Goal: Task Accomplishment & Management: Use online tool/utility

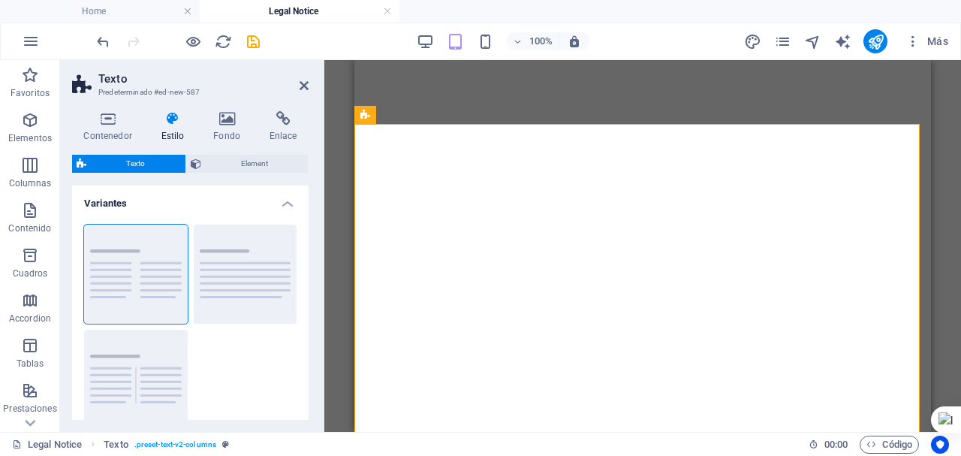
select select "rem"
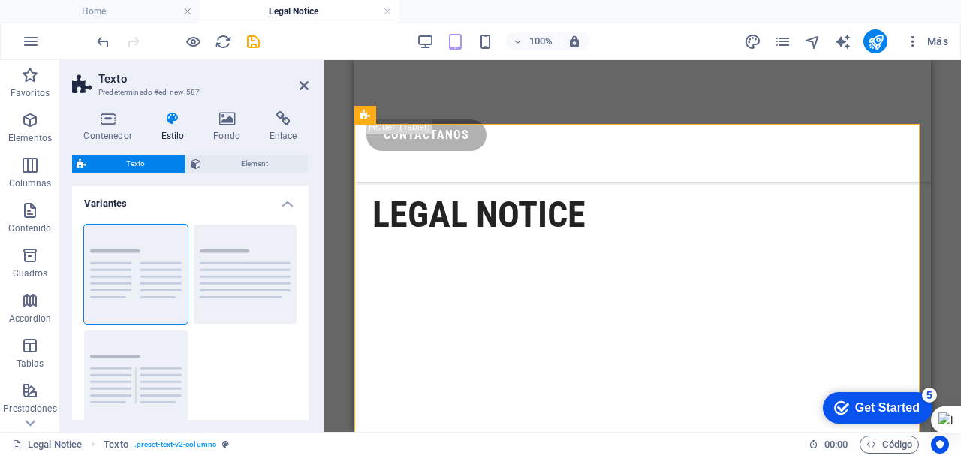
scroll to position [300, 0]
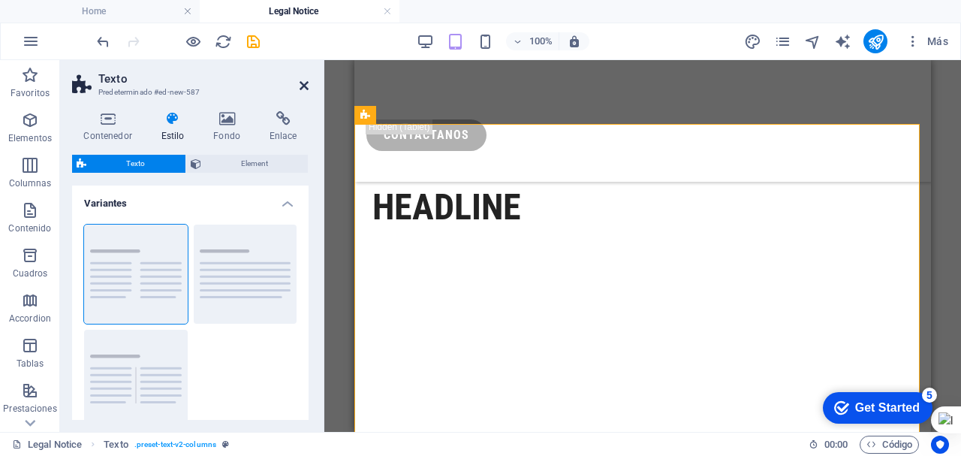
drag, startPoint x: 304, startPoint y: 83, endPoint x: 81, endPoint y: 23, distance: 230.9
click at [304, 83] on icon at bounding box center [304, 86] width 9 height 12
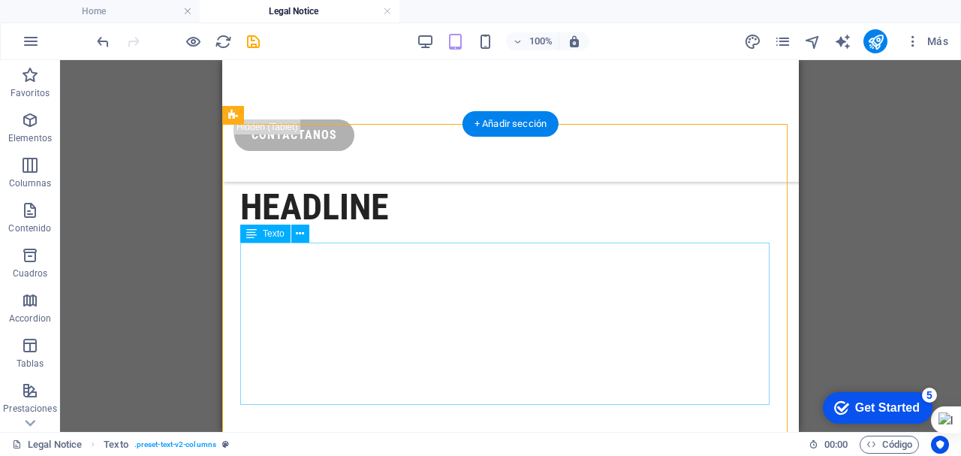
click at [268, 257] on div "Lorem ipsum dolor sitope amet, consectetur adipisicing elitip. Massumenda, dolo…" at bounding box center [510, 314] width 541 height 144
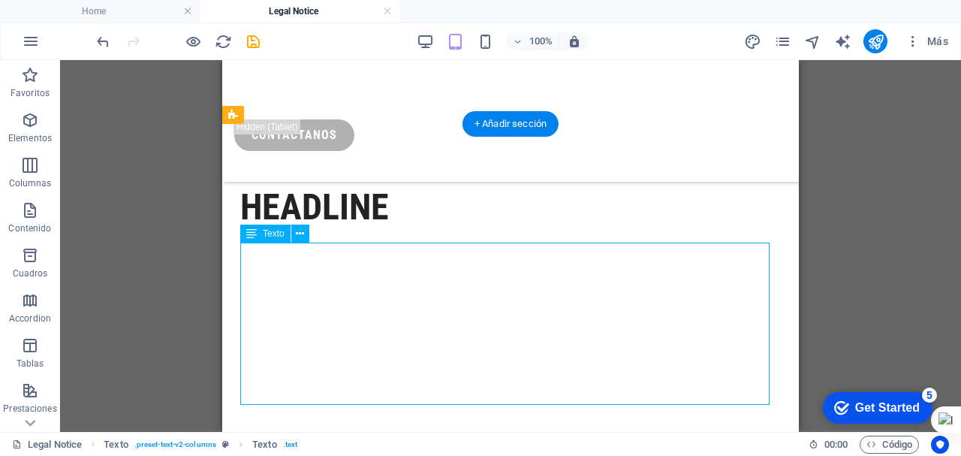
click at [309, 260] on div "Lorem ipsum dolor sitope amet, consectetur adipisicing elitip. Massumenda, dolo…" at bounding box center [510, 314] width 541 height 144
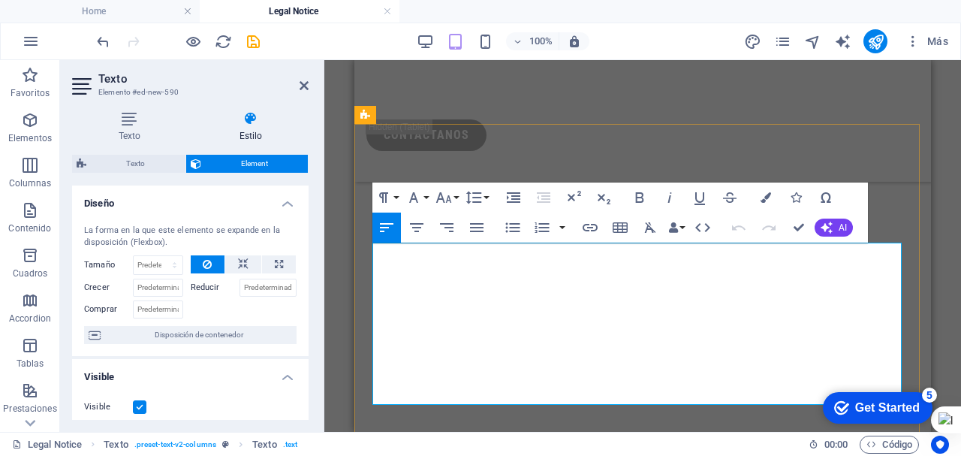
click at [435, 262] on p "Lorem ipsum dolor sitope amet, consectetur adipisicing elitip. Massumenda, dolo…" at bounding box center [642, 314] width 541 height 144
click at [620, 281] on p "Lorem ipsum dolor sitope amet, consectetur adipisicing elitip. Massumenda, dolo…" at bounding box center [642, 314] width 541 height 144
click at [399, 260] on p "Lorem ipsum dolor sitope amet, consectetur adipisicing elitip. Massumenda, dolo…" at bounding box center [642, 314] width 541 height 144
click at [399, 257] on p "Lorem ipsum dolor sitope amet, consectetur adipisicing elitip. Massumenda, dolo…" at bounding box center [642, 314] width 541 height 144
click at [393, 256] on p "Lorem ipsum dolor sitope amet, consectetur adipisicing elitip. Massumenda, dolo…" at bounding box center [642, 314] width 541 height 144
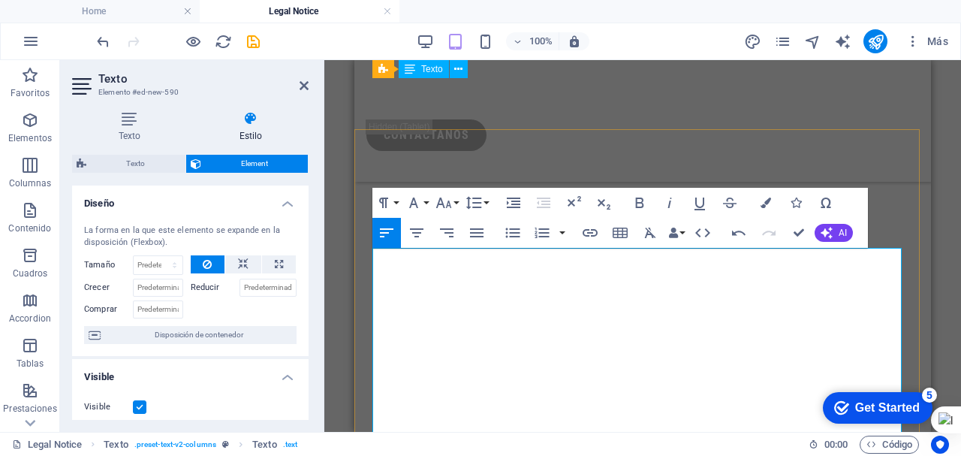
scroll to position [225, 0]
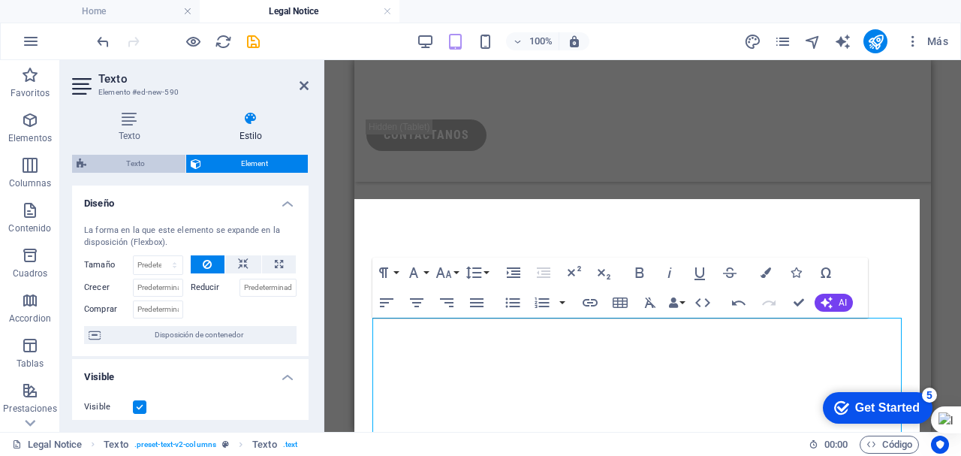
click at [123, 163] on span "Texto" at bounding box center [136, 164] width 90 height 18
select select "rem"
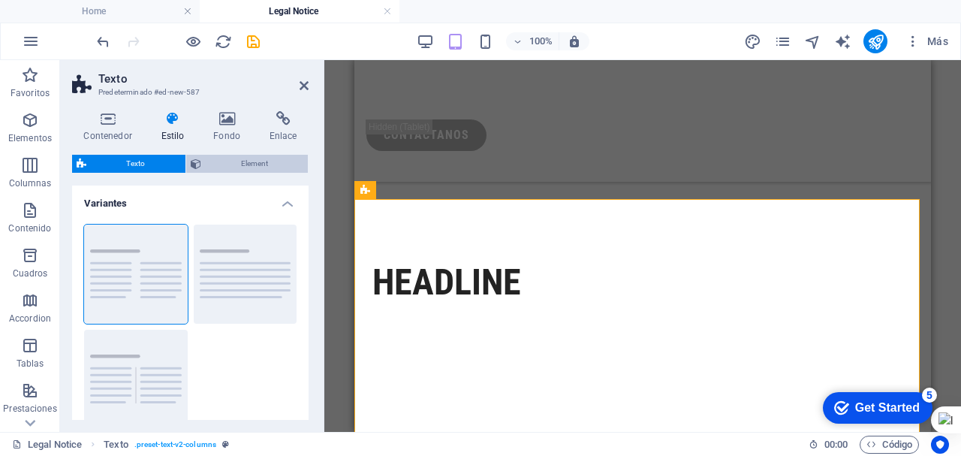
click at [226, 162] on span "Element" at bounding box center [255, 164] width 98 height 18
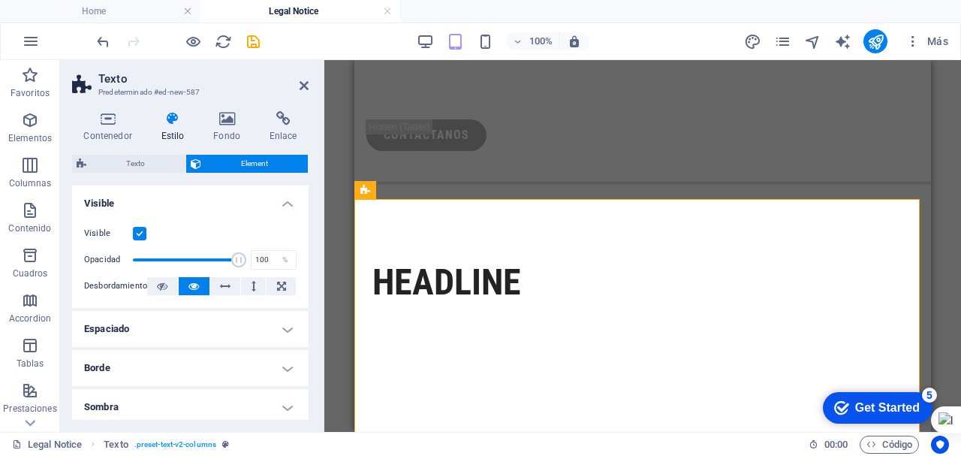
click at [172, 134] on h4 "Estilo" at bounding box center [175, 127] width 53 height 32
click at [146, 166] on span "Texto" at bounding box center [136, 164] width 90 height 18
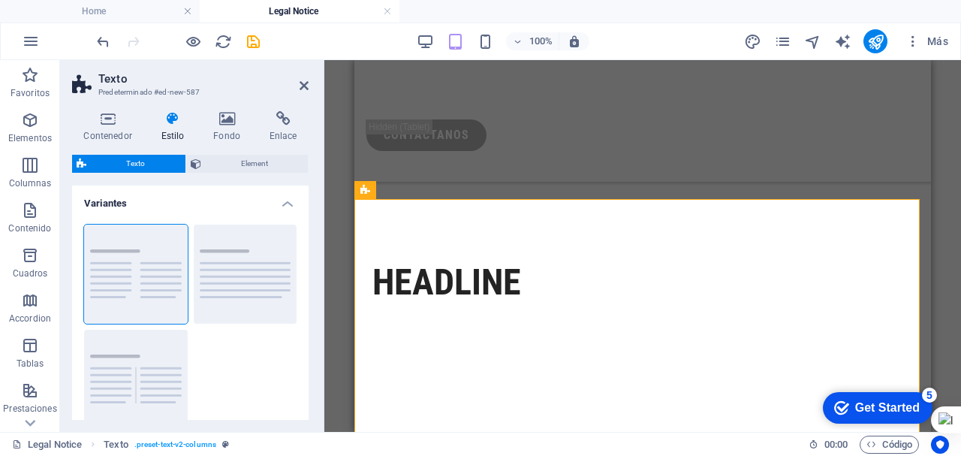
click at [169, 133] on h4 "Estilo" at bounding box center [175, 127] width 53 height 32
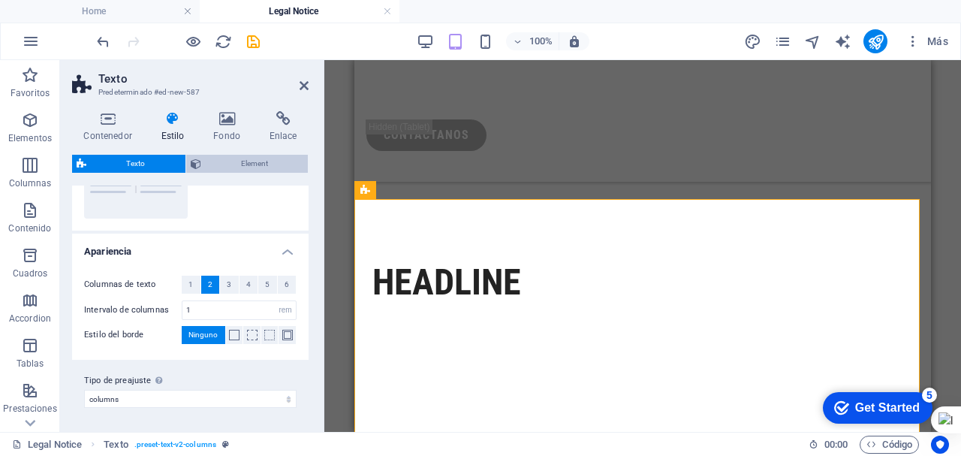
click at [233, 161] on span "Element" at bounding box center [255, 164] width 98 height 18
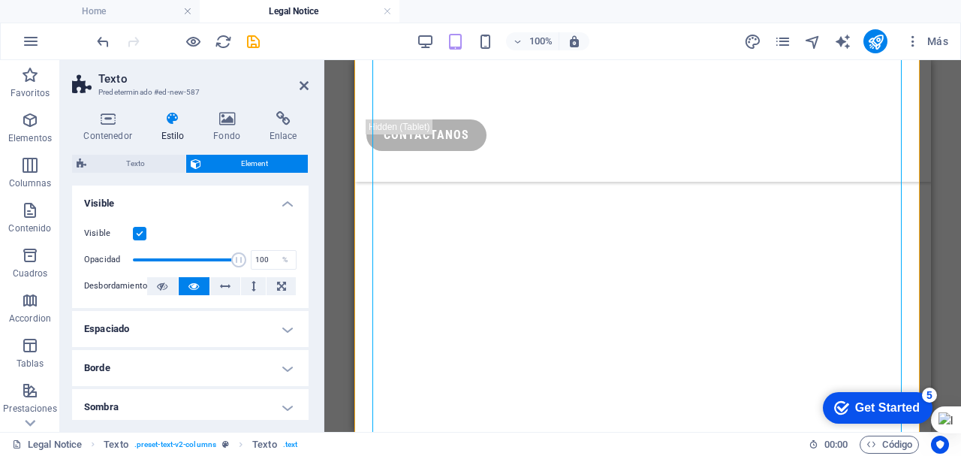
scroll to position [676, 0]
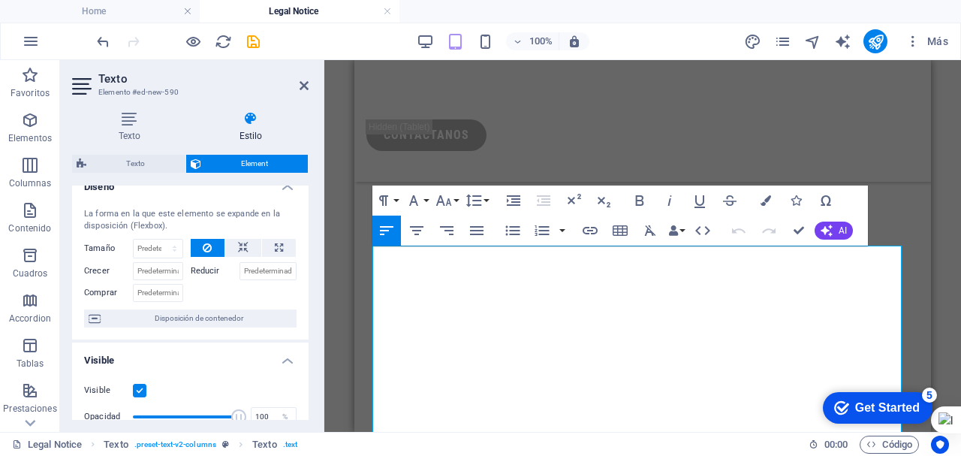
scroll to position [0, 0]
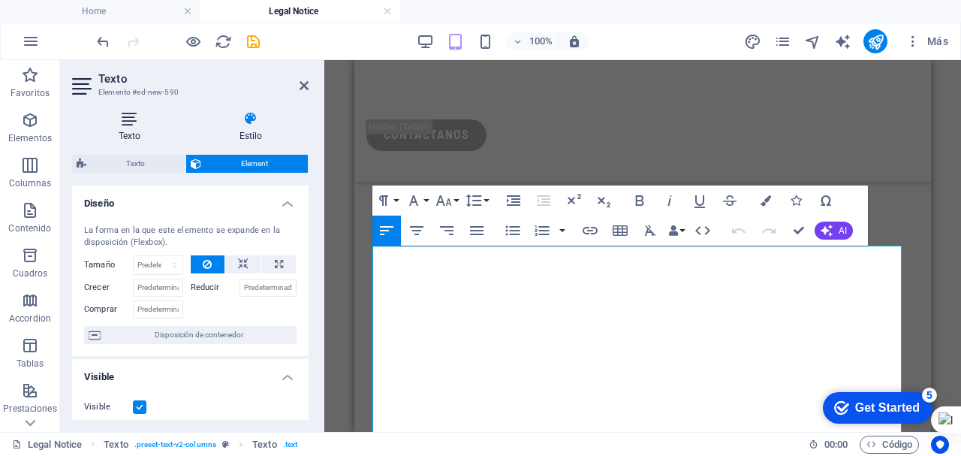
click at [131, 130] on h4 "Texto" at bounding box center [132, 127] width 121 height 32
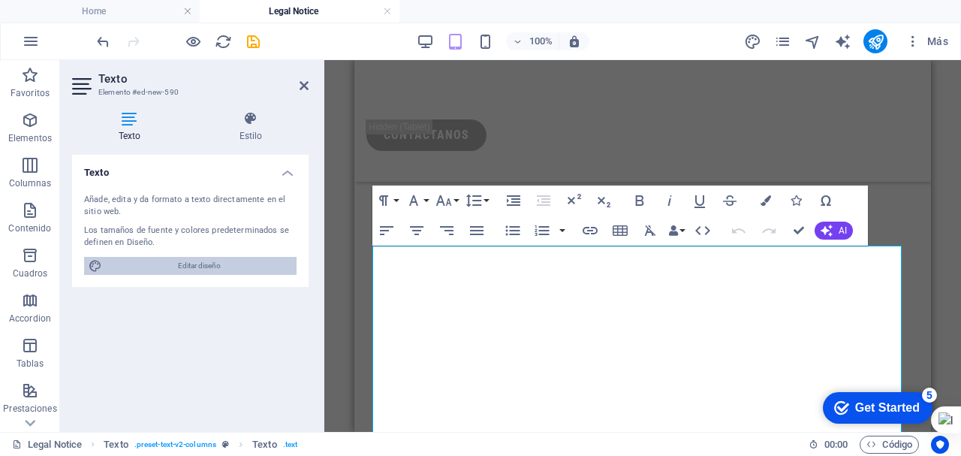
click at [191, 263] on span "Editar diseño" at bounding box center [199, 266] width 185 height 18
select select "px"
select select "400"
select select "px"
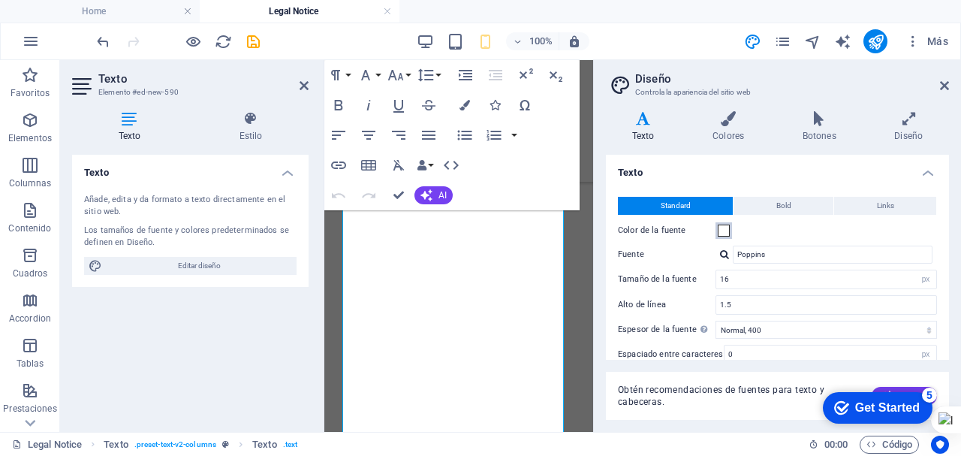
click at [720, 232] on span at bounding box center [724, 230] width 12 height 12
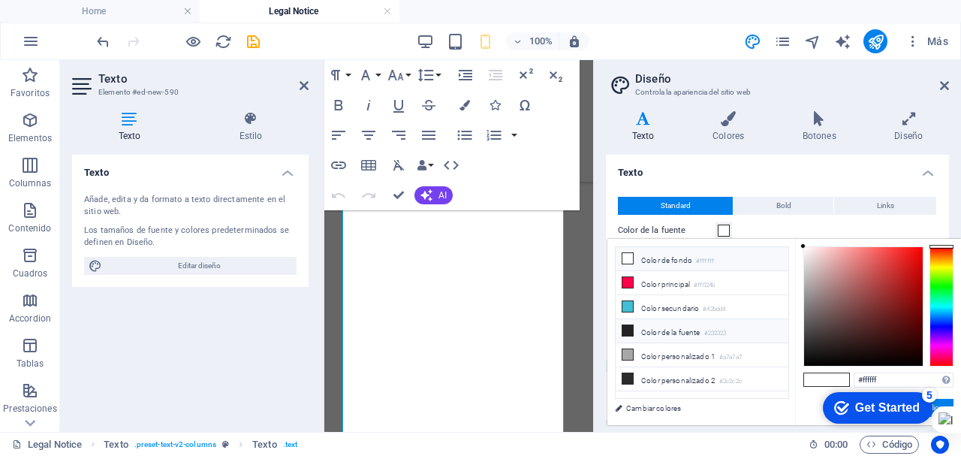
click at [630, 327] on icon at bounding box center [627, 330] width 11 height 11
type input "#232323"
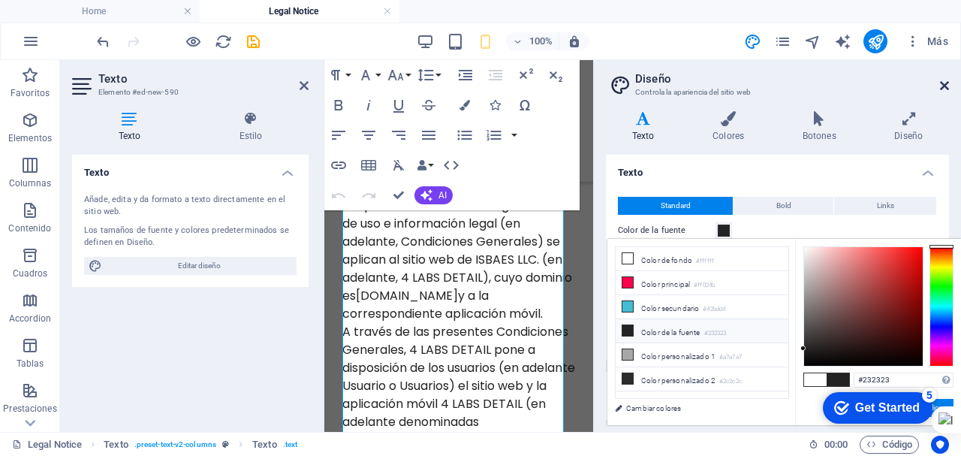
click at [946, 84] on icon at bounding box center [944, 86] width 9 height 12
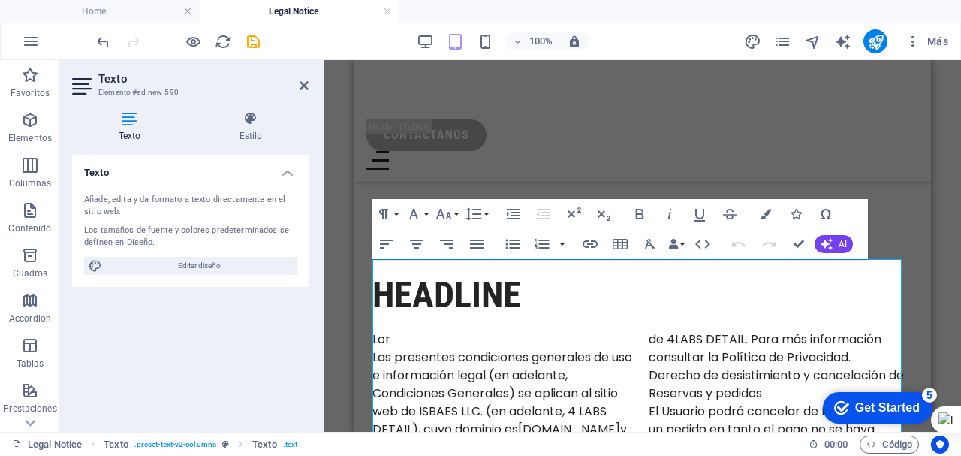
scroll to position [300, 0]
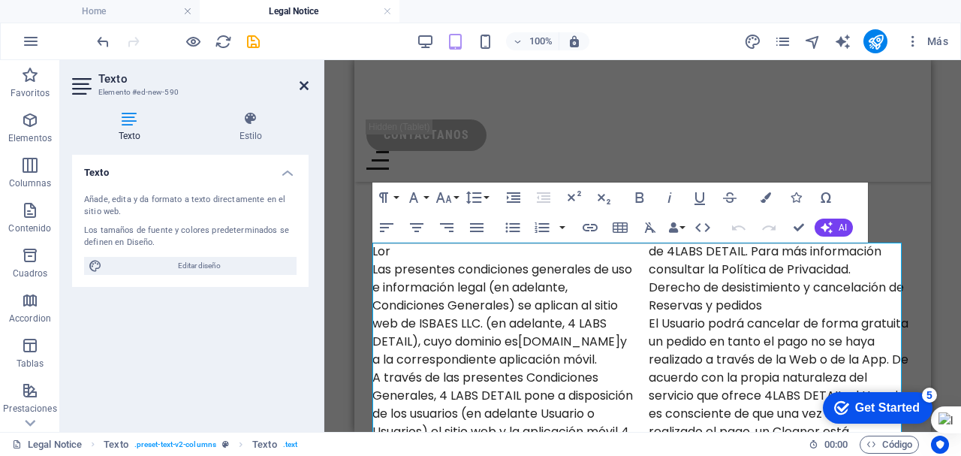
drag, startPoint x: 305, startPoint y: 86, endPoint x: 44, endPoint y: 55, distance: 263.1
click at [305, 86] on icon at bounding box center [304, 86] width 9 height 12
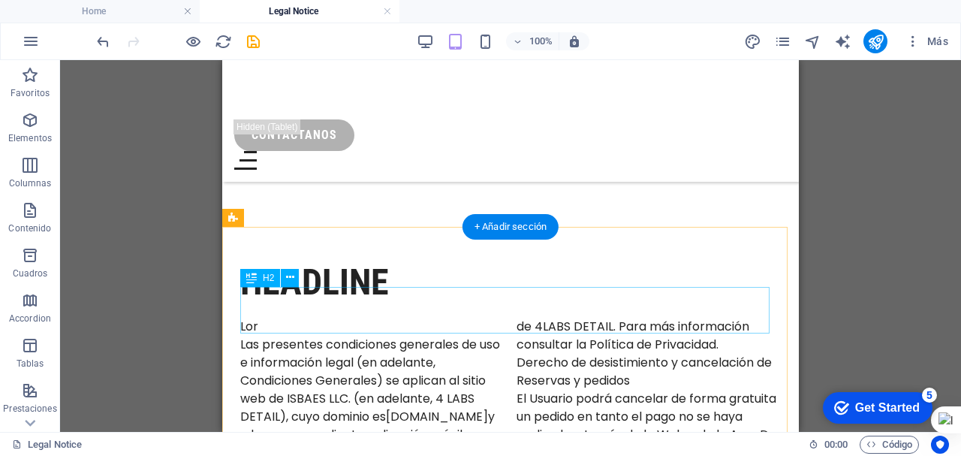
scroll to position [150, 0]
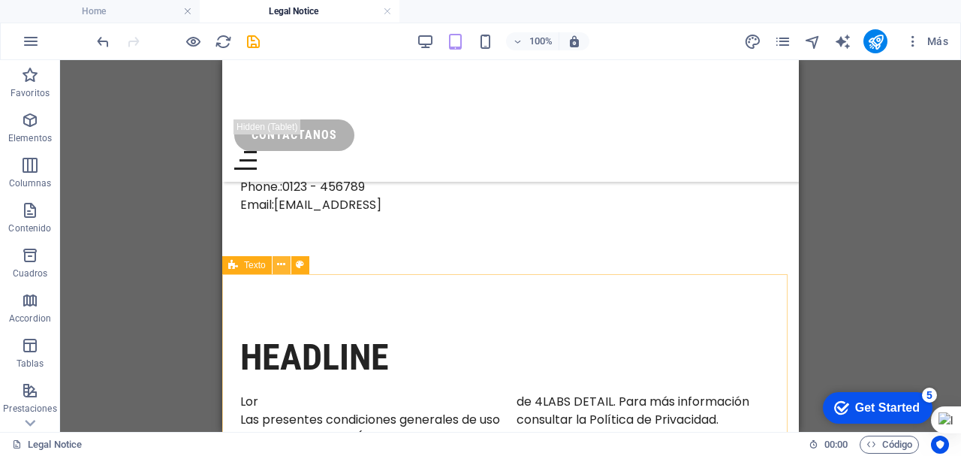
click at [282, 264] on icon at bounding box center [281, 265] width 8 height 16
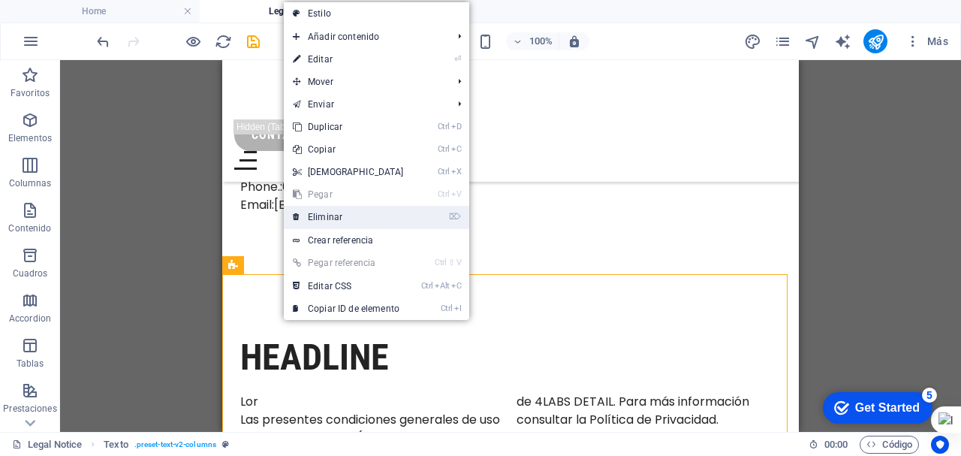
click at [318, 214] on link "⌦ Eliminar" at bounding box center [348, 217] width 129 height 23
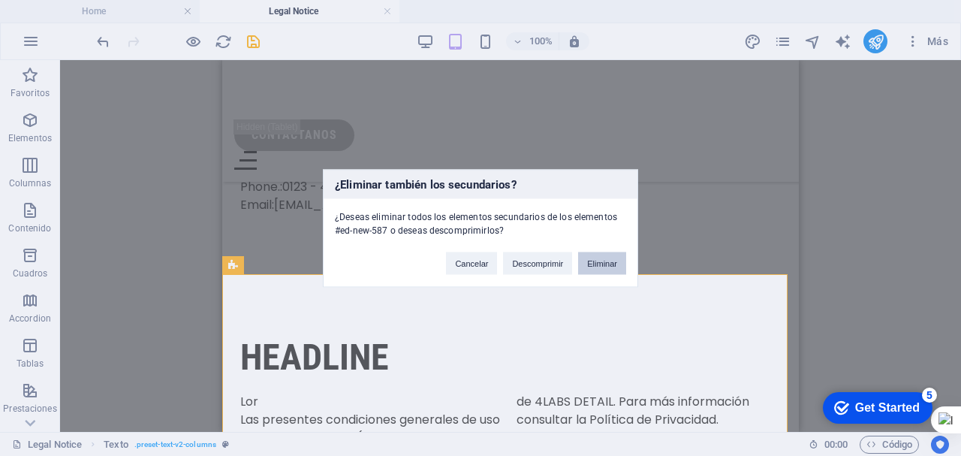
click at [604, 259] on button "Eliminar" at bounding box center [602, 262] width 48 height 23
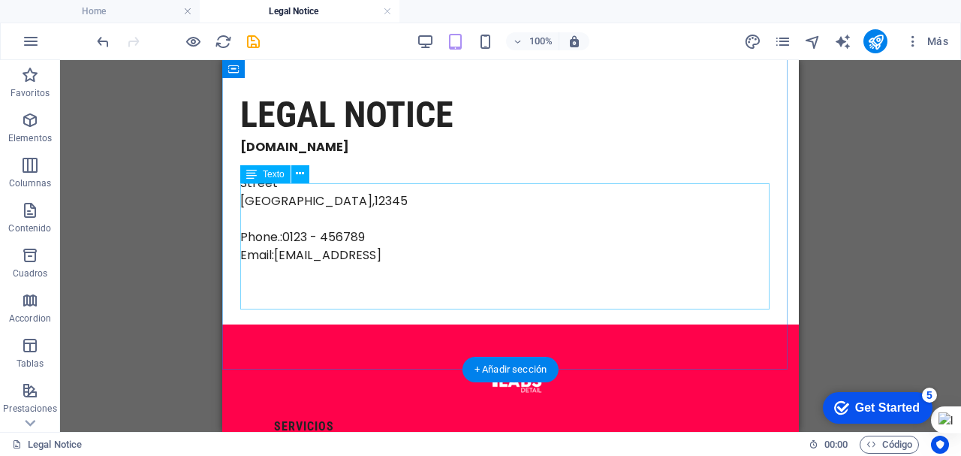
scroll to position [0, 0]
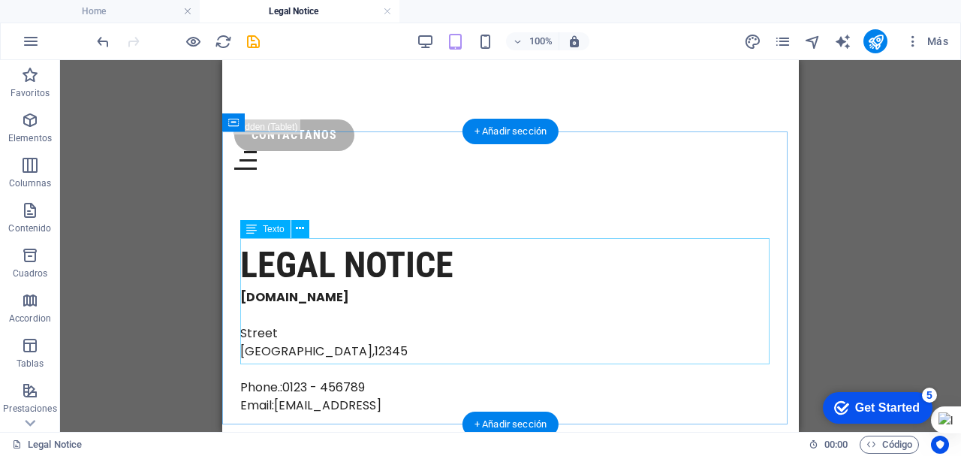
click at [275, 288] on div "[DOMAIN_NAME] [GEOGRAPHIC_DATA] Phone.: 0123 - 456789 Email: [EMAIL_ADDRESS]" at bounding box center [510, 351] width 541 height 126
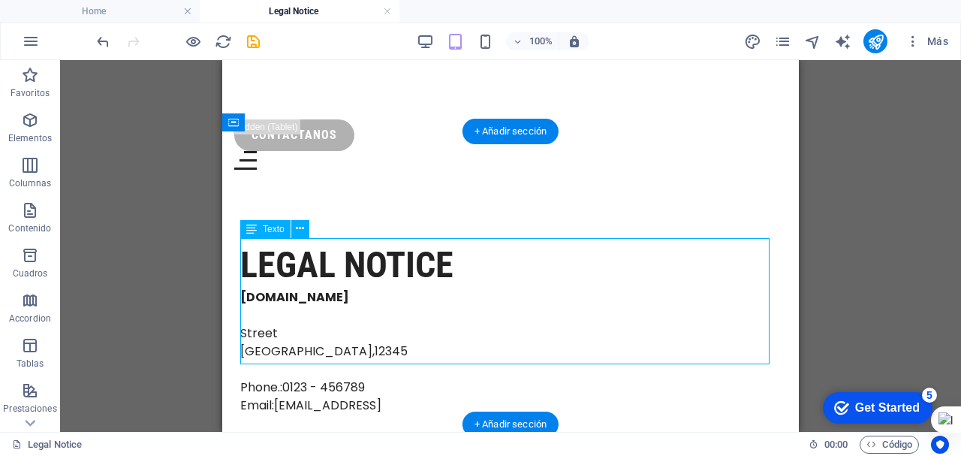
click at [275, 288] on div "[DOMAIN_NAME] [GEOGRAPHIC_DATA] Phone.: 0123 - 456789 Email: [EMAIL_ADDRESS]" at bounding box center [510, 351] width 541 height 126
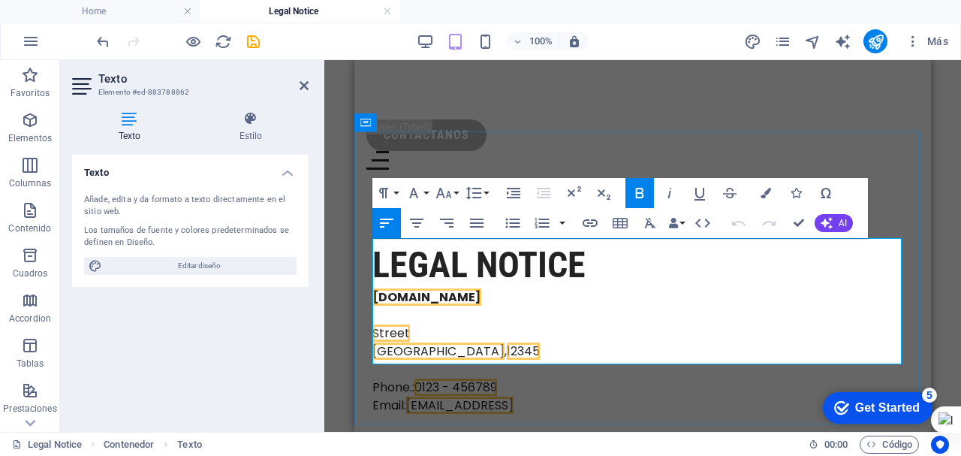
click at [378, 288] on address "[DOMAIN_NAME] Street" at bounding box center [642, 315] width 541 height 54
click at [546, 288] on address "[DOMAIN_NAME] Street" at bounding box center [642, 315] width 541 height 54
click at [125, 121] on icon at bounding box center [129, 118] width 115 height 15
click at [534, 288] on address "[DOMAIN_NAME] Street" at bounding box center [642, 315] width 541 height 54
click at [406, 288] on address "[DOMAIN_NAME] Street" at bounding box center [642, 315] width 541 height 54
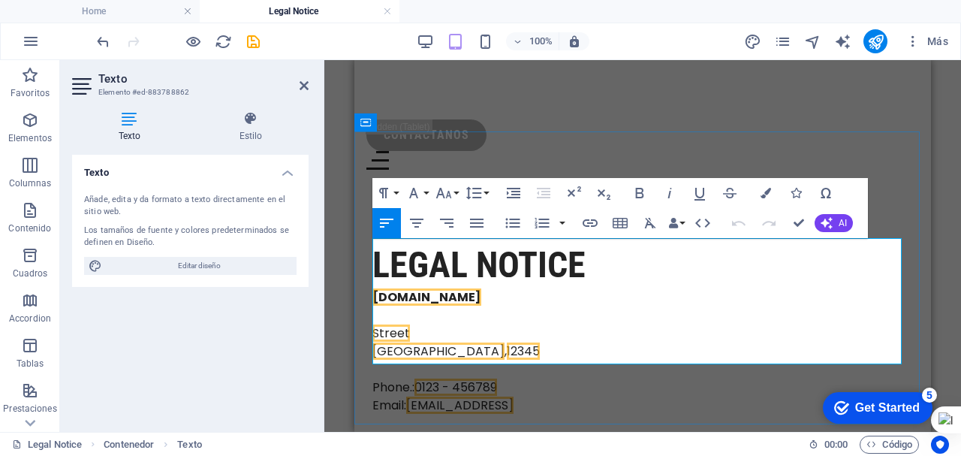
click at [424, 288] on span "[DOMAIN_NAME]" at bounding box center [426, 296] width 109 height 17
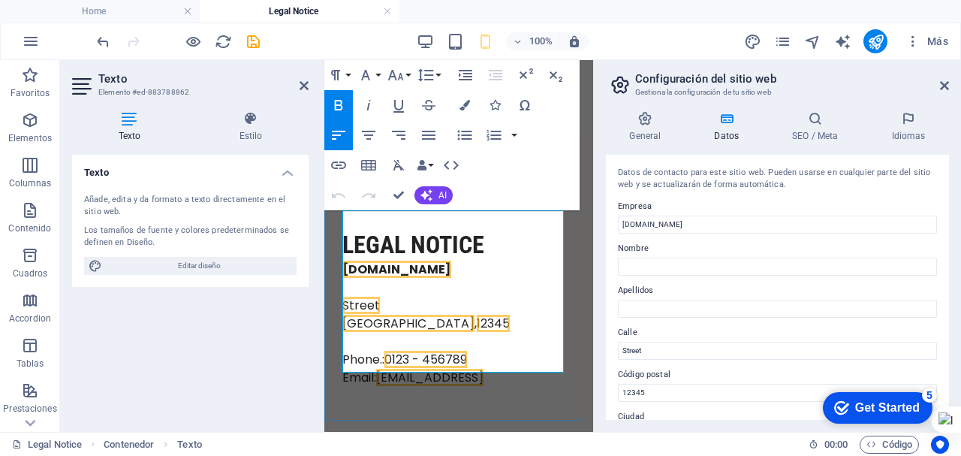
click at [413, 260] on address "[DOMAIN_NAME] Street" at bounding box center [458, 287] width 233 height 54
drag, startPoint x: 304, startPoint y: 80, endPoint x: 230, endPoint y: 40, distance: 84.7
click at [304, 80] on icon at bounding box center [304, 86] width 9 height 12
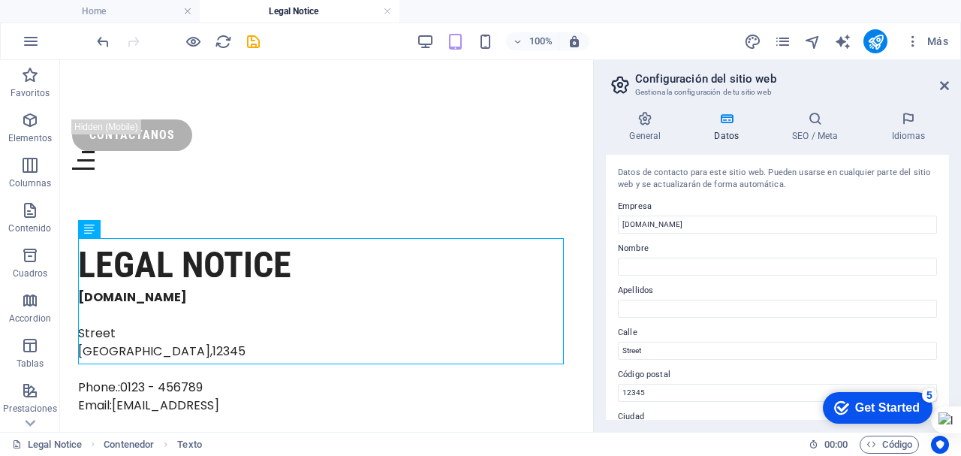
click at [950, 86] on aside "Configuración del sitio web Gestiona la configuración de tu sitio web General D…" at bounding box center [777, 246] width 368 height 372
click at [947, 83] on icon at bounding box center [944, 86] width 9 height 12
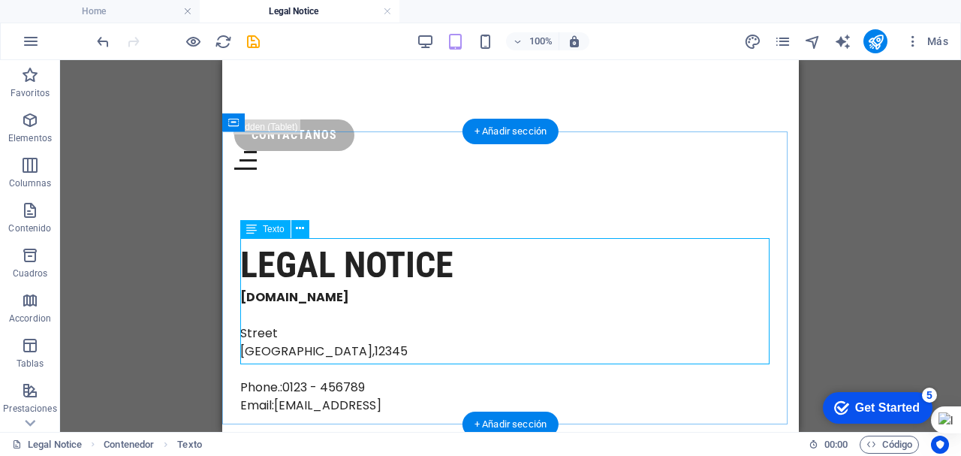
click at [440, 288] on div "[DOMAIN_NAME] [GEOGRAPHIC_DATA] Phone.: 0123 - 456789 Email: [EMAIL_ADDRESS]" at bounding box center [510, 351] width 541 height 126
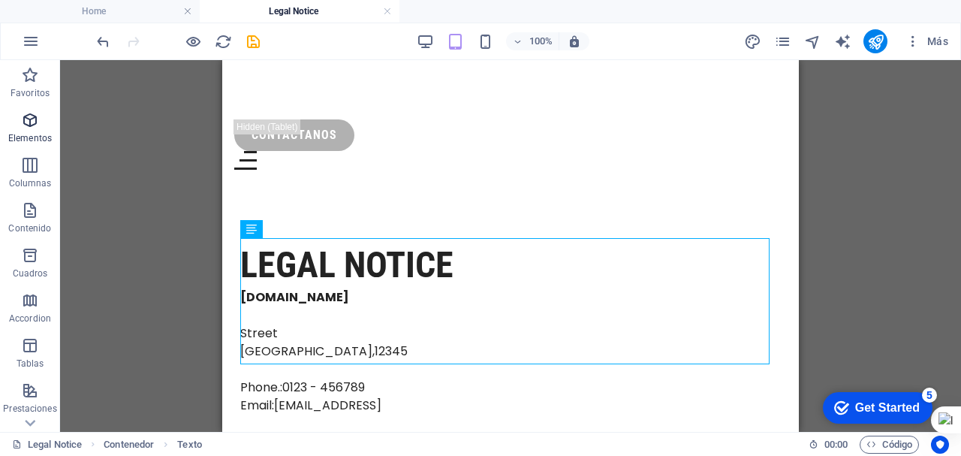
click at [0, 0] on span "Elementos" at bounding box center [0, 0] width 0 height 0
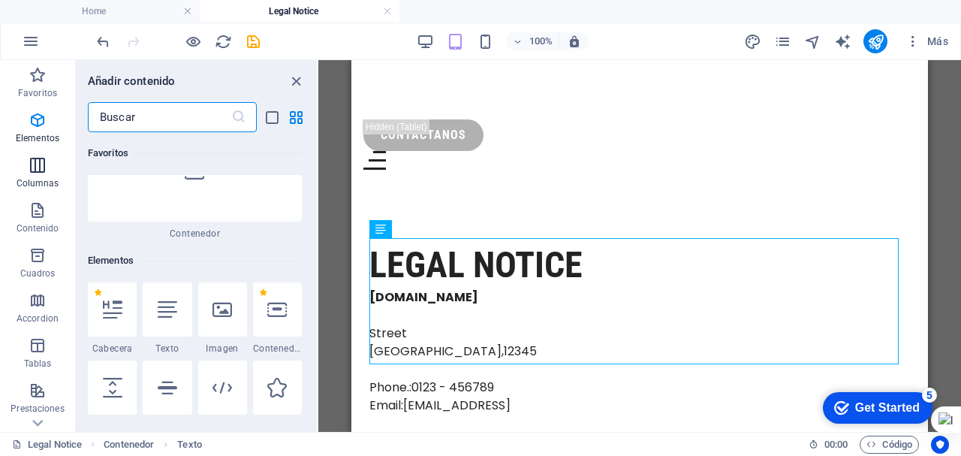
scroll to position [283, 0]
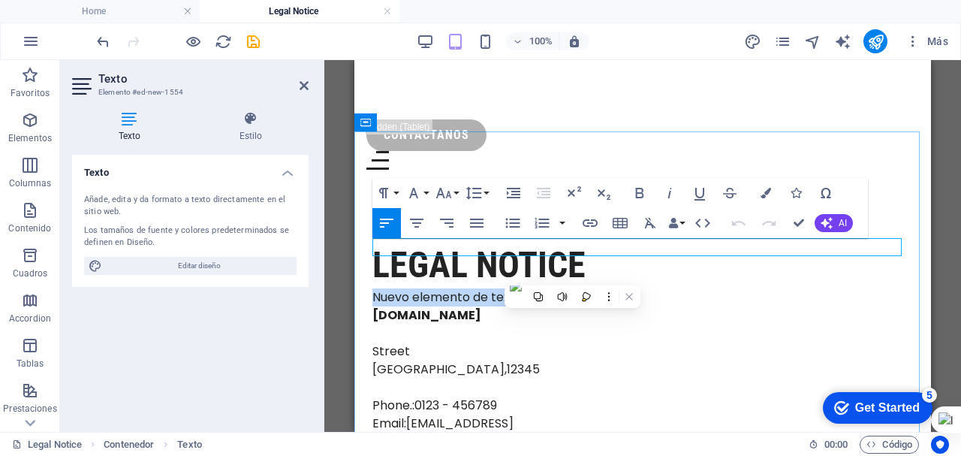
click at [503, 288] on p "Nuevo elemento de texto" at bounding box center [642, 297] width 541 height 18
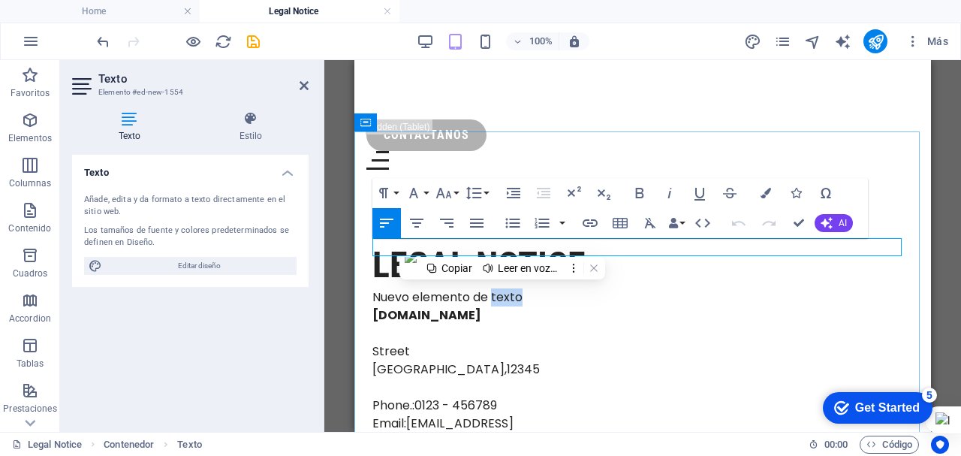
click at [537, 288] on p "Nuevo elemento de texto" at bounding box center [642, 297] width 541 height 18
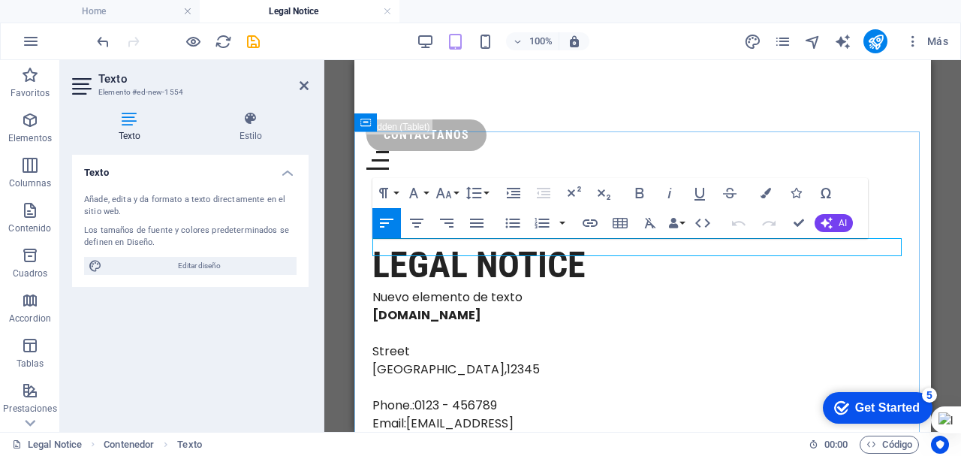
click at [526, 288] on p "Nuevo elemento de texto" at bounding box center [642, 297] width 541 height 18
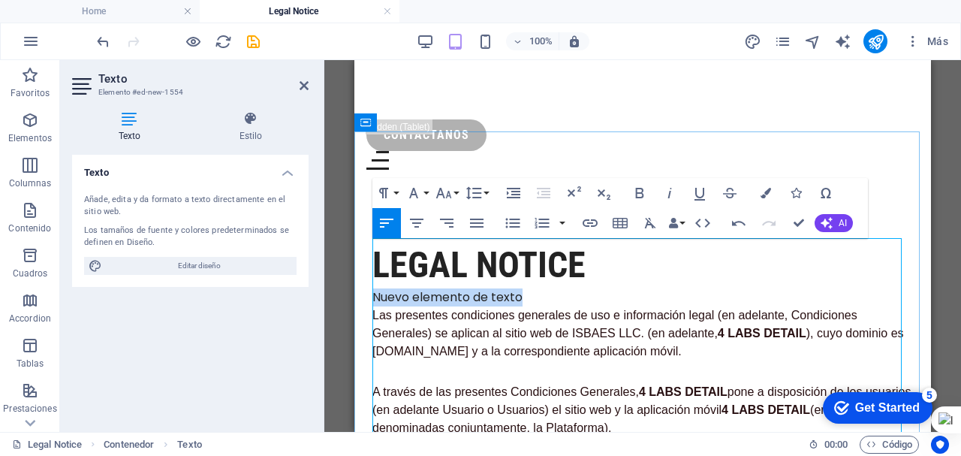
drag, startPoint x: 526, startPoint y: 245, endPoint x: 375, endPoint y: 244, distance: 150.9
click at [375, 288] on p "Nuevo elemento de texto" at bounding box center [642, 297] width 541 height 18
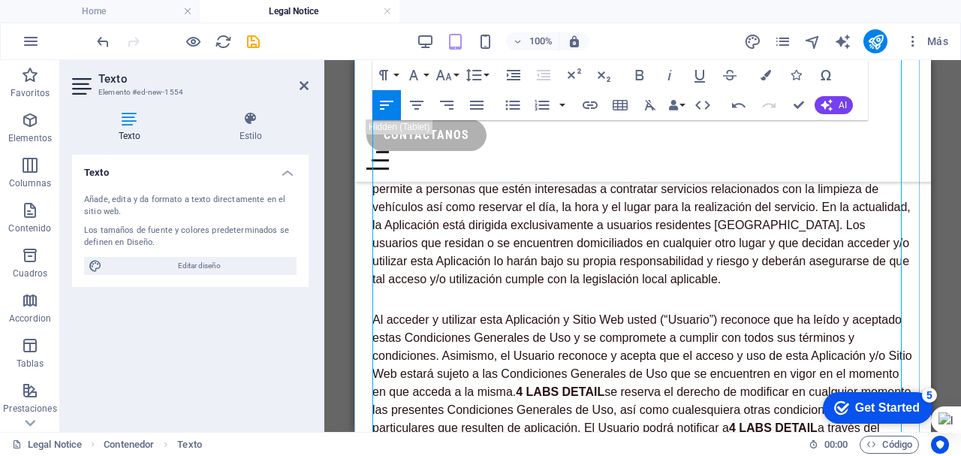
scroll to position [450, 0]
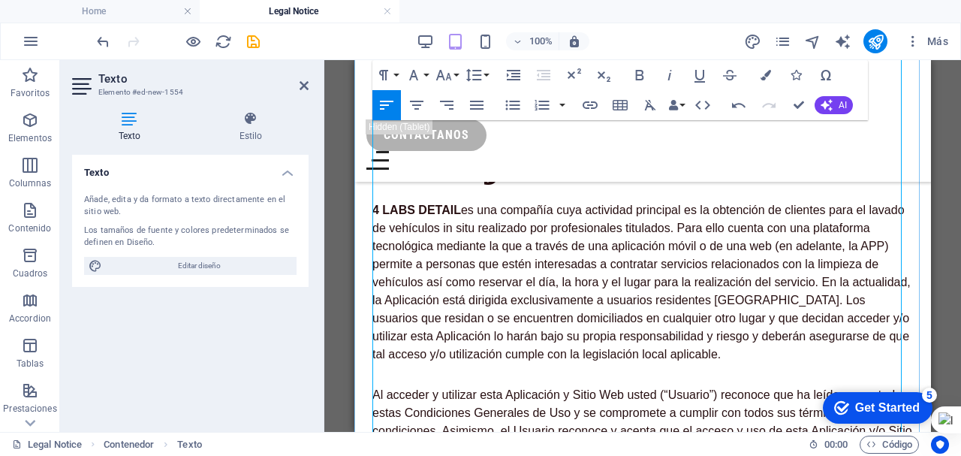
click at [567, 227] on p "4 LABS DETAIL es una compañía cuya actividad principal es la obtención de clien…" at bounding box center [642, 282] width 541 height 162
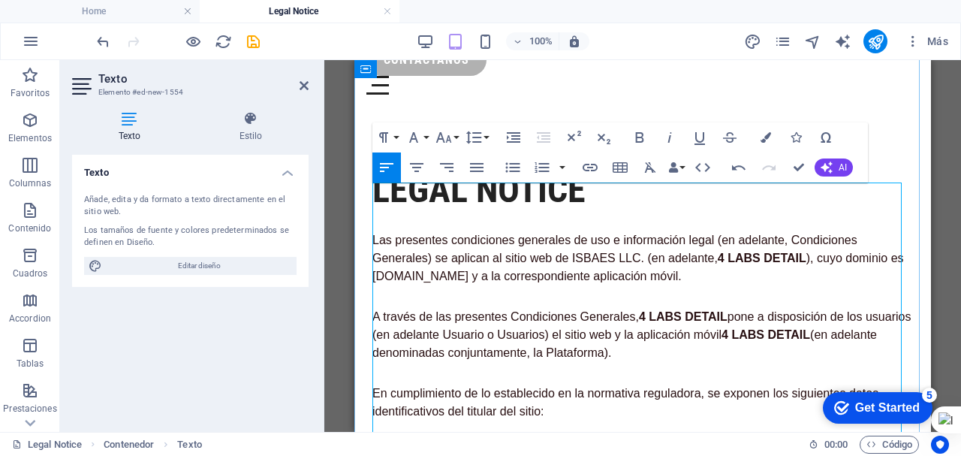
scroll to position [0, 0]
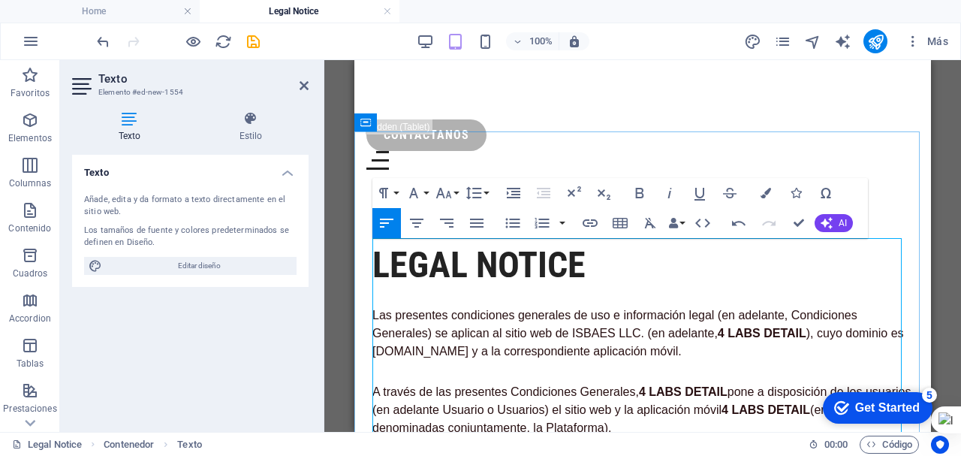
click at [509, 306] on p "Las presentes condiciones generales de uso e información legal (en adelante, Co…" at bounding box center [642, 333] width 541 height 54
click at [479, 226] on icon "button" at bounding box center [477, 222] width 14 height 9
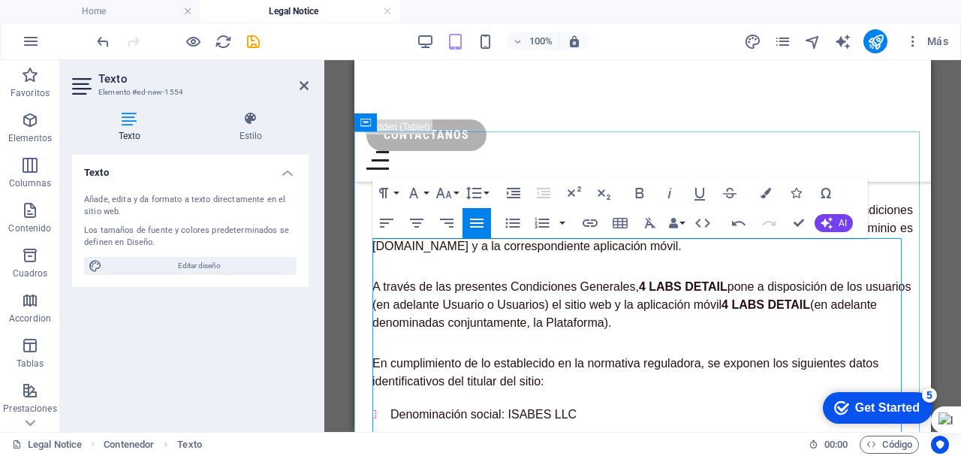
scroll to position [75, 0]
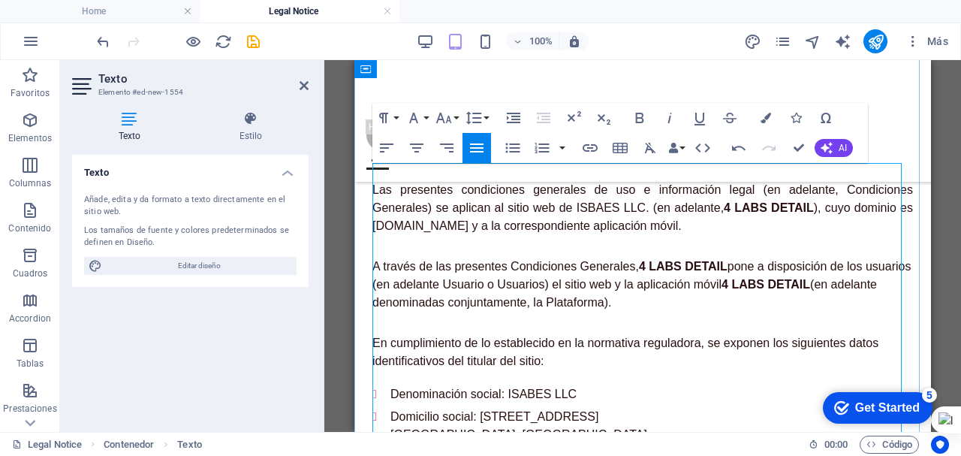
click at [589, 273] on p "A través de las presentes Condiciones Generales, 4 LABS DETAIL pone a disposici…" at bounding box center [642, 284] width 541 height 54
click at [476, 149] on icon "button" at bounding box center [477, 148] width 18 height 18
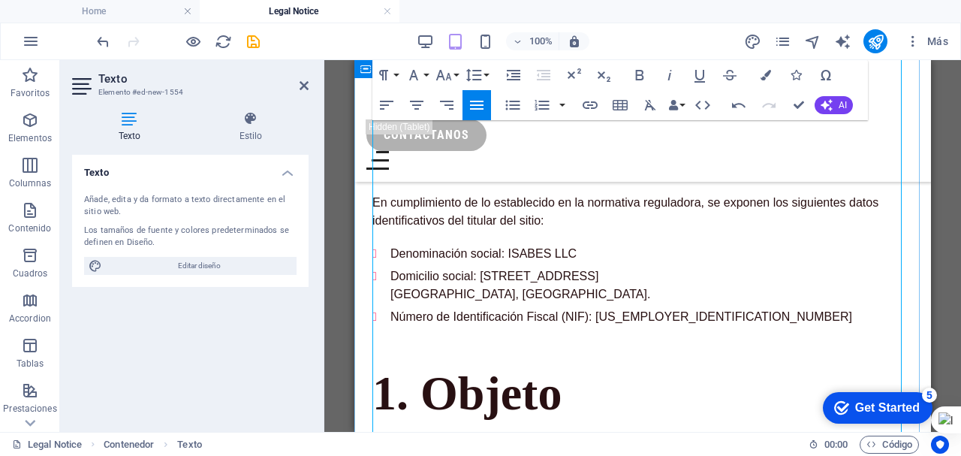
scroll to position [225, 0]
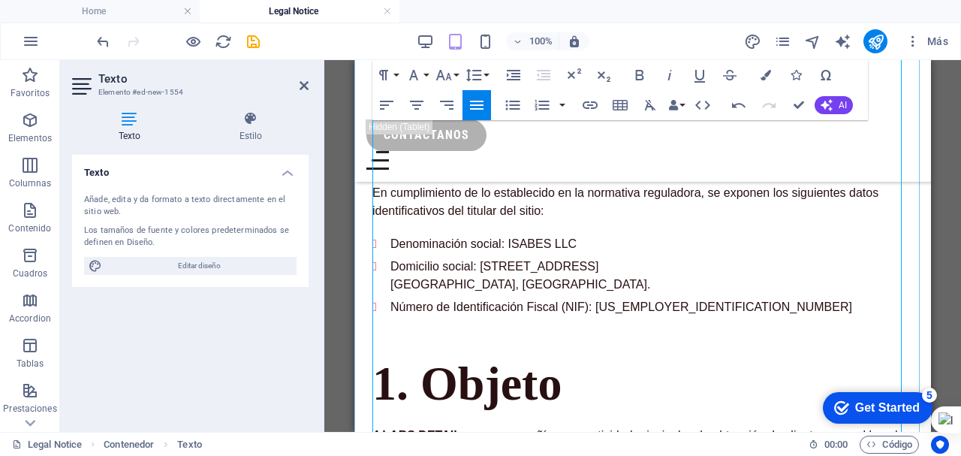
click at [488, 202] on p "En cumplimiento de lo establecido en la normativa reguladora, se exponen los si…" at bounding box center [642, 202] width 541 height 36
drag, startPoint x: 473, startPoint y: 103, endPoint x: 128, endPoint y: 64, distance: 347.5
click at [473, 103] on icon "button" at bounding box center [477, 105] width 18 height 18
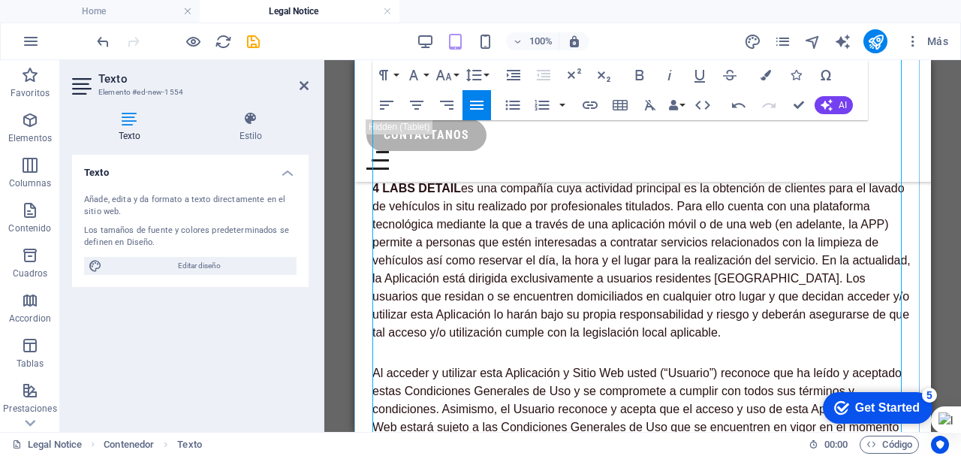
scroll to position [450, 0]
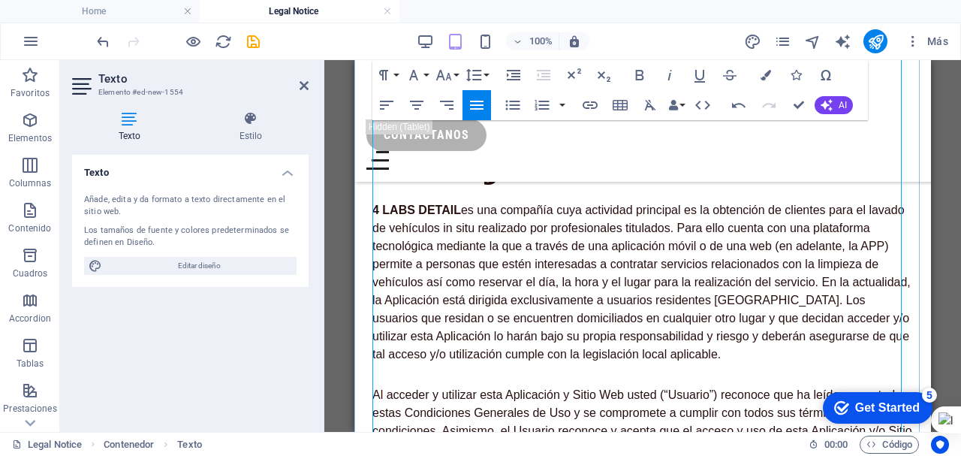
click at [505, 224] on p "4 LABS DETAIL es una compañía cuya actividad principal es la obtención de clien…" at bounding box center [642, 282] width 541 height 162
click at [472, 104] on icon "button" at bounding box center [477, 105] width 14 height 9
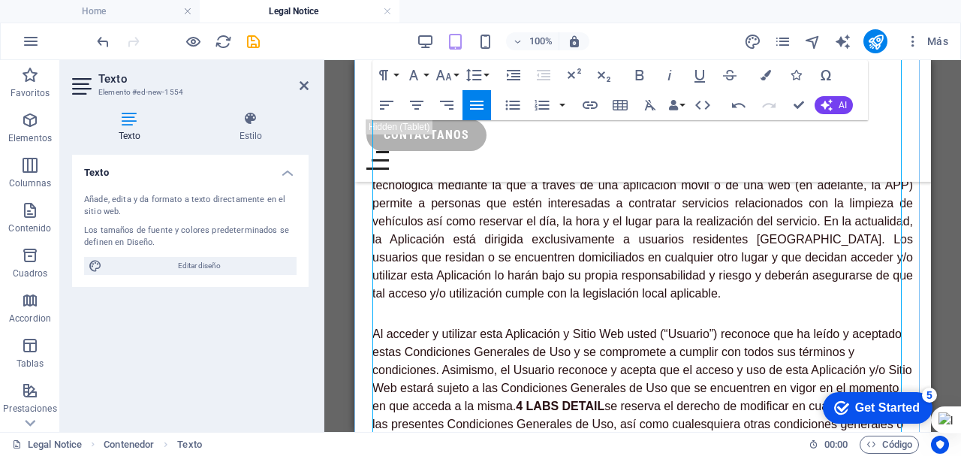
scroll to position [601, 0]
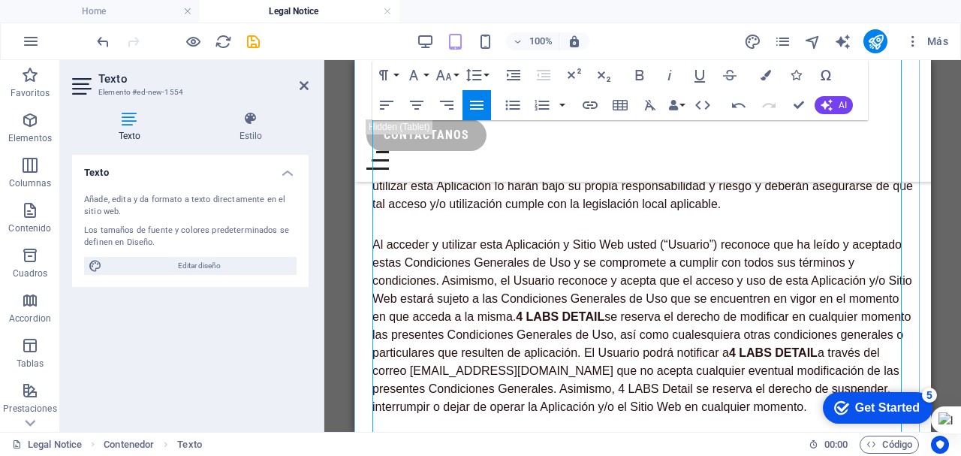
click at [531, 266] on p "Al acceder y utilizar esta Aplicación y Sitio Web usted (“Usuario”) reconoce qu…" at bounding box center [642, 326] width 541 height 180
drag, startPoint x: 475, startPoint y: 107, endPoint x: 137, endPoint y: 81, distance: 338.8
click at [475, 107] on icon "button" at bounding box center [477, 105] width 18 height 18
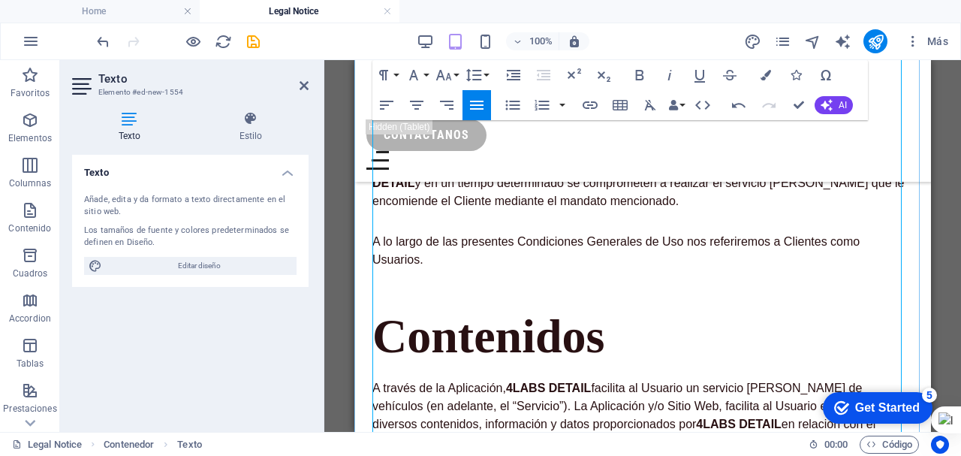
scroll to position [826, 0]
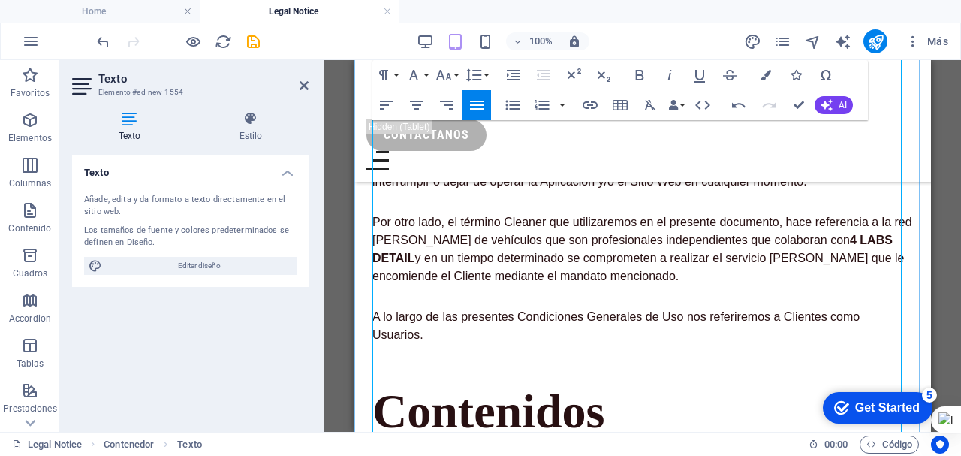
click at [524, 266] on p "Por otro lado, el término Cleaner que utilizaremos en el presente documento, ha…" at bounding box center [642, 249] width 541 height 72
drag, startPoint x: 477, startPoint y: 104, endPoint x: 140, endPoint y: 93, distance: 337.2
click at [477, 104] on icon "button" at bounding box center [477, 105] width 18 height 18
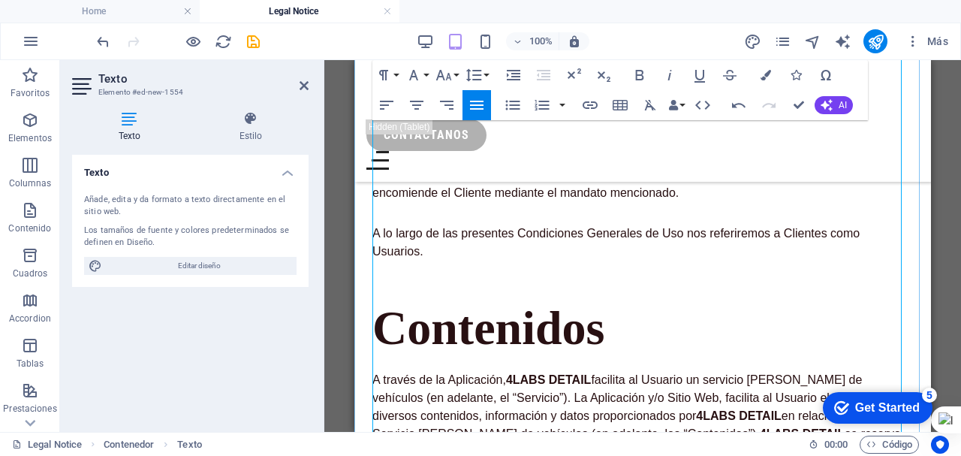
scroll to position [976, 0]
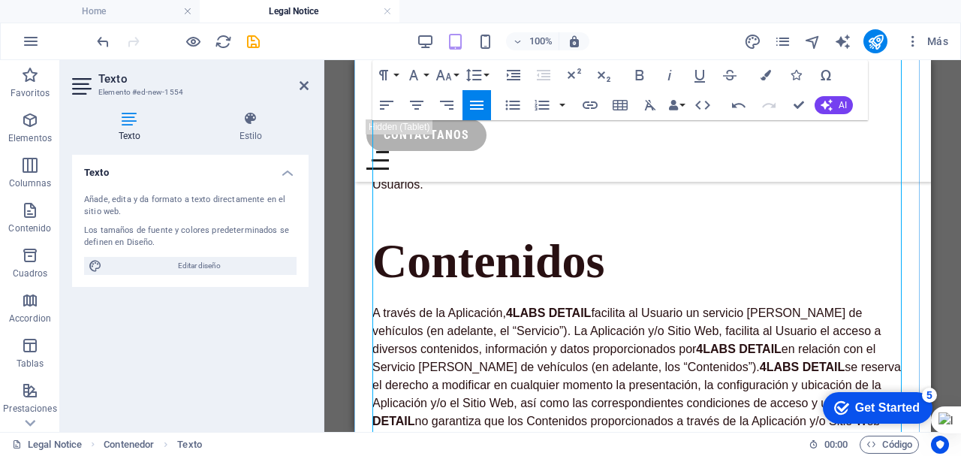
click at [535, 188] on p "A lo largo de las presentes Condiciones Generales de Uso nos referiremos a Clie…" at bounding box center [642, 176] width 541 height 36
drag, startPoint x: 478, startPoint y: 104, endPoint x: 146, endPoint y: 106, distance: 331.8
click at [478, 104] on icon "button" at bounding box center [477, 105] width 18 height 18
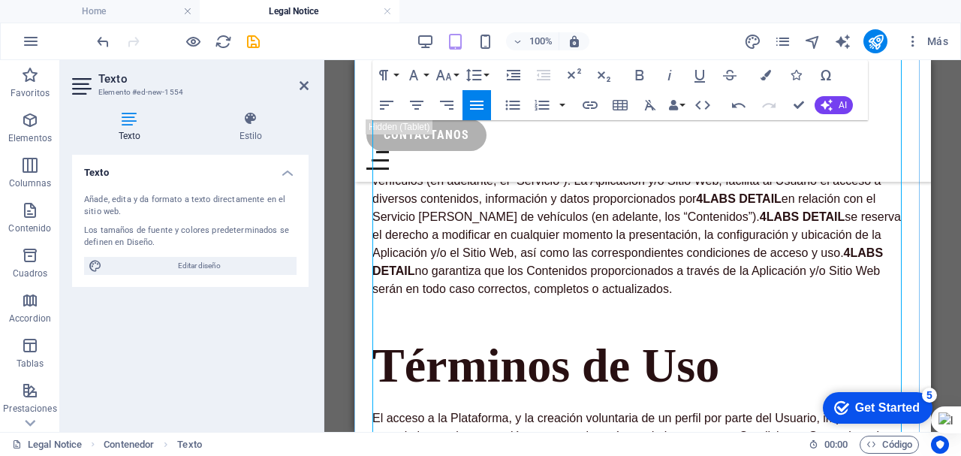
click at [544, 197] on p "A través de la Aplicación, 4LABS DETAIL facilita al Usuario un servicio [PERSON…" at bounding box center [642, 226] width 541 height 144
drag, startPoint x: 477, startPoint y: 106, endPoint x: 120, endPoint y: 74, distance: 358.8
click at [477, 106] on icon "button" at bounding box center [477, 105] width 14 height 9
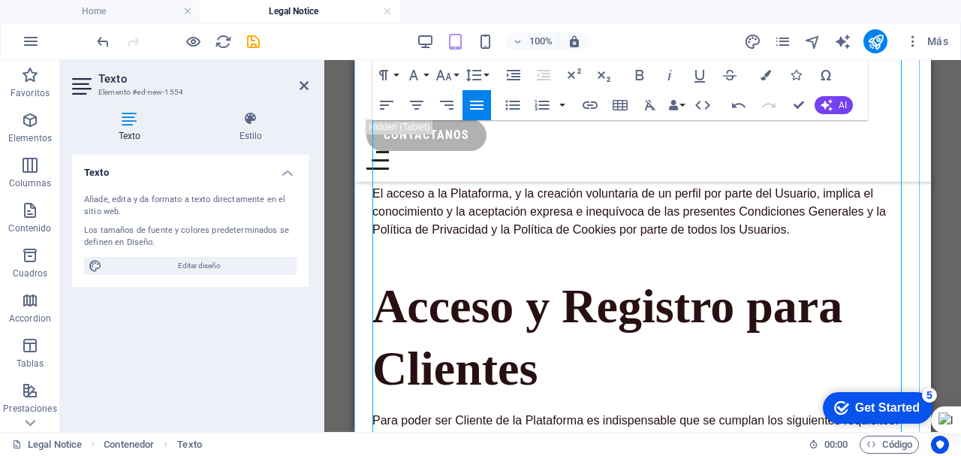
scroll to position [1351, 0]
click at [506, 227] on p "El acceso a la Plataforma, y la creación voluntaria de un perfil por parte del …" at bounding box center [642, 211] width 541 height 54
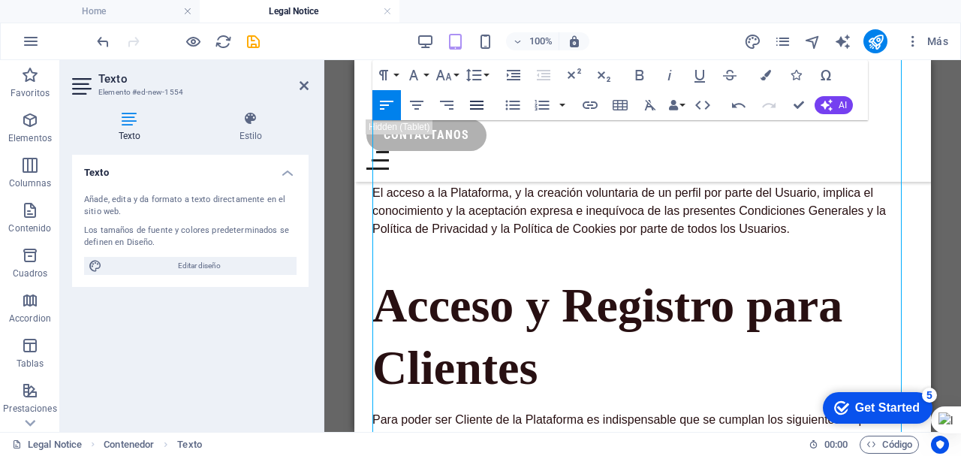
click at [475, 107] on icon "button" at bounding box center [477, 105] width 18 height 18
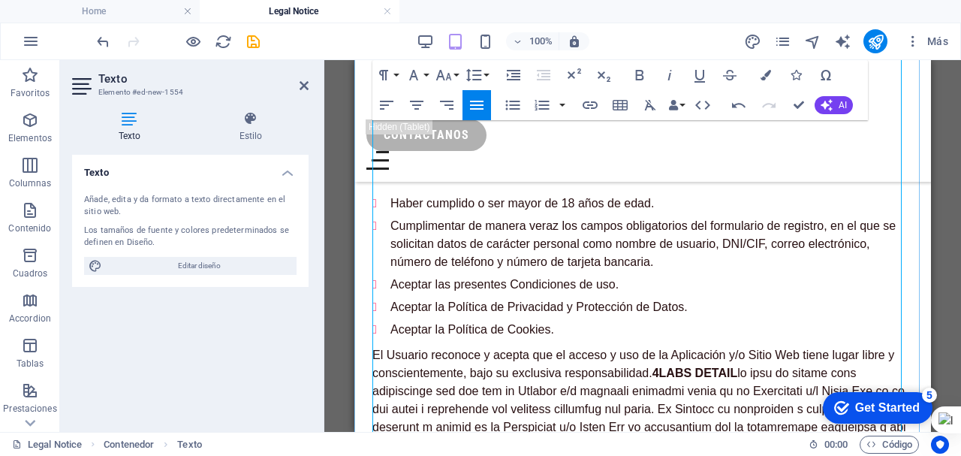
scroll to position [1576, 0]
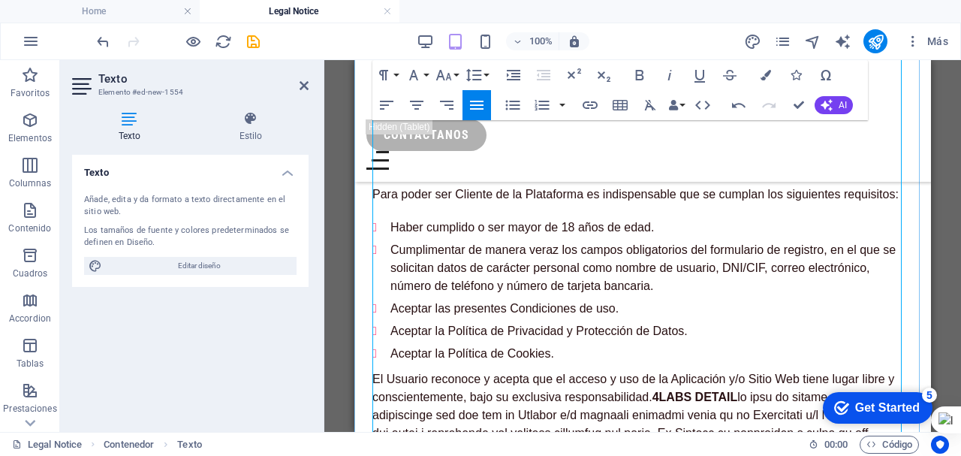
click at [534, 203] on p "Para poder ser Cliente de la Plataforma es indispensable que se cumplan los sig…" at bounding box center [642, 194] width 541 height 18
click at [475, 104] on icon "button" at bounding box center [477, 105] width 18 height 18
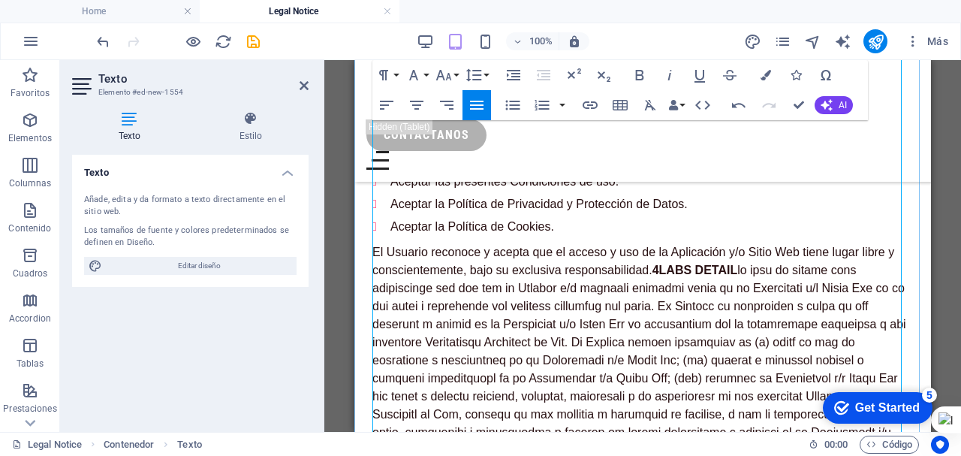
scroll to position [1727, 0]
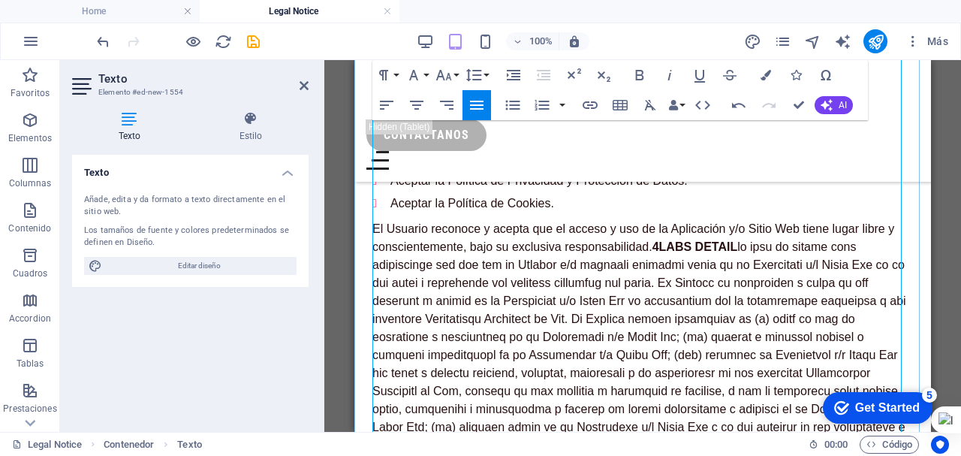
click at [556, 284] on p "El Usuario reconoce y acepta que el acceso y uso de la Aplicación y/o Sitio Web…" at bounding box center [642, 400] width 541 height 360
drag, startPoint x: 482, startPoint y: 111, endPoint x: 126, endPoint y: 62, distance: 359.3
click at [482, 111] on icon "button" at bounding box center [477, 105] width 18 height 18
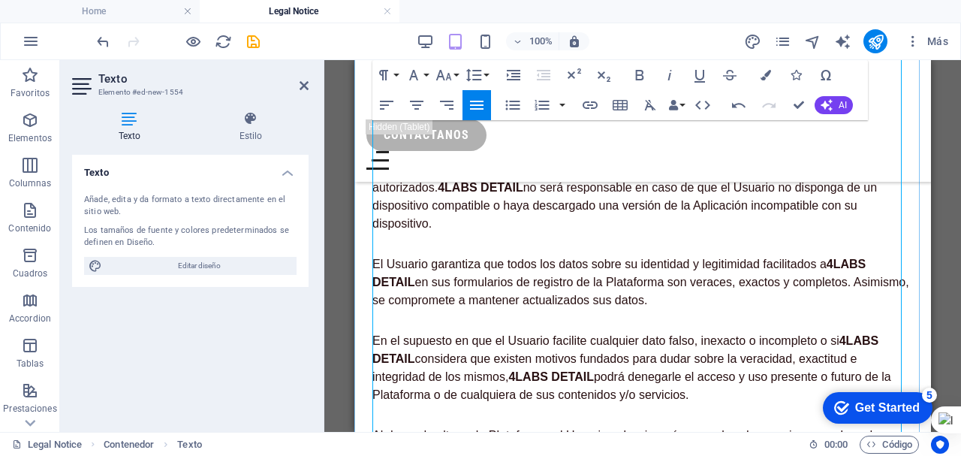
scroll to position [2177, 0]
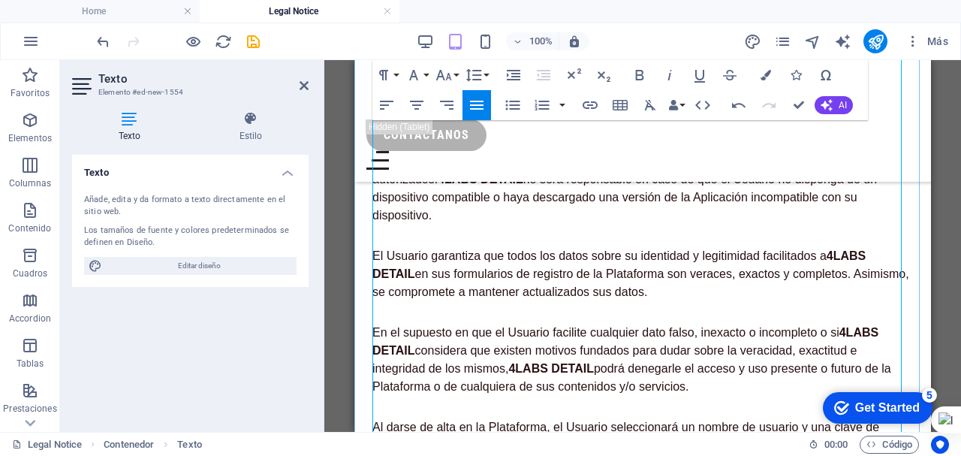
click at [552, 212] on p "El Usuario únicamente podrá acceder a la Aplicación y/o Sitio Web a través de l…" at bounding box center [642, 188] width 541 height 72
drag, startPoint x: 483, startPoint y: 103, endPoint x: 140, endPoint y: 74, distance: 344.3
click at [483, 103] on icon "button" at bounding box center [477, 105] width 18 height 18
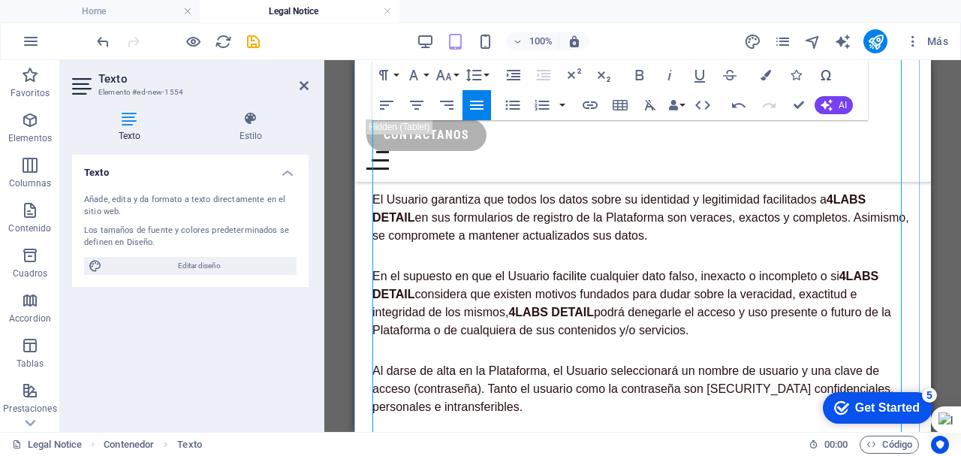
scroll to position [2327, 0]
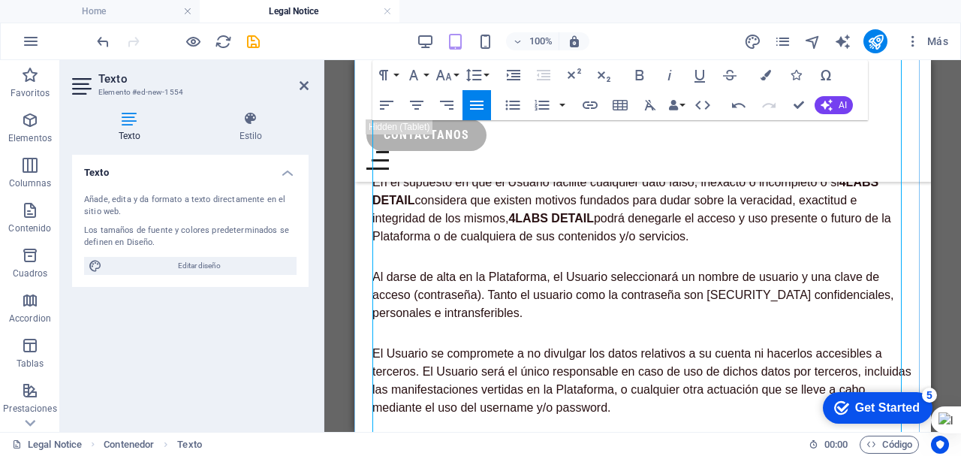
click at [595, 151] on p "El Usuario garantiza que todos los datos sobre su identidad y legitimidad facil…" at bounding box center [642, 124] width 541 height 54
click at [477, 103] on icon "button" at bounding box center [477, 105] width 18 height 18
click at [517, 235] on p "En el supuesto en que el Usuario facilite cualquier dato falso, inexacto o inco…" at bounding box center [642, 209] width 541 height 72
click at [478, 105] on icon "button" at bounding box center [477, 105] width 14 height 9
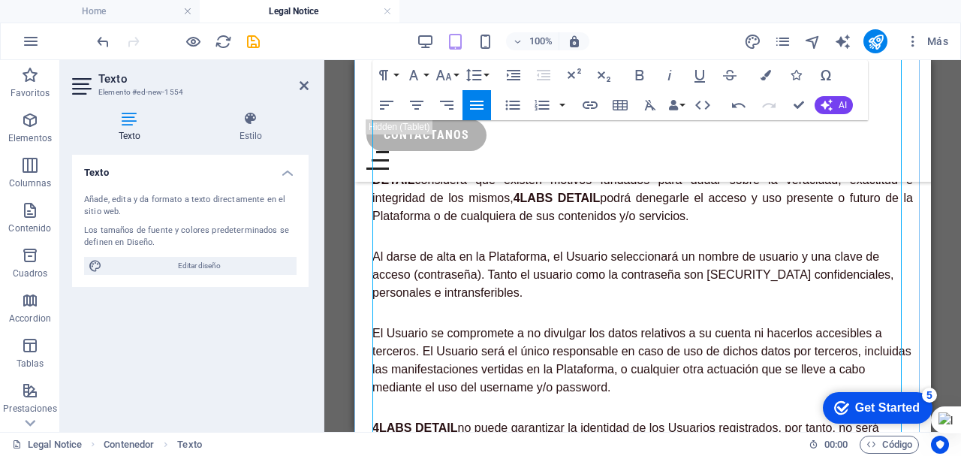
scroll to position [2477, 0]
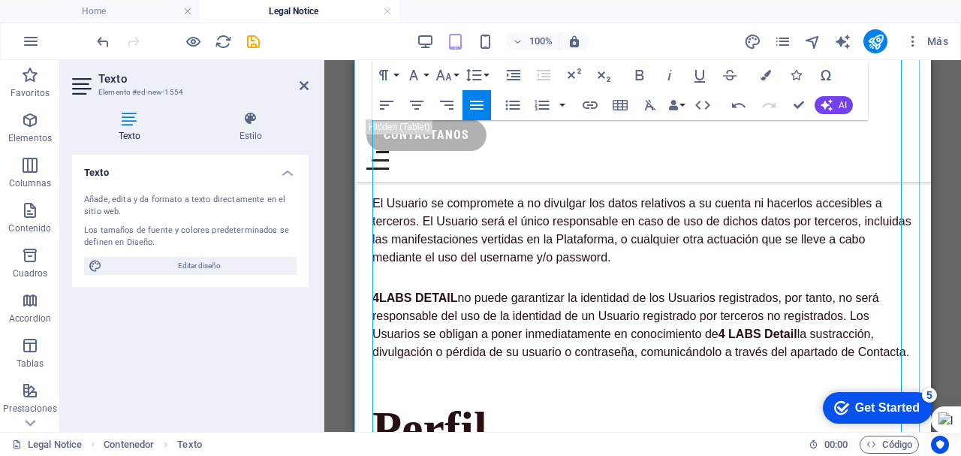
click at [520, 172] on p "Al darse de alta en la Plataforma, el Usuario seleccionará un nombre de usuario…" at bounding box center [642, 145] width 541 height 54
drag, startPoint x: 477, startPoint y: 104, endPoint x: 139, endPoint y: 139, distance: 339.6
click at [477, 104] on icon "button" at bounding box center [477, 105] width 14 height 9
click at [511, 260] on p "El Usuario se compromete a no divulgar los datos relativos a su cuenta ni hacer…" at bounding box center [642, 230] width 541 height 72
drag, startPoint x: 474, startPoint y: 103, endPoint x: 133, endPoint y: 82, distance: 342.2
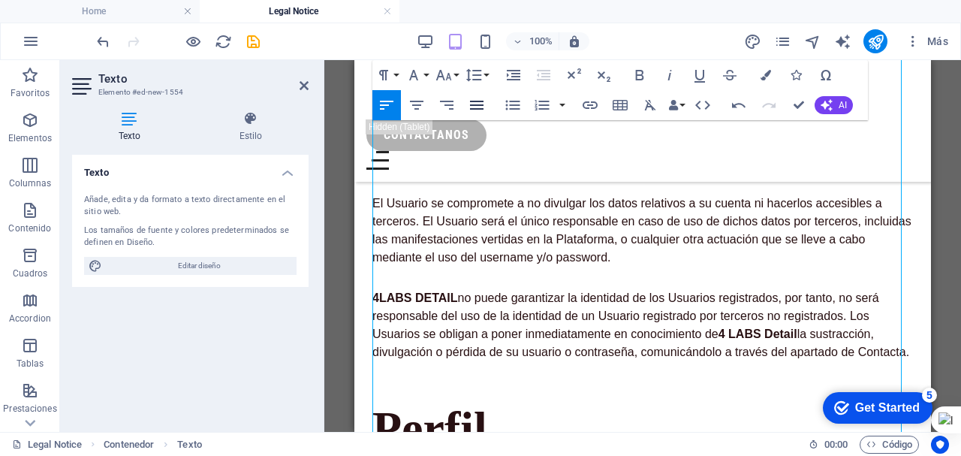
click at [474, 103] on icon "button" at bounding box center [477, 105] width 18 height 18
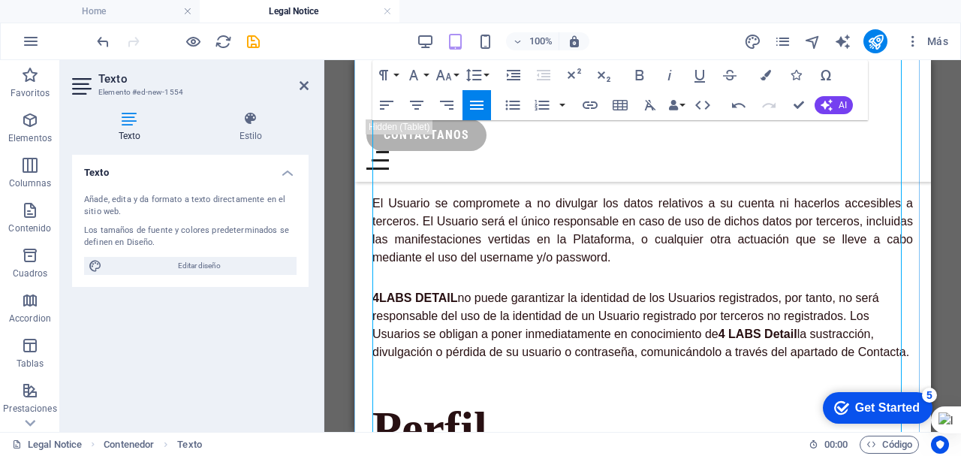
scroll to position [2552, 0]
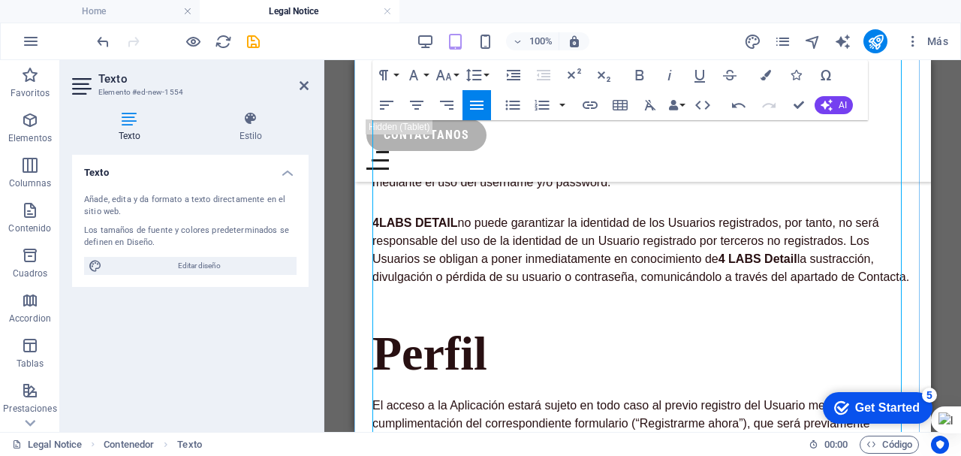
click at [525, 268] on p "4LABS DETAIL no puede garantizar la identidad de los Usuarios registrados, por …" at bounding box center [642, 250] width 541 height 72
drag, startPoint x: 476, startPoint y: 101, endPoint x: 179, endPoint y: 152, distance: 300.9
click at [476, 101] on icon "button" at bounding box center [477, 105] width 14 height 9
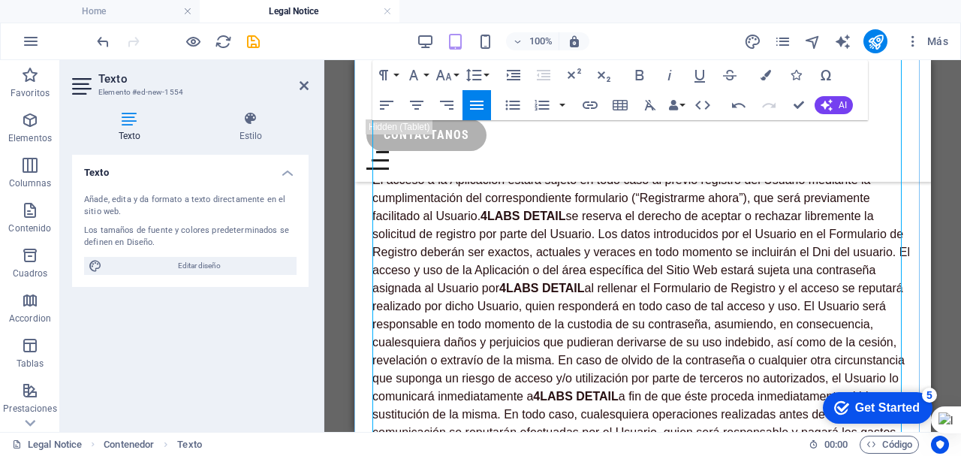
scroll to position [2853, 0]
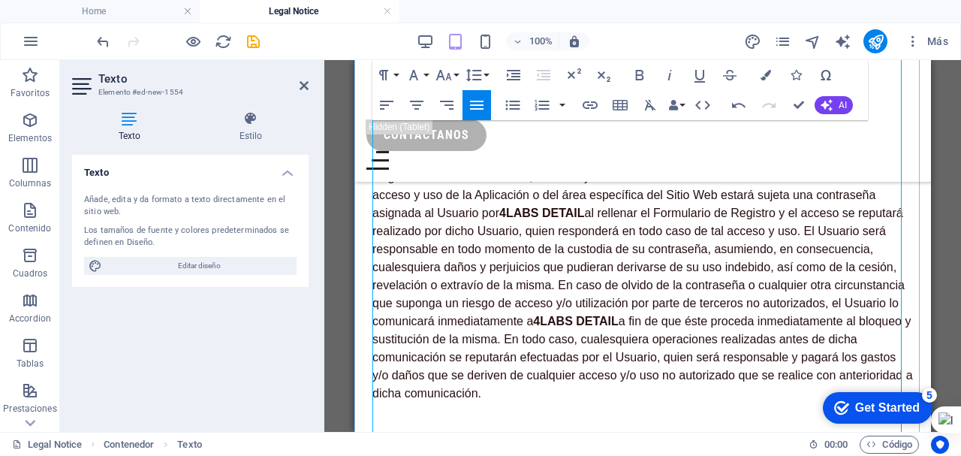
click at [534, 147] on strong "4LABS DETAIL" at bounding box center [522, 140] width 85 height 13
drag, startPoint x: 480, startPoint y: 105, endPoint x: 124, endPoint y: 62, distance: 358.5
click at [480, 105] on icon "button" at bounding box center [477, 105] width 14 height 9
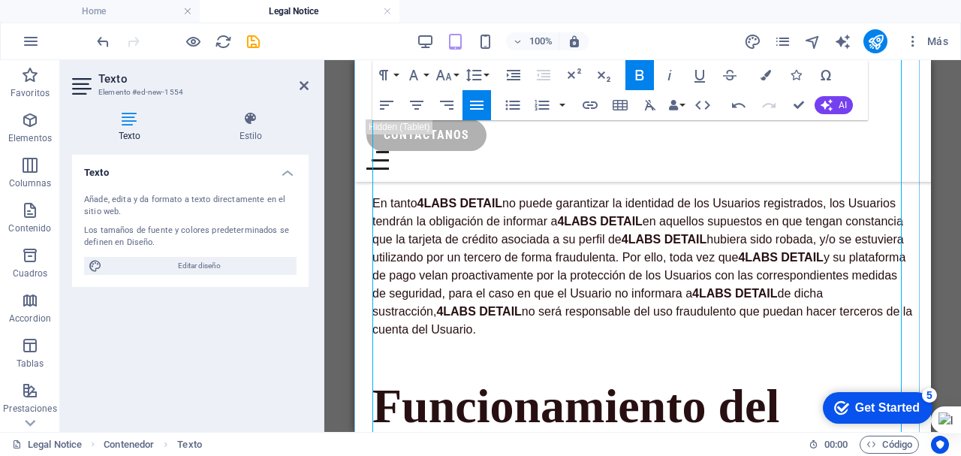
scroll to position [3228, 0]
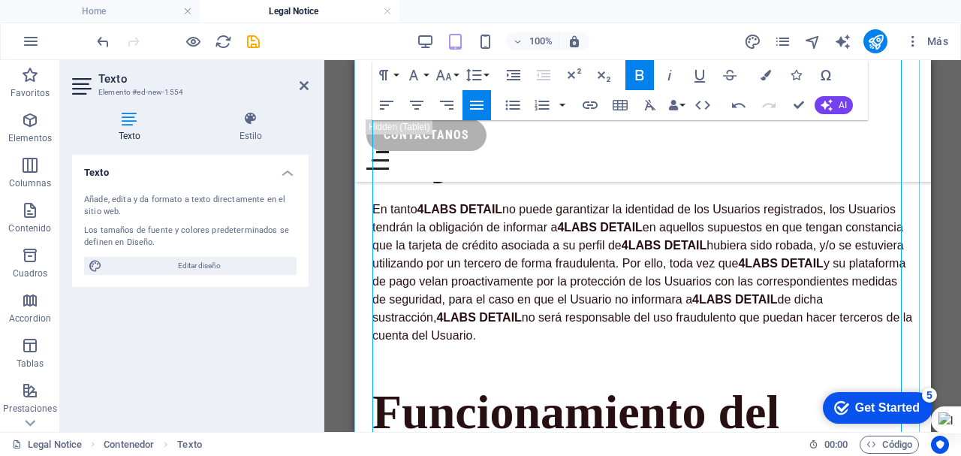
click at [493, 279] on p "En tanto 4LABS DETAIL no puede garantizar la identidad de los Usuarios registra…" at bounding box center [642, 272] width 541 height 144
click at [474, 101] on icon "button" at bounding box center [477, 105] width 14 height 9
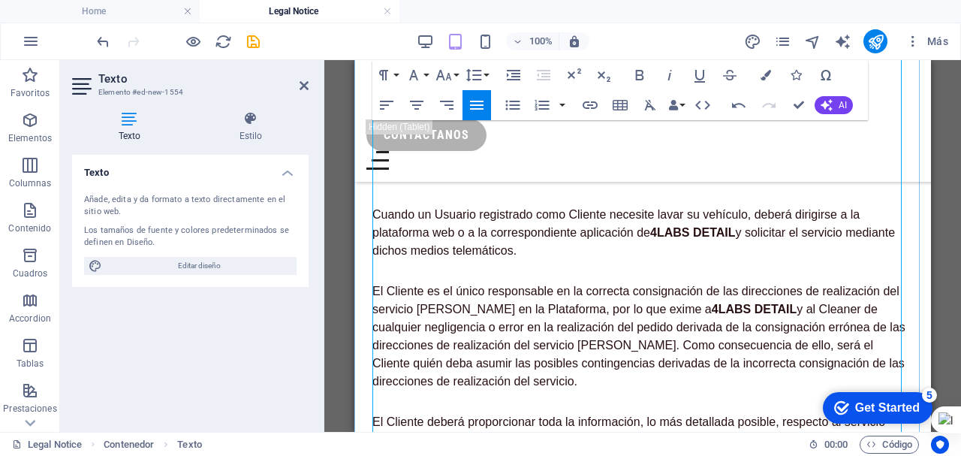
scroll to position [3603, 0]
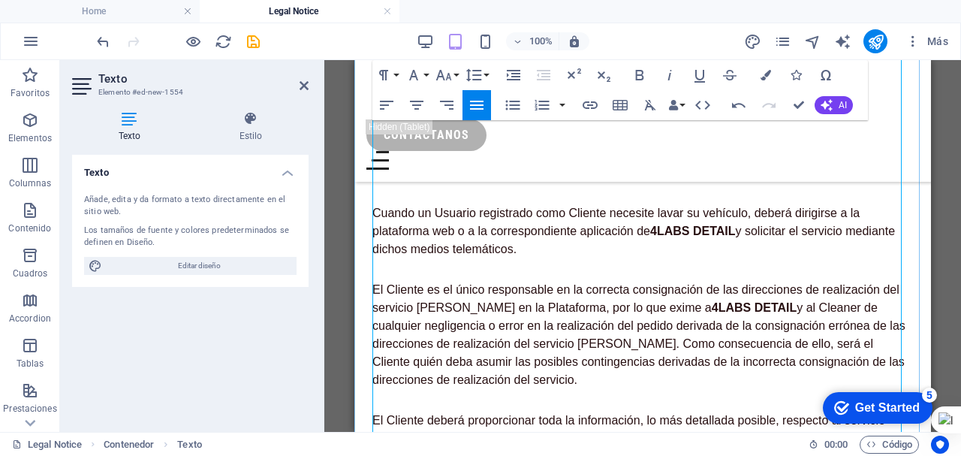
click at [534, 258] on p "Cuando un Usuario registrado como Cliente necesite lavar su vehículo, deberá di…" at bounding box center [642, 231] width 541 height 54
click at [479, 113] on icon "button" at bounding box center [477, 105] width 18 height 18
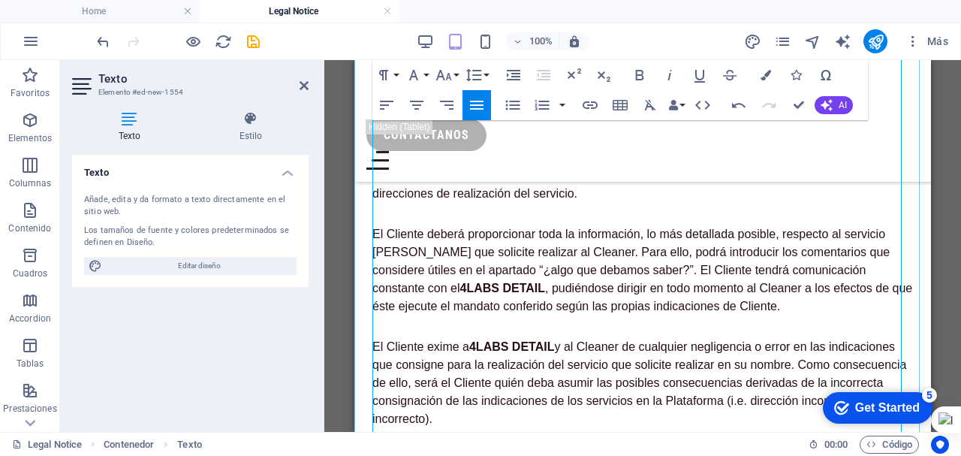
scroll to position [3829, 0]
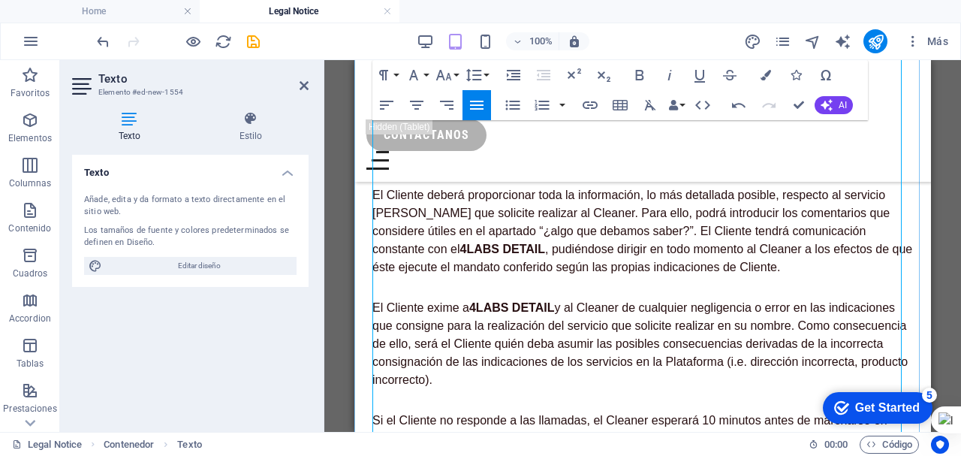
click at [494, 164] on p "El Cliente es el único responsable en la correcta consignación de las direccion…" at bounding box center [642, 110] width 541 height 108
drag, startPoint x: 478, startPoint y: 107, endPoint x: 127, endPoint y: 95, distance: 351.5
click at [478, 107] on icon "button" at bounding box center [477, 105] width 18 height 18
click at [489, 271] on p "El Cliente deberá proporcionar toda la información, lo más detallada posible, r…" at bounding box center [642, 231] width 541 height 90
click at [476, 106] on icon "button" at bounding box center [477, 105] width 14 height 9
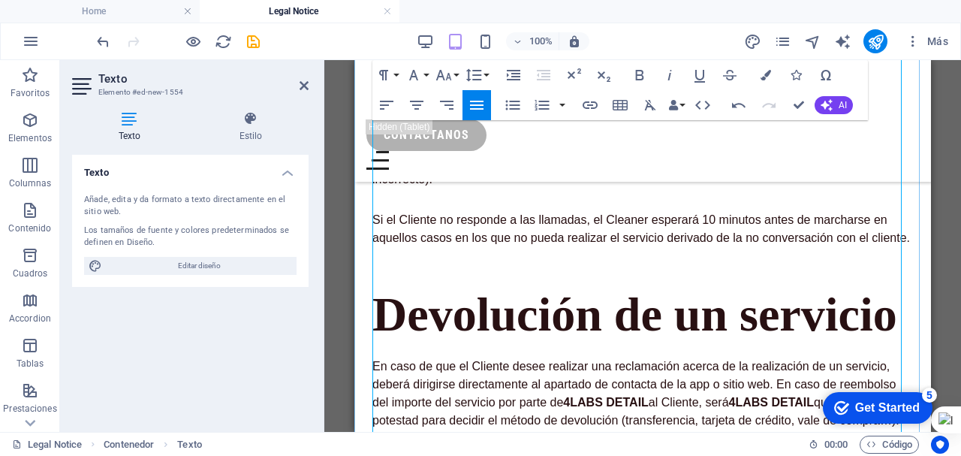
scroll to position [4054, 0]
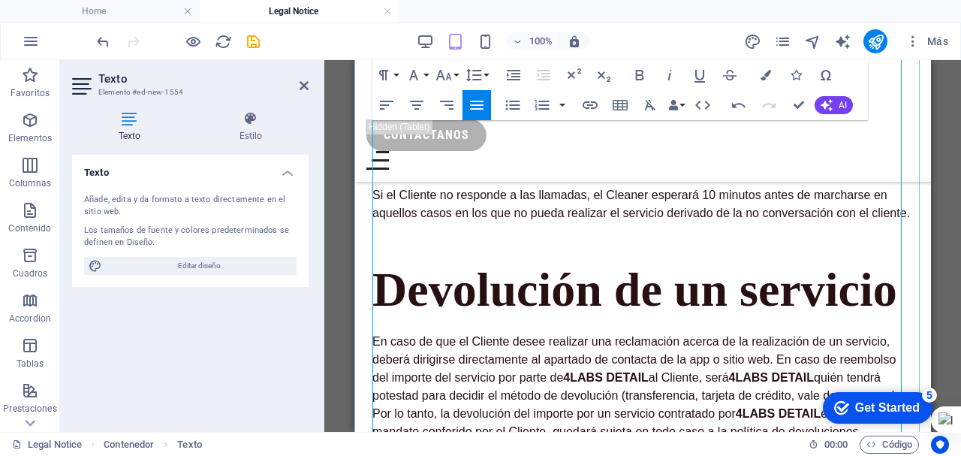
click at [505, 164] on p "El Cliente exime a 4LABS DETAIL y al Cleaner de cualquier negligencia o error e…" at bounding box center [642, 119] width 541 height 90
click at [478, 106] on icon "button" at bounding box center [477, 105] width 14 height 9
click at [480, 222] on p "Si el Cliente no responde a las llamadas, el Cleaner esperará 10 minutos antes …" at bounding box center [642, 204] width 541 height 36
click at [477, 104] on icon "button" at bounding box center [477, 105] width 18 height 18
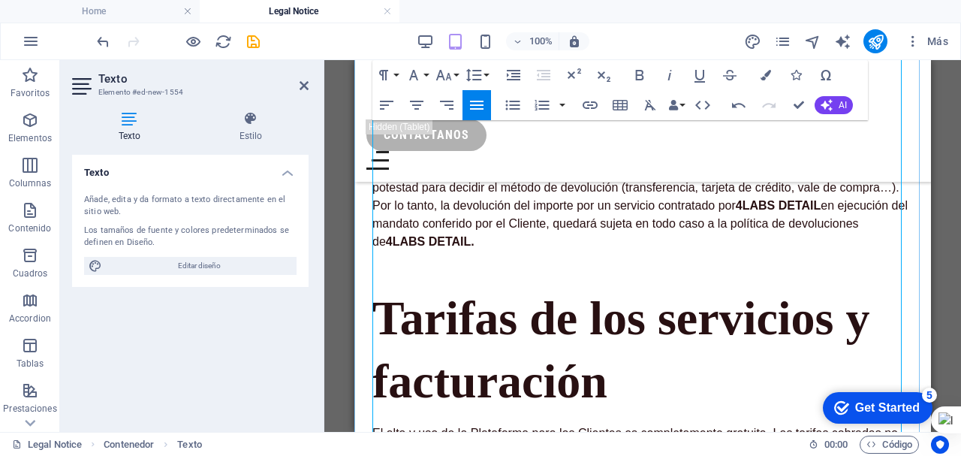
scroll to position [4279, 0]
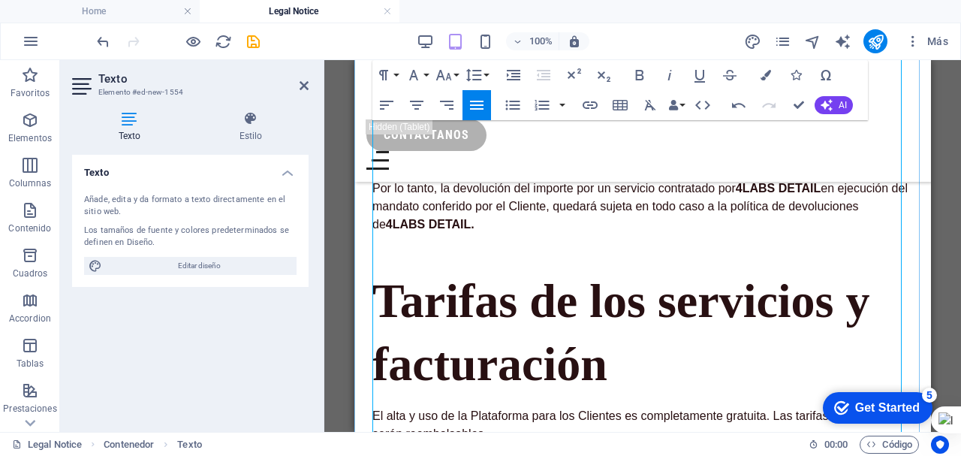
click at [505, 210] on p "En caso de que el Cliente desee realizar una reclamación acerca de la realizaci…" at bounding box center [642, 170] width 541 height 126
click at [482, 105] on icon "button" at bounding box center [477, 105] width 14 height 9
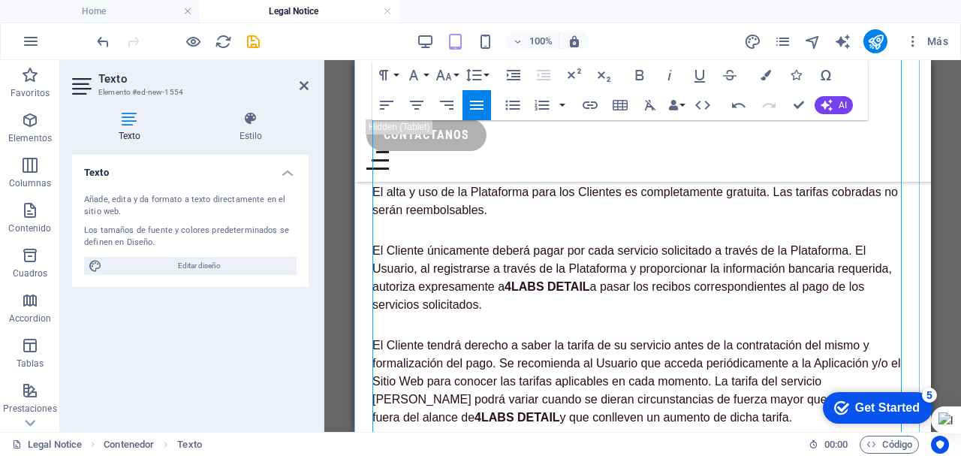
scroll to position [4504, 0]
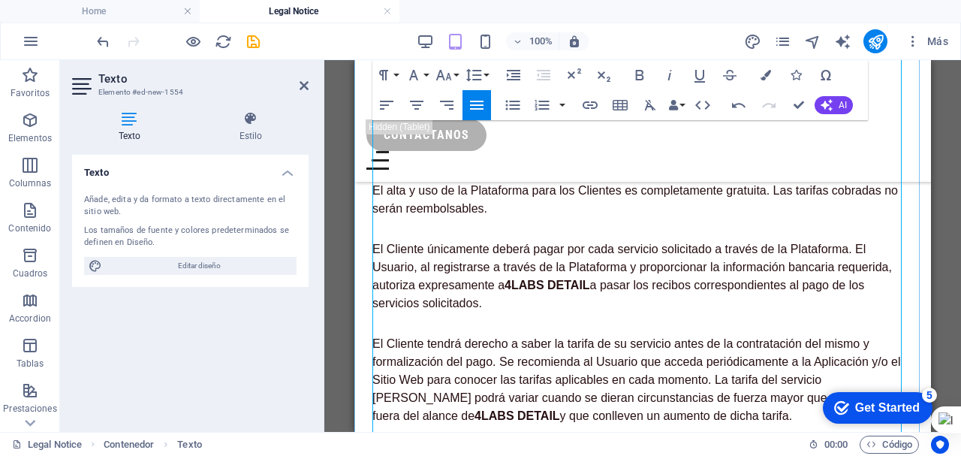
click at [531, 218] on p "El alta y uso de la Plataforma para los Clientes es completamente gratuita. Las…" at bounding box center [642, 200] width 541 height 36
drag, startPoint x: 477, startPoint y: 107, endPoint x: 123, endPoint y: 79, distance: 355.4
click at [477, 107] on icon "button" at bounding box center [477, 105] width 18 height 18
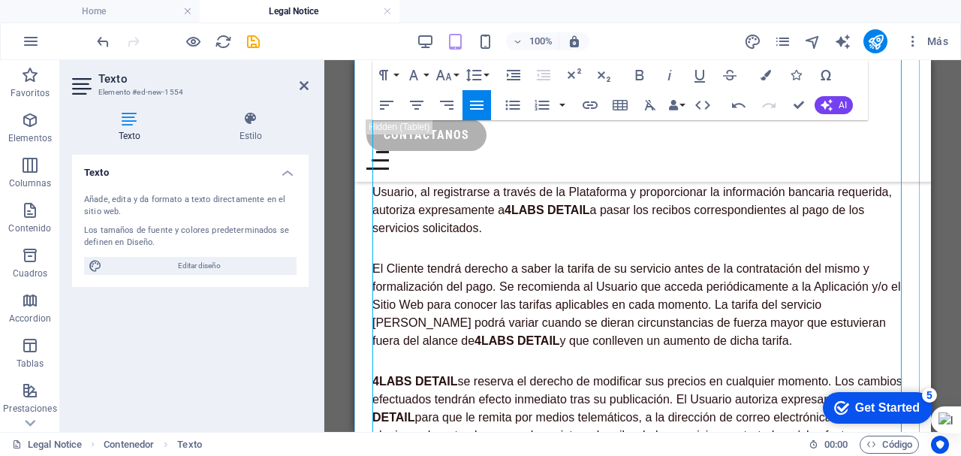
click at [499, 237] on p "El Cliente únicamente deberá pagar por cada servicio solicitado a través de la …" at bounding box center [642, 201] width 541 height 72
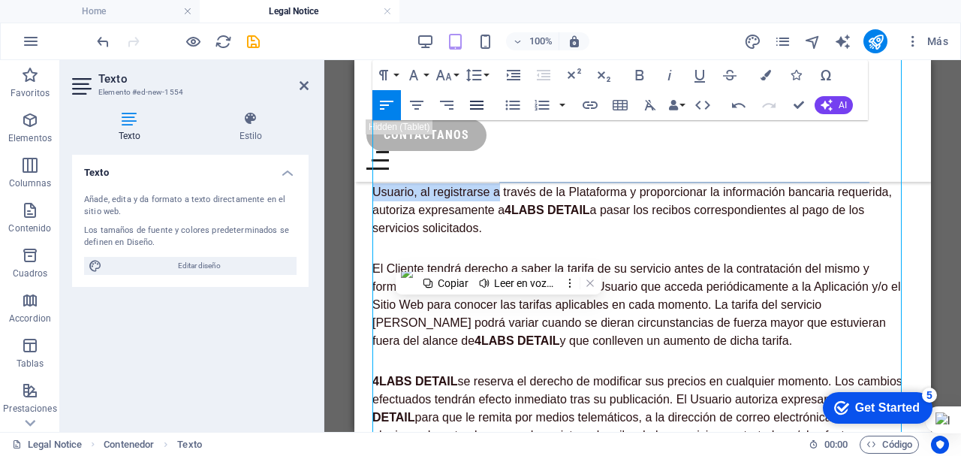
drag, startPoint x: 477, startPoint y: 105, endPoint x: 119, endPoint y: 70, distance: 359.8
click at [477, 105] on icon "button" at bounding box center [477, 105] width 14 height 9
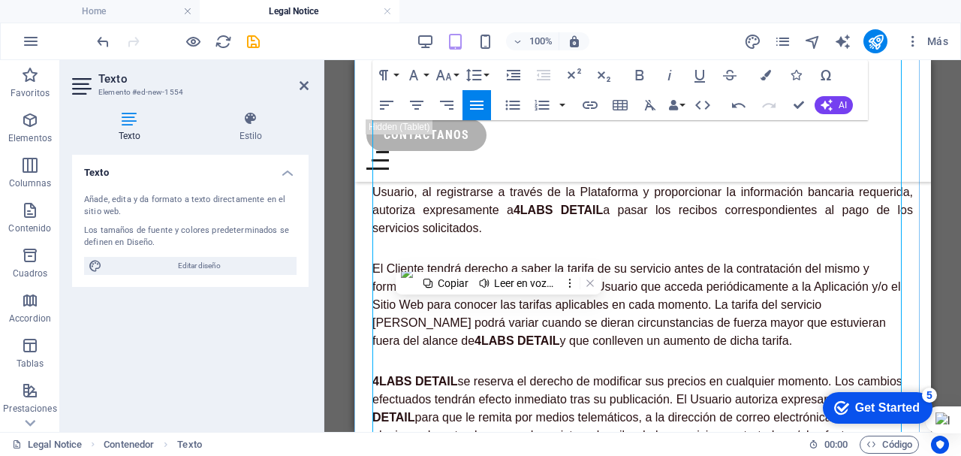
click at [495, 350] on p "El Cliente tendrá derecho a saber la tarifa de su servicio antes de la contrata…" at bounding box center [642, 305] width 541 height 90
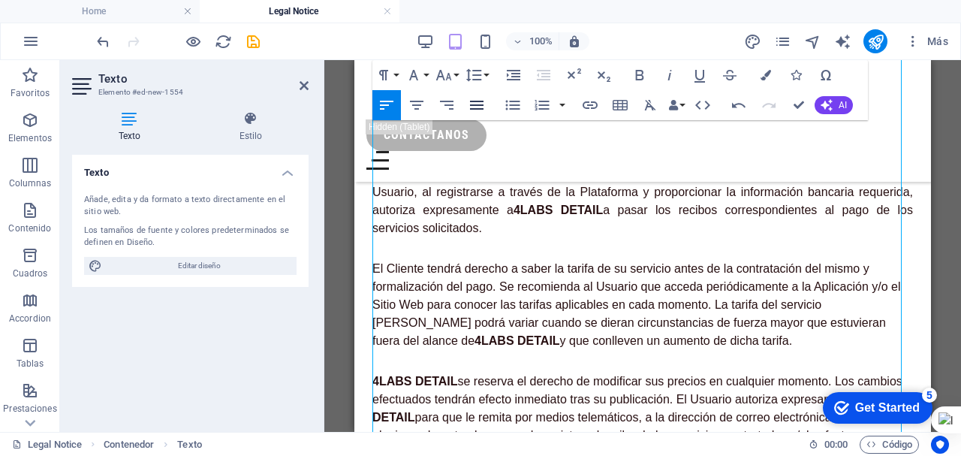
drag, startPoint x: 477, startPoint y: 108, endPoint x: 134, endPoint y: 92, distance: 344.2
click at [477, 108] on icon "button" at bounding box center [477, 105] width 14 height 9
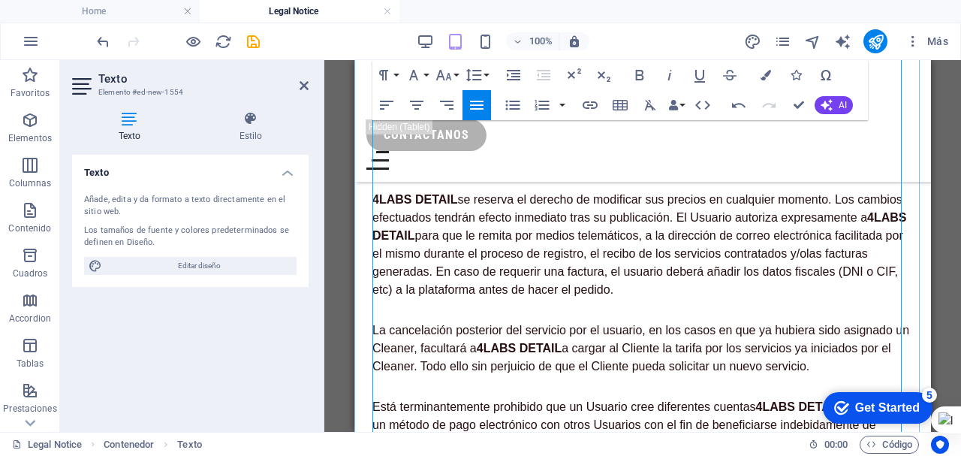
scroll to position [4804, 0]
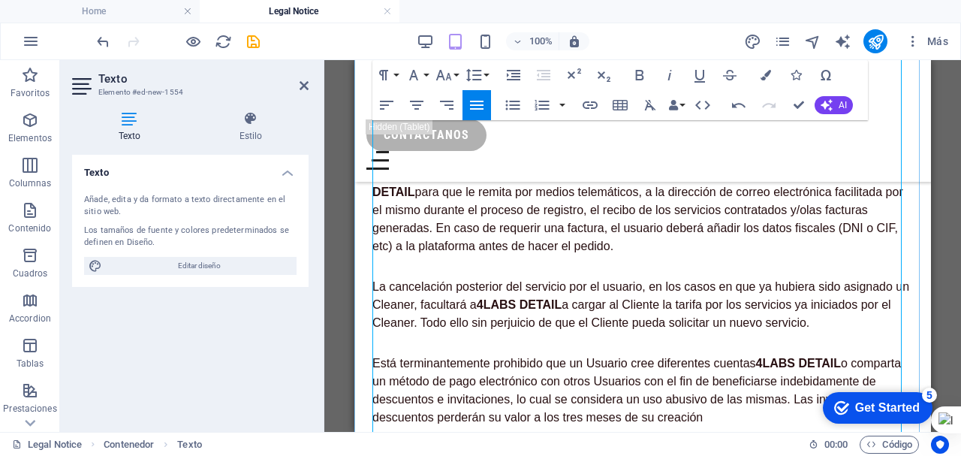
click at [514, 248] on p "4LABS DETAIL se reserva el derecho de modificar sus precios en cualquier moment…" at bounding box center [642, 201] width 541 height 108
click at [480, 105] on icon "button" at bounding box center [477, 105] width 14 height 9
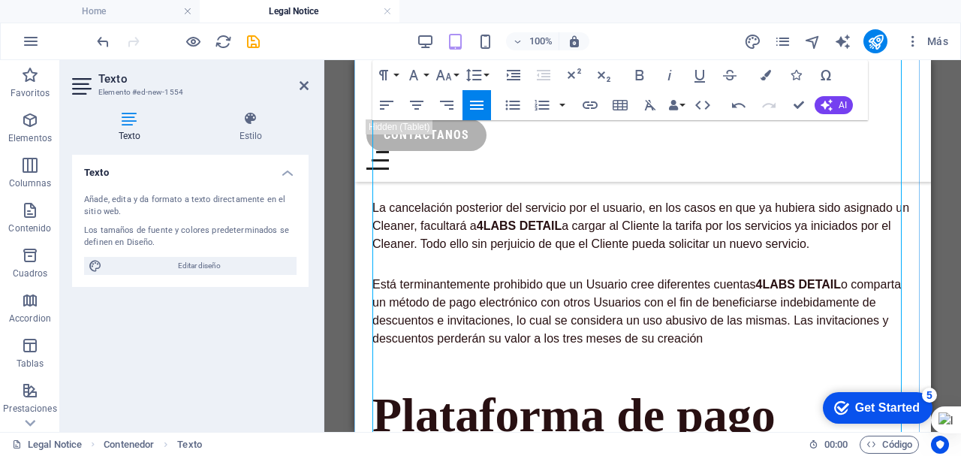
scroll to position [4955, 0]
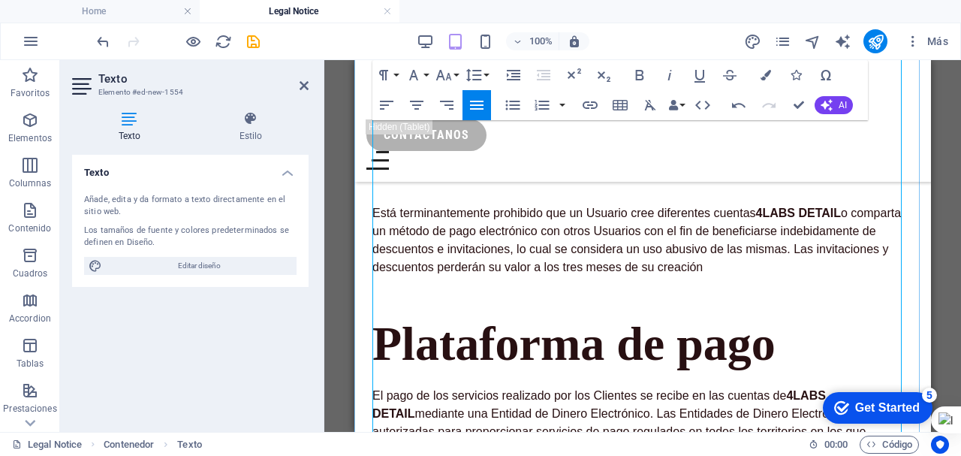
click at [526, 161] on strong "4LABS DETAIL" at bounding box center [519, 154] width 85 height 13
drag, startPoint x: 477, startPoint y: 103, endPoint x: 137, endPoint y: 92, distance: 341.0
click at [477, 103] on icon "button" at bounding box center [477, 105] width 18 height 18
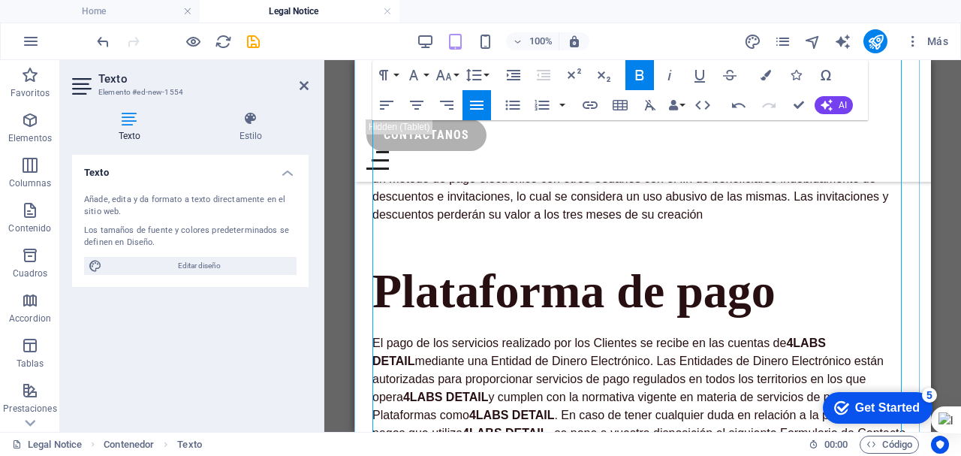
scroll to position [5030, 0]
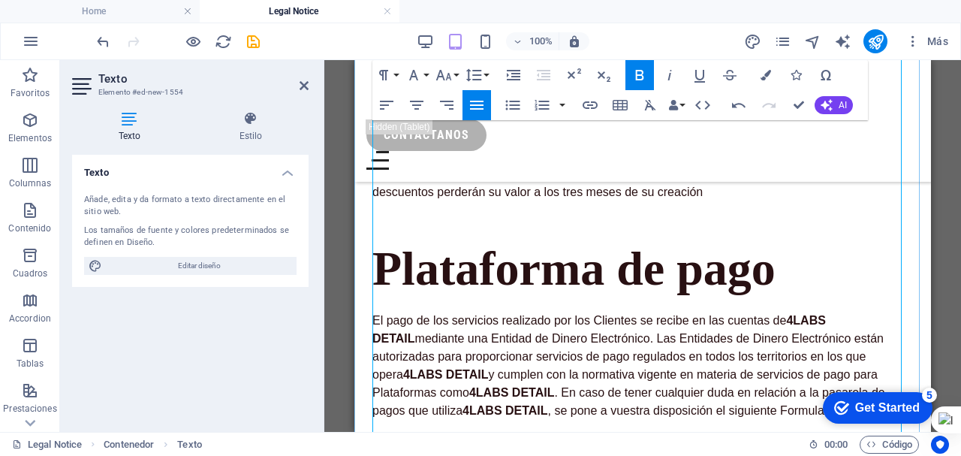
click at [519, 201] on p "Está terminantemente prohibido que un Usuario cree diferentes cuentas 4LABS DET…" at bounding box center [642, 165] width 541 height 72
click at [477, 108] on icon "button" at bounding box center [477, 105] width 14 height 9
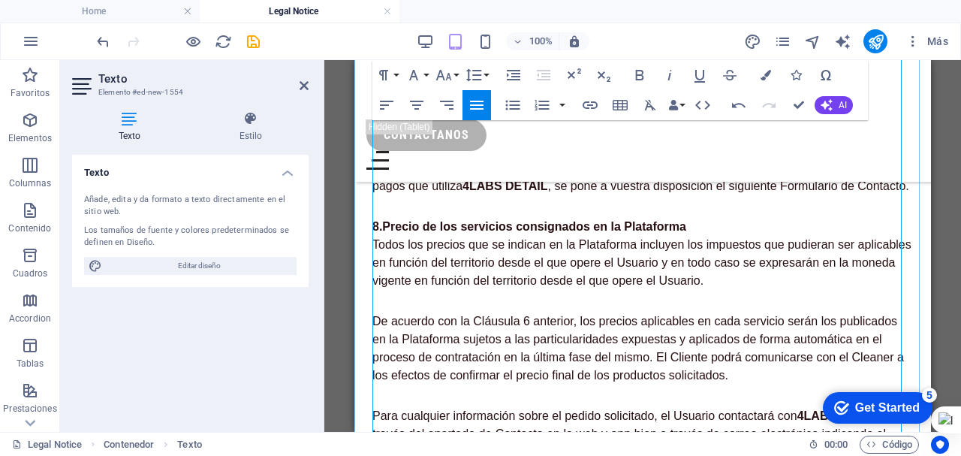
scroll to position [5255, 0]
click at [499, 174] on p "El pago de los servicios realizado por los Clientes se recibe en las cuentas de…" at bounding box center [642, 140] width 541 height 108
click at [480, 110] on icon "button" at bounding box center [477, 105] width 18 height 18
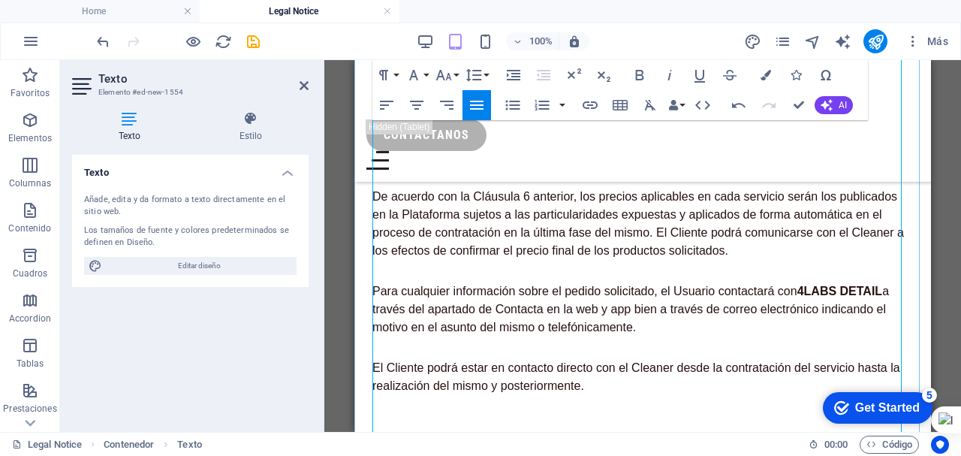
scroll to position [5405, 0]
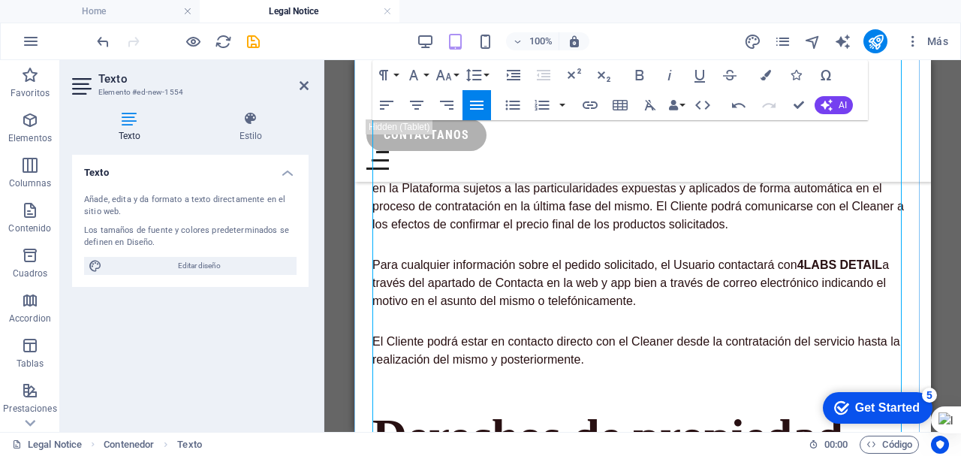
click at [505, 233] on p "De acuerdo con la Cláusula 6 anterior, los precios aplicables en cada servicio …" at bounding box center [642, 197] width 541 height 72
click at [495, 139] on p "8.Precio de los servicios consignados en la Plataforma Todos los precios que se…" at bounding box center [642, 103] width 541 height 72
click at [477, 104] on icon "button" at bounding box center [477, 105] width 18 height 18
click at [504, 233] on p "De acuerdo con la Cláusula 6 anterior, los precios aplicables en cada servicio …" at bounding box center [642, 197] width 541 height 72
drag, startPoint x: 478, startPoint y: 108, endPoint x: 125, endPoint y: 63, distance: 356.4
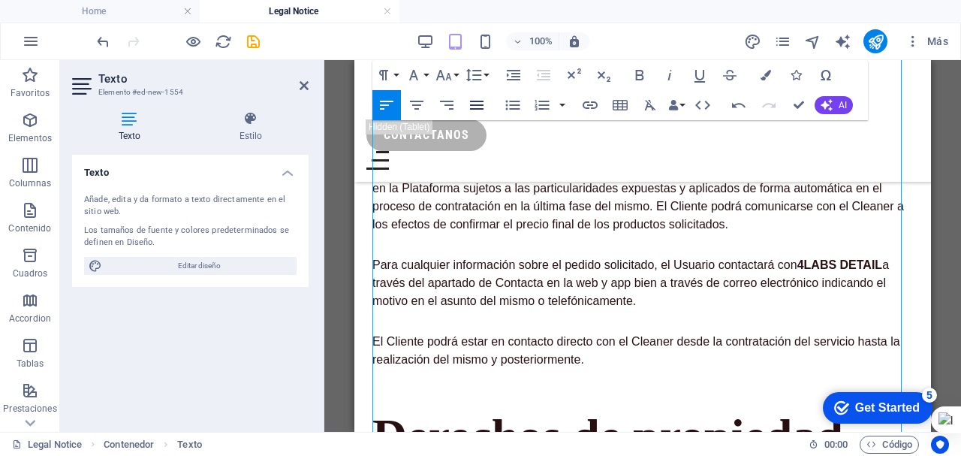
click at [478, 108] on icon "button" at bounding box center [477, 105] width 14 height 9
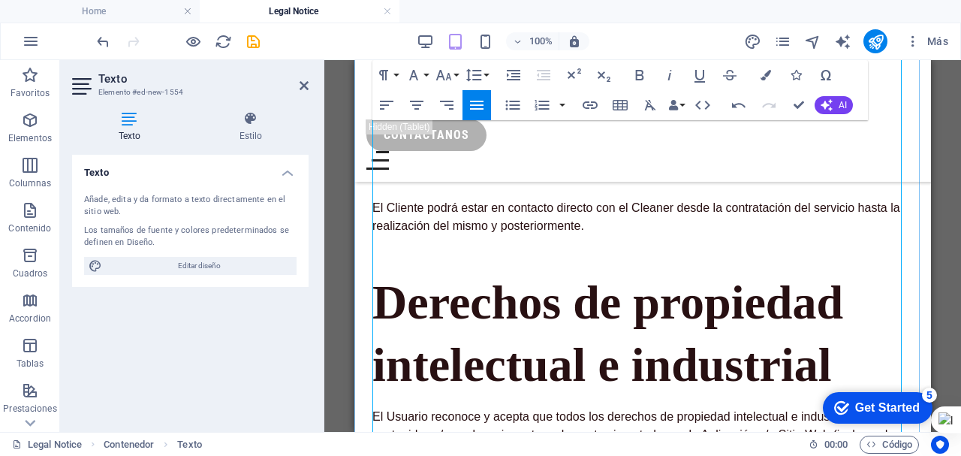
scroll to position [5555, 0]
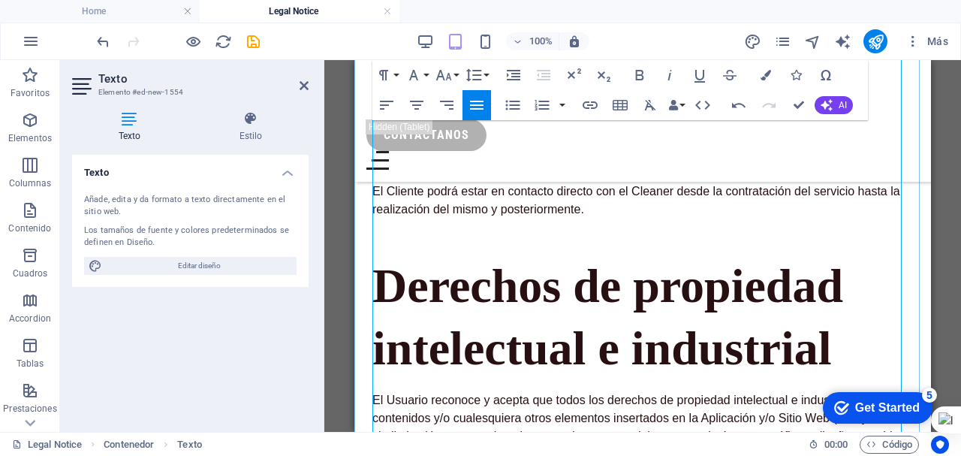
click at [526, 160] on p "Para cualquier información sobre el pedido solicitado, el Usuario contactará co…" at bounding box center [642, 133] width 541 height 54
click at [481, 103] on icon "button" at bounding box center [477, 105] width 18 height 18
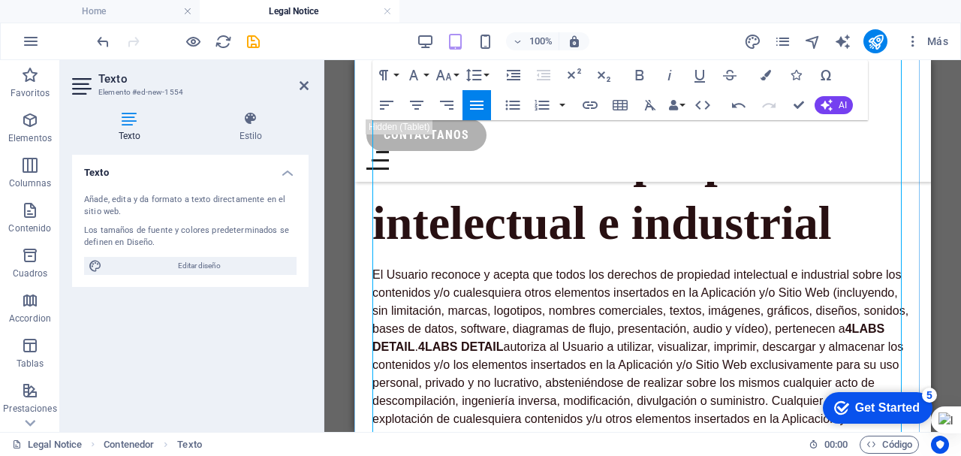
scroll to position [5630, 0]
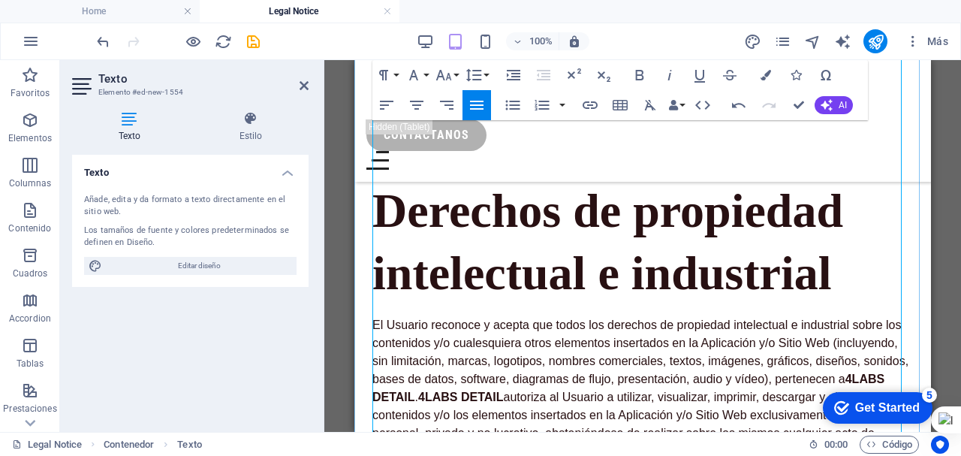
click at [482, 143] on p "El Cliente podrá estar en contacto directo con el Cleaner desde la contratación…" at bounding box center [642, 125] width 541 height 36
click at [480, 103] on icon "button" at bounding box center [477, 105] width 18 height 18
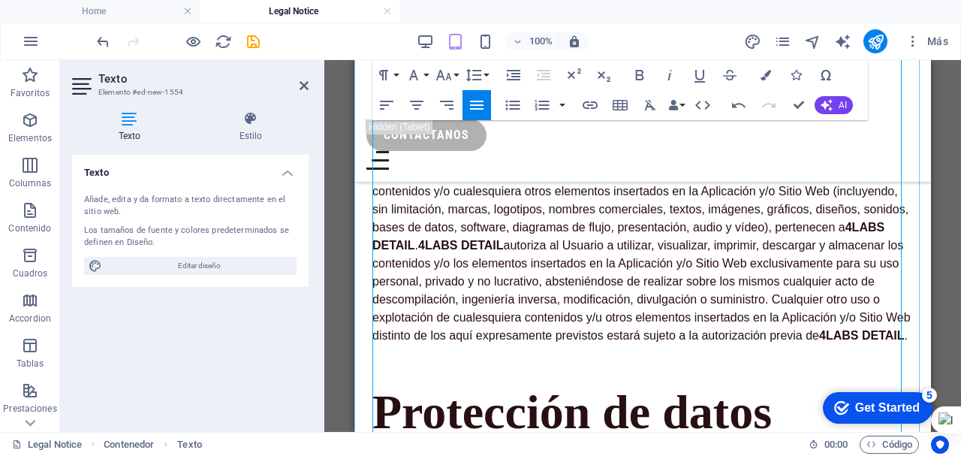
scroll to position [5780, 0]
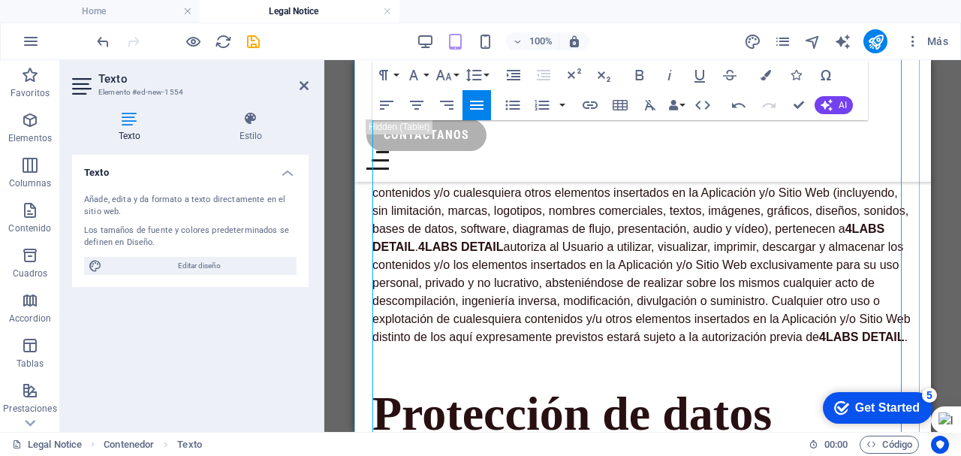
click at [507, 282] on p "El Usuario reconoce y acepta que todos los derechos de propiedad intelectual e …" at bounding box center [642, 256] width 541 height 180
drag, startPoint x: 483, startPoint y: 107, endPoint x: 145, endPoint y: 133, distance: 339.6
click at [483, 107] on icon "button" at bounding box center [477, 105] width 18 height 18
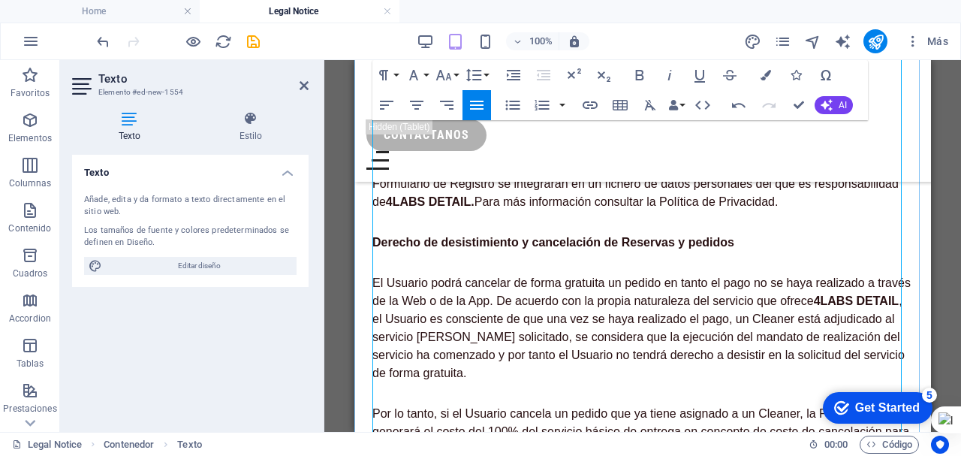
scroll to position [6156, 0]
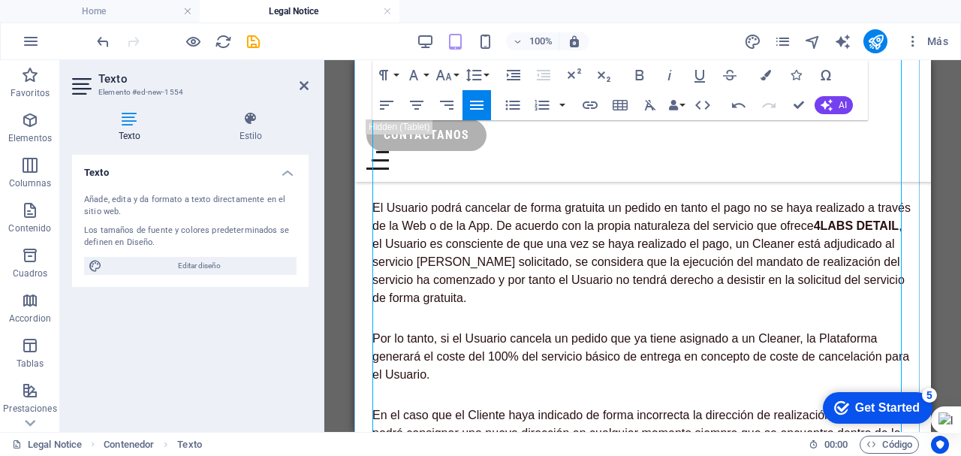
click at [528, 136] on p "Los datos personales (en lo sucesivo, los “Datos”) que el Usuario proporciona p…" at bounding box center [642, 109] width 541 height 54
drag, startPoint x: 479, startPoint y: 107, endPoint x: 133, endPoint y: 74, distance: 347.7
click at [479, 107] on icon "button" at bounding box center [477, 105] width 18 height 18
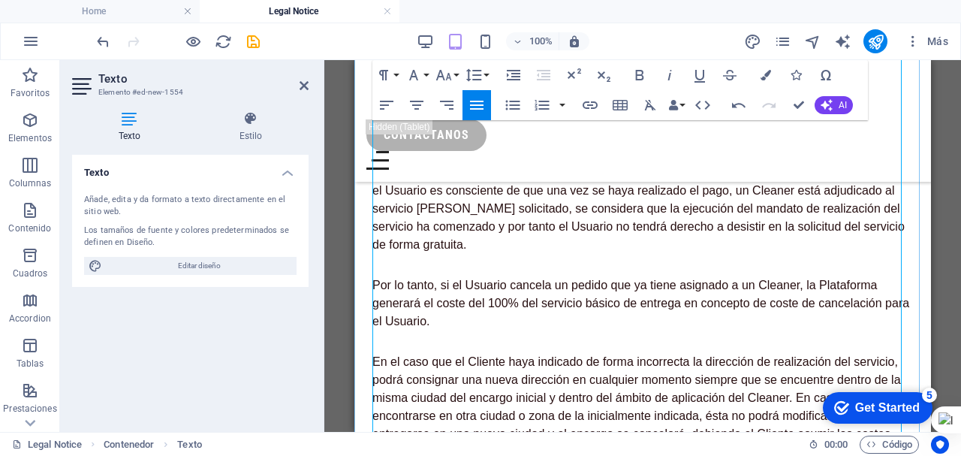
scroll to position [6231, 0]
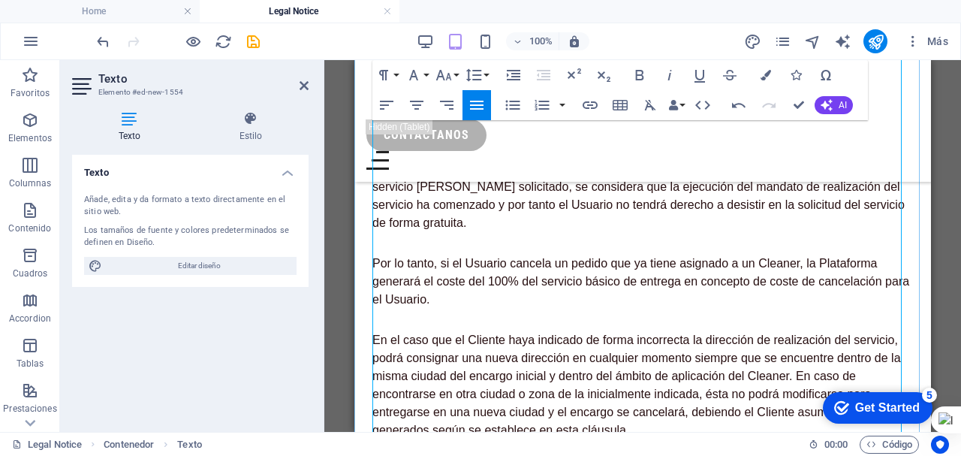
click at [518, 232] on p "El Usuario podrá cancelar de forma gratuita un pedido en tanto el pago no se ha…" at bounding box center [642, 178] width 541 height 108
click at [477, 106] on icon "button" at bounding box center [477, 105] width 14 height 9
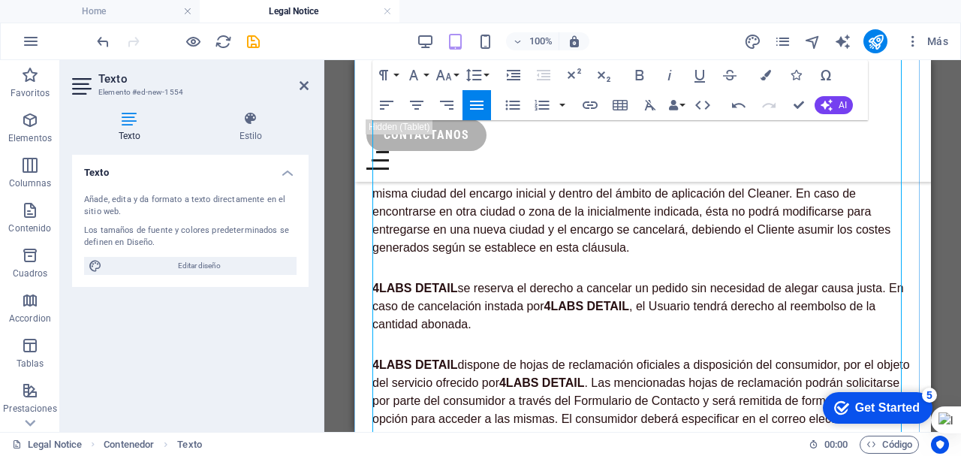
scroll to position [6456, 0]
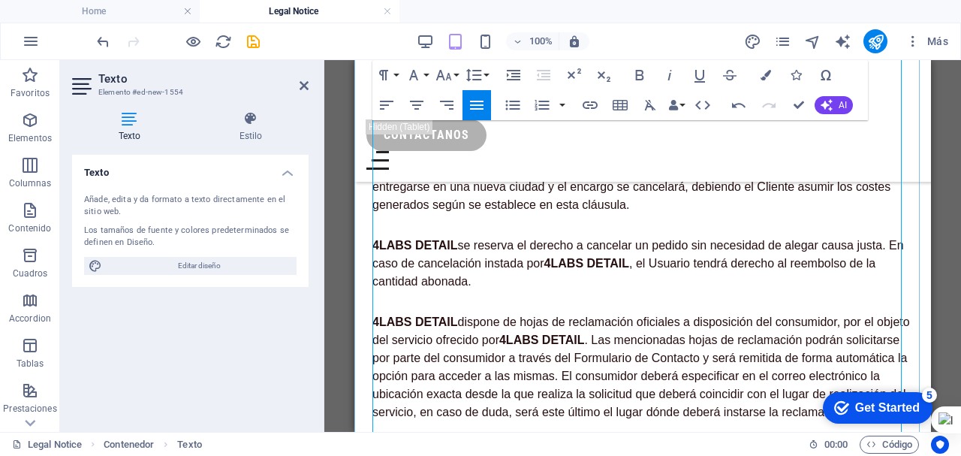
click at [489, 83] on p "Por lo tanto, si el Usuario cancela un pedido que ya tiene asignado a un Cleane…" at bounding box center [642, 56] width 541 height 54
click at [477, 104] on icon "button" at bounding box center [477, 105] width 14 height 9
click at [495, 214] on p "En el caso que el Cliente haya indicado de forma incorrecta la dirección de rea…" at bounding box center [642, 160] width 541 height 108
click at [480, 104] on icon "button" at bounding box center [477, 105] width 18 height 18
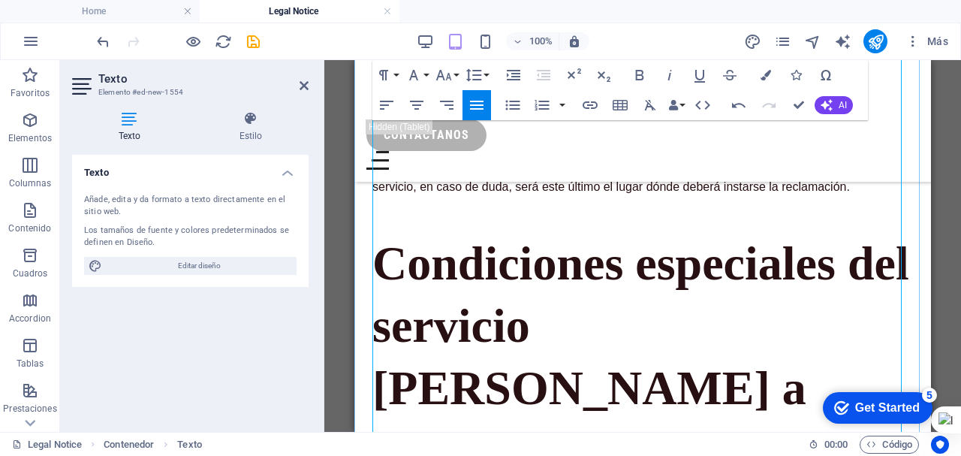
scroll to position [6606, 0]
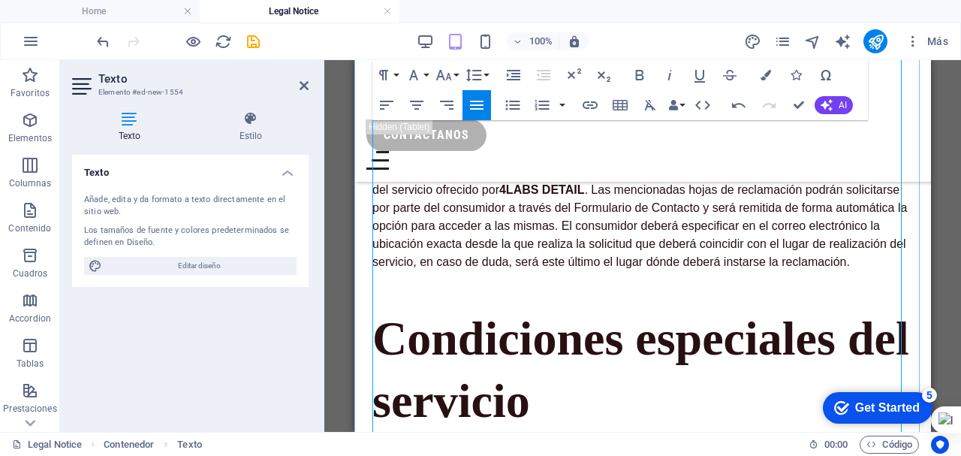
click at [493, 140] on p "4LABS DETAIL se reserva el derecho a cancelar un pedido sin necesidad de alegar…" at bounding box center [642, 113] width 541 height 54
click at [478, 106] on icon "button" at bounding box center [477, 105] width 14 height 9
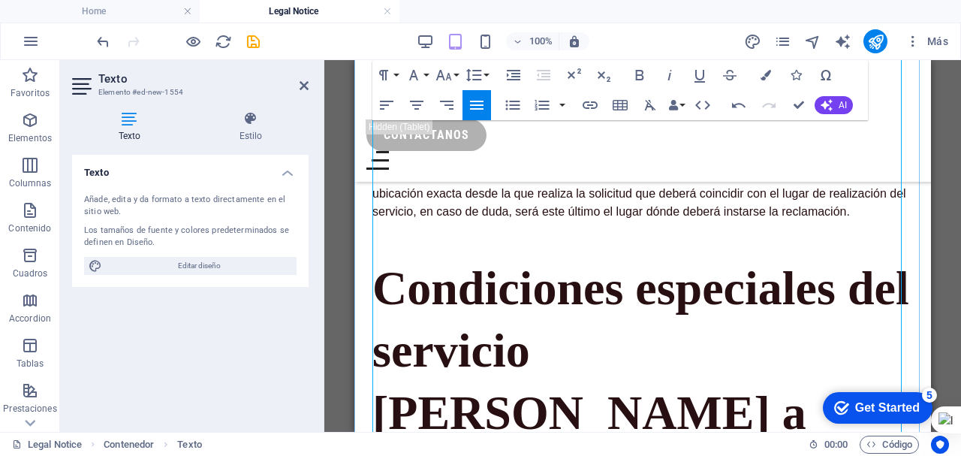
scroll to position [6681, 0]
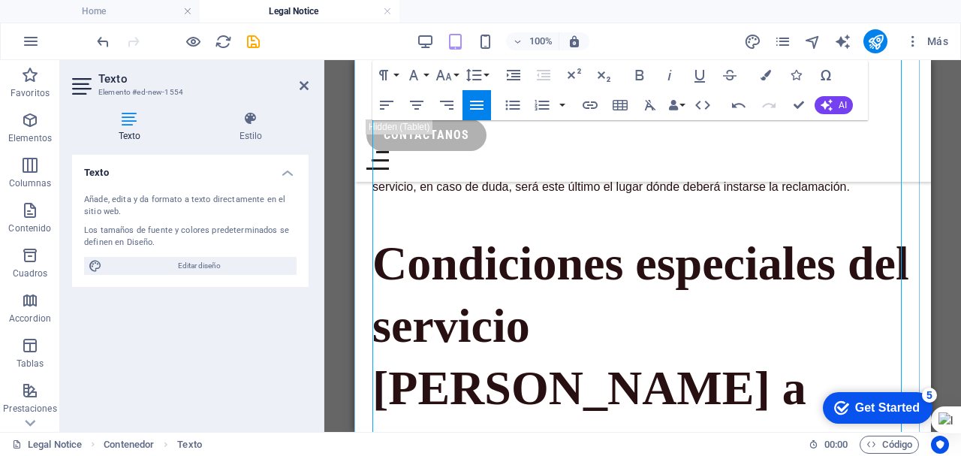
click at [487, 196] on p "4LABS DETAIL dispone de hojas de reclamación oficiales a disposición del consum…" at bounding box center [642, 142] width 541 height 108
click at [477, 107] on icon "button" at bounding box center [477, 105] width 18 height 18
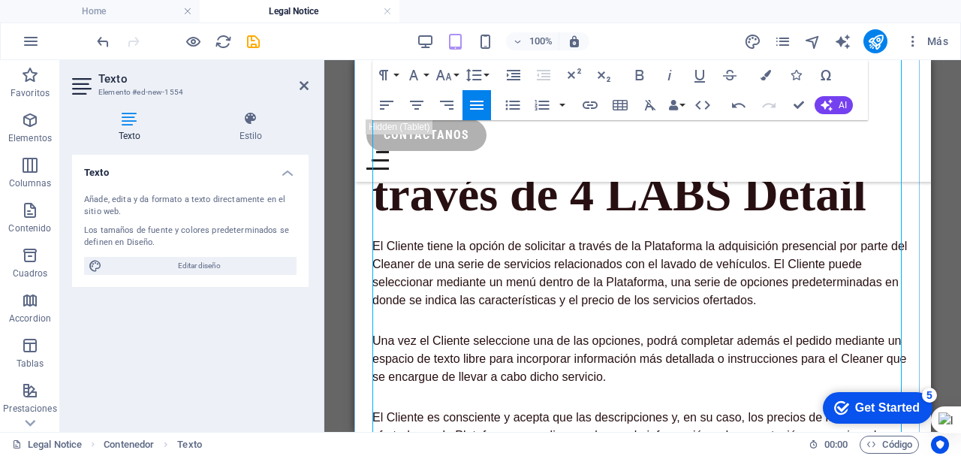
scroll to position [6982, 0]
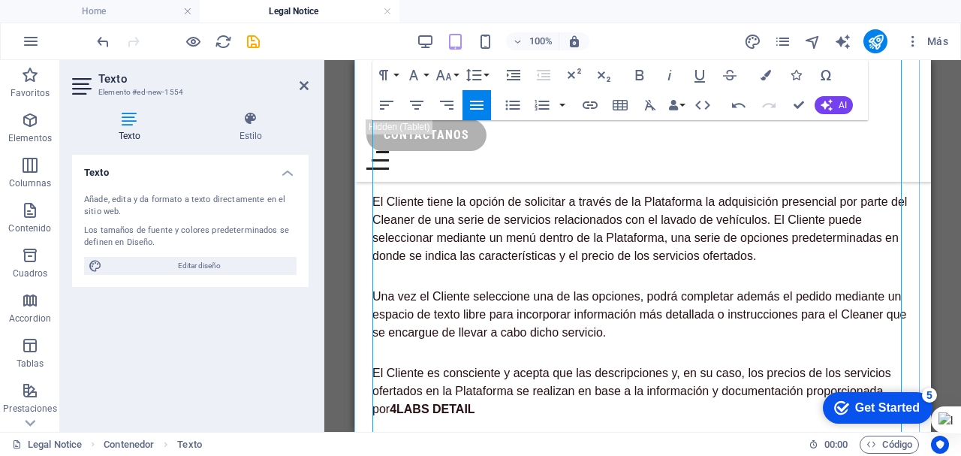
click at [513, 265] on p "El Cliente tiene la opción de solicitar a través de la Plataforma la adquisició…" at bounding box center [642, 229] width 541 height 72
drag, startPoint x: 480, startPoint y: 106, endPoint x: 131, endPoint y: 68, distance: 351.1
click at [480, 106] on icon "button" at bounding box center [477, 105] width 14 height 9
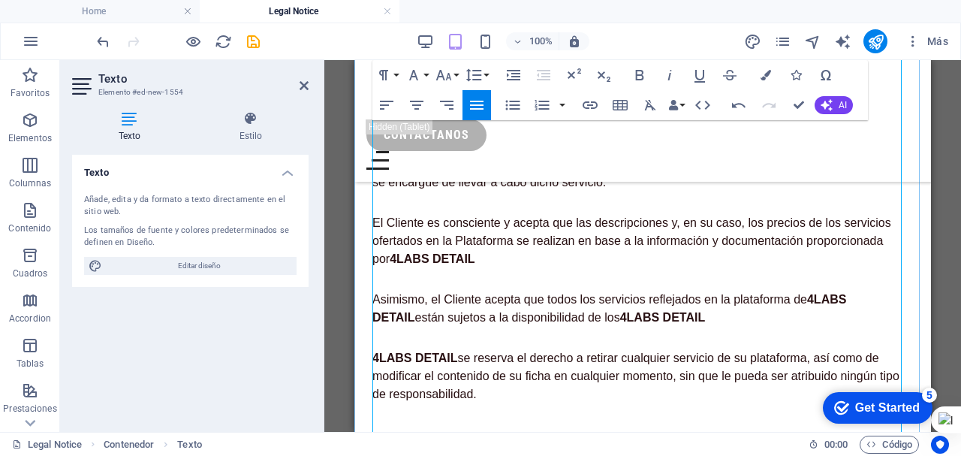
click at [517, 191] on p "Una vez el Cliente seleccione una de las opciones, podrá completar además el pe…" at bounding box center [642, 164] width 541 height 54
click at [479, 109] on icon "button" at bounding box center [477, 105] width 14 height 9
click at [509, 268] on p "El Cliente es consciente y acepta que las descripciones y, en su caso, los prec…" at bounding box center [642, 241] width 541 height 54
drag, startPoint x: 480, startPoint y: 105, endPoint x: 129, endPoint y: 71, distance: 352.3
click at [480, 105] on icon "button" at bounding box center [477, 105] width 14 height 9
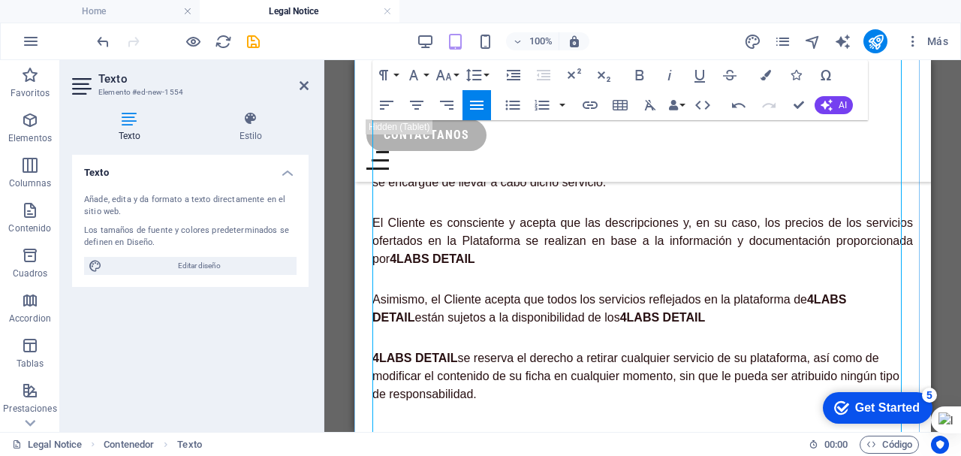
scroll to position [7282, 0]
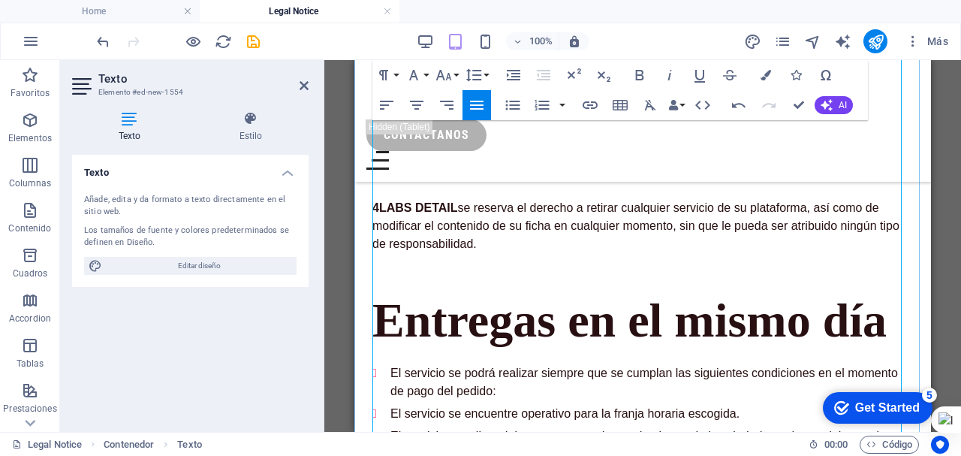
click at [516, 176] on p "Asimismo, el Cliente acepta que todos los servicios reflejados en la plataforma…" at bounding box center [642, 158] width 541 height 36
click at [483, 107] on icon "button" at bounding box center [477, 105] width 18 height 18
click at [488, 253] on p "4LABS DETAIL se reserva el derecho a retirar cualquier servicio de su plataform…" at bounding box center [642, 226] width 541 height 54
click at [474, 106] on icon "button" at bounding box center [477, 105] width 18 height 18
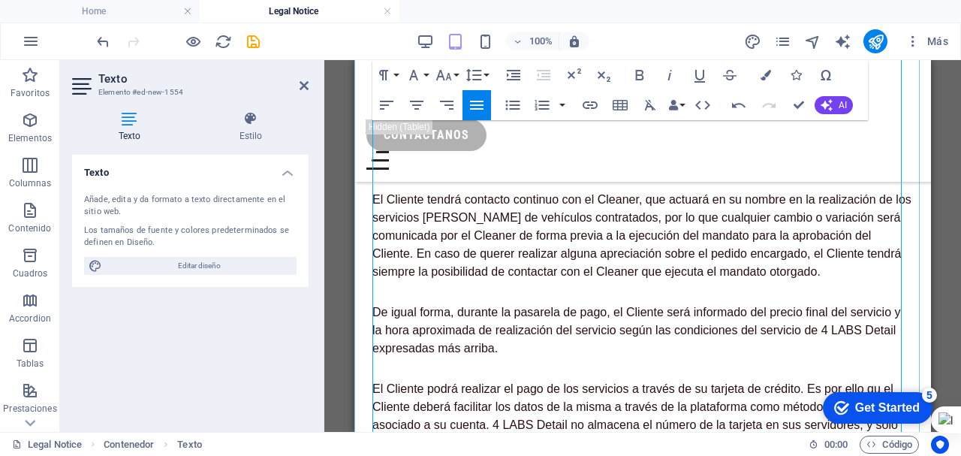
scroll to position [7732, 0]
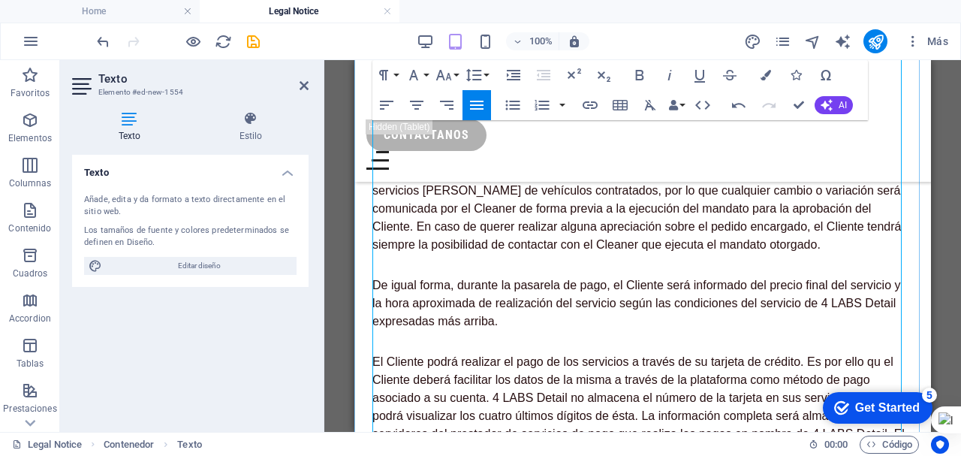
click at [507, 254] on p "El Cliente tendrá contacto continuo con el Cleaner, que actuará en su nombre en…" at bounding box center [642, 209] width 541 height 90
drag, startPoint x: 477, startPoint y: 104, endPoint x: 154, endPoint y: 116, distance: 323.8
click at [477, 104] on icon "button" at bounding box center [477, 105] width 18 height 18
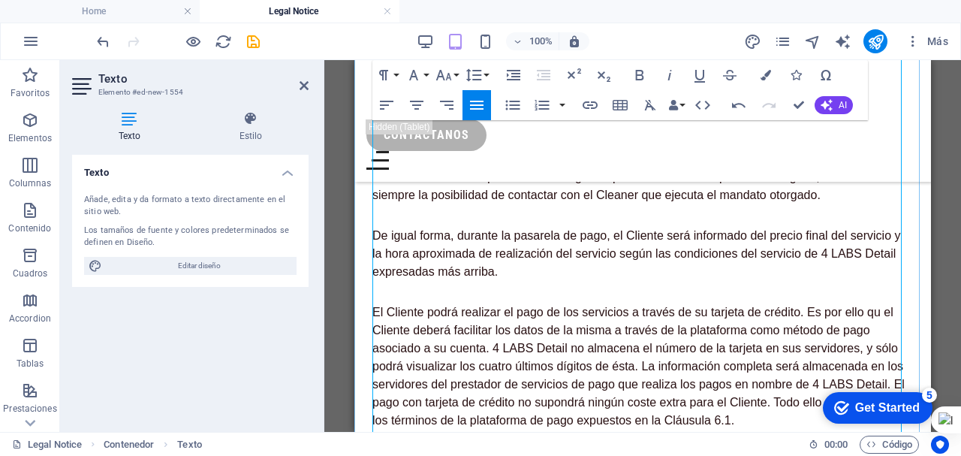
scroll to position [7807, 0]
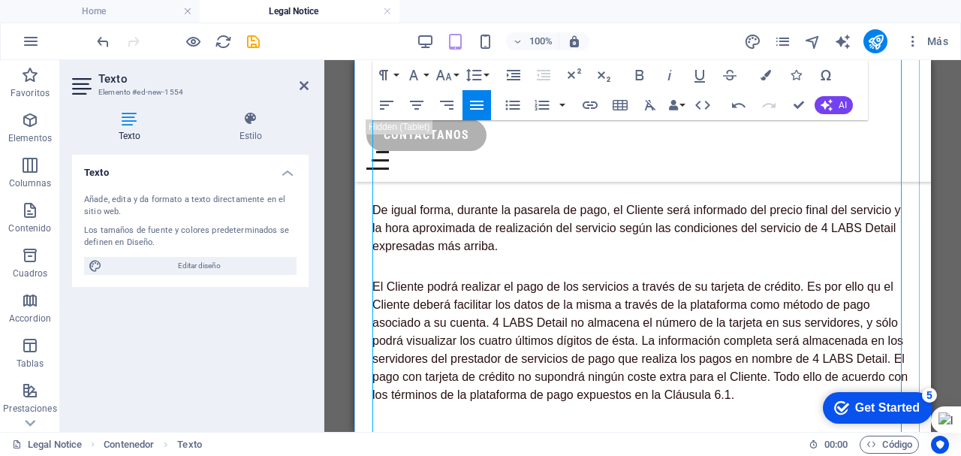
click at [522, 255] on p "De igual forma, durante la pasarela de pago, el Cliente será informado del prec…" at bounding box center [642, 228] width 541 height 54
drag, startPoint x: 475, startPoint y: 106, endPoint x: 145, endPoint y: 128, distance: 331.0
click at [475, 106] on icon "button" at bounding box center [477, 105] width 14 height 9
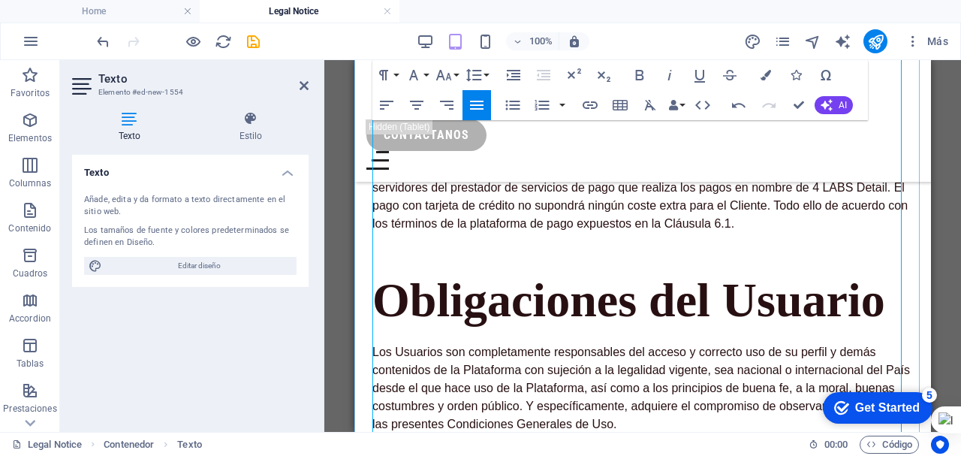
scroll to position [7957, 0]
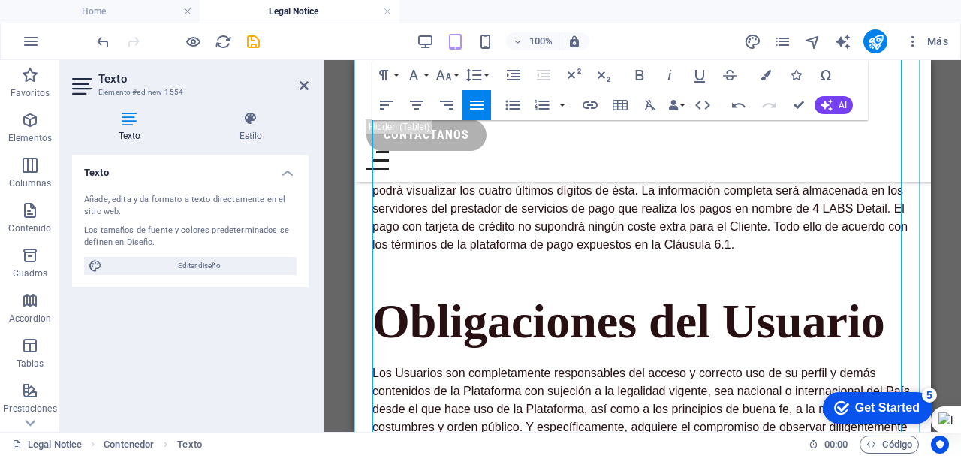
click at [520, 233] on p "El Cliente podrá realizar el pago de los servicios a través de su tarjeta de cr…" at bounding box center [642, 191] width 541 height 126
click at [479, 104] on icon "button" at bounding box center [477, 105] width 14 height 9
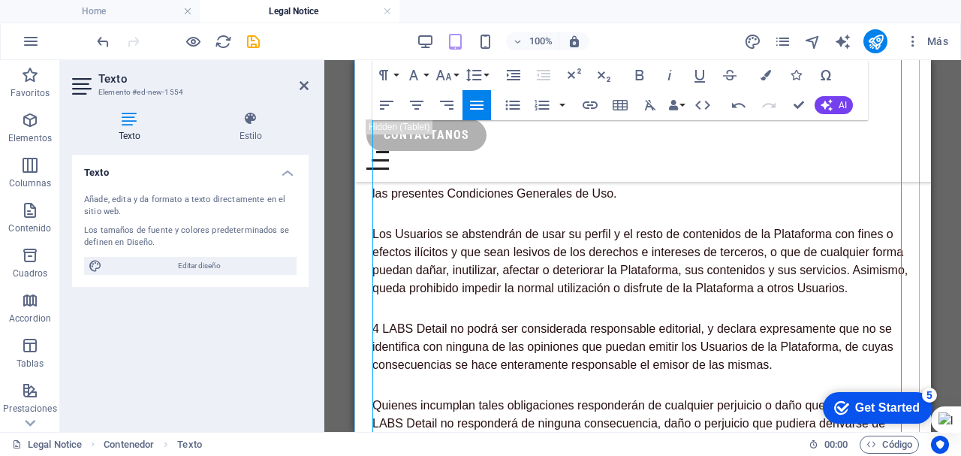
scroll to position [8258, 0]
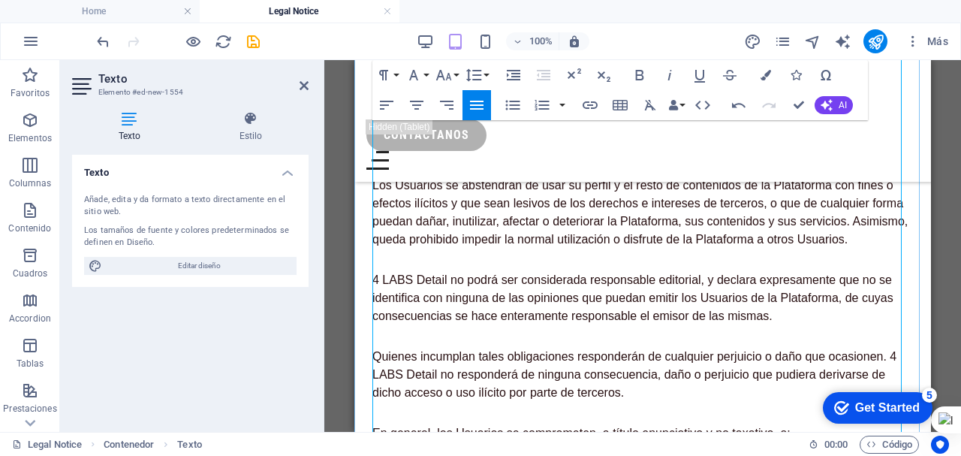
click at [518, 154] on p "Los Usuarios son completamente responsables del acceso y correcto uso de su per…" at bounding box center [642, 109] width 541 height 90
drag, startPoint x: 474, startPoint y: 96, endPoint x: 127, endPoint y: 66, distance: 348.9
click at [474, 96] on icon "button" at bounding box center [477, 105] width 18 height 18
click at [507, 248] on p "Los Usuarios se abstendrán de usar su perfil y el resto de contenidos de la Pla…" at bounding box center [642, 212] width 541 height 72
click at [475, 104] on icon "button" at bounding box center [477, 105] width 18 height 18
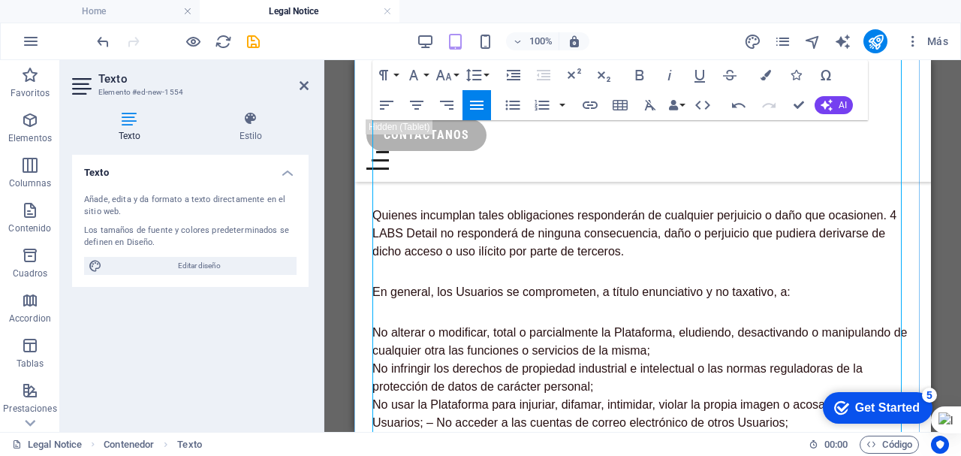
scroll to position [8408, 0]
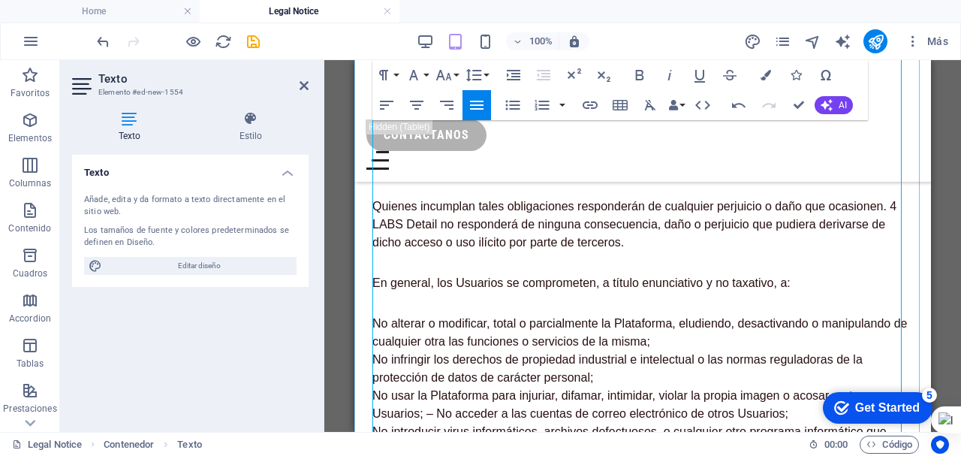
click at [498, 175] on p "4 LABS Detail no podrá ser considerada responsable editorial, y declara expresa…" at bounding box center [642, 148] width 541 height 54
drag, startPoint x: 482, startPoint y: 101, endPoint x: 132, endPoint y: 84, distance: 350.3
click at [482, 101] on icon "button" at bounding box center [477, 105] width 14 height 9
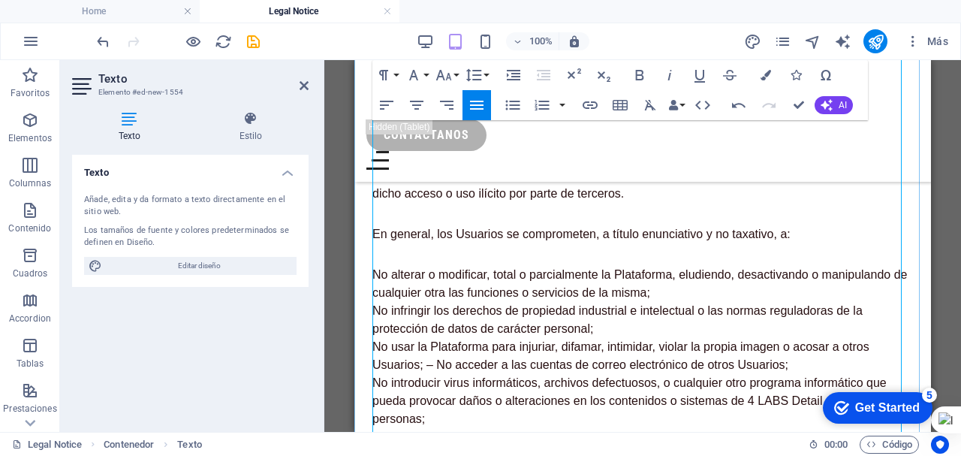
scroll to position [8558, 0]
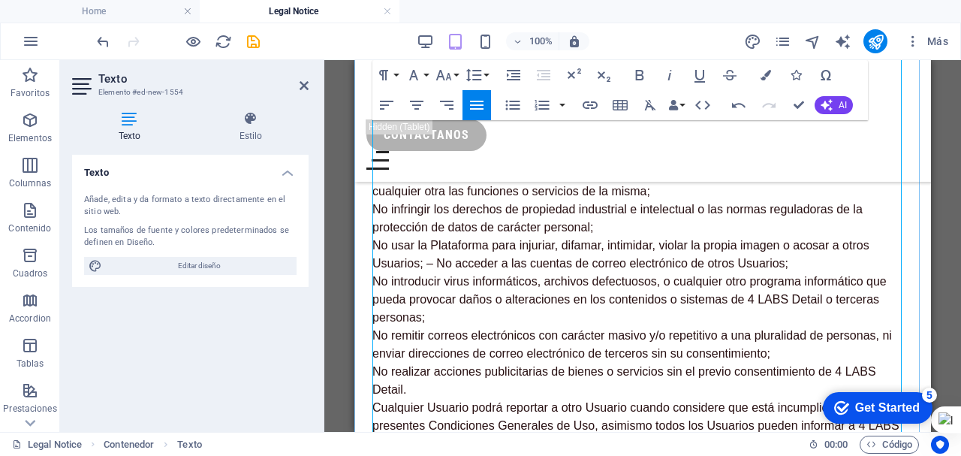
click at [503, 101] on p "Quienes incumplan tales obligaciones responderán de cualquier perjuicio o daño …" at bounding box center [642, 74] width 541 height 54
click at [477, 101] on icon "button" at bounding box center [477, 105] width 14 height 9
click at [513, 259] on p "No alterar o modificar, total o parcialmente la Plataforma, eludiendo, desactiv…" at bounding box center [642, 353] width 541 height 378
click at [475, 104] on icon "button" at bounding box center [477, 105] width 14 height 9
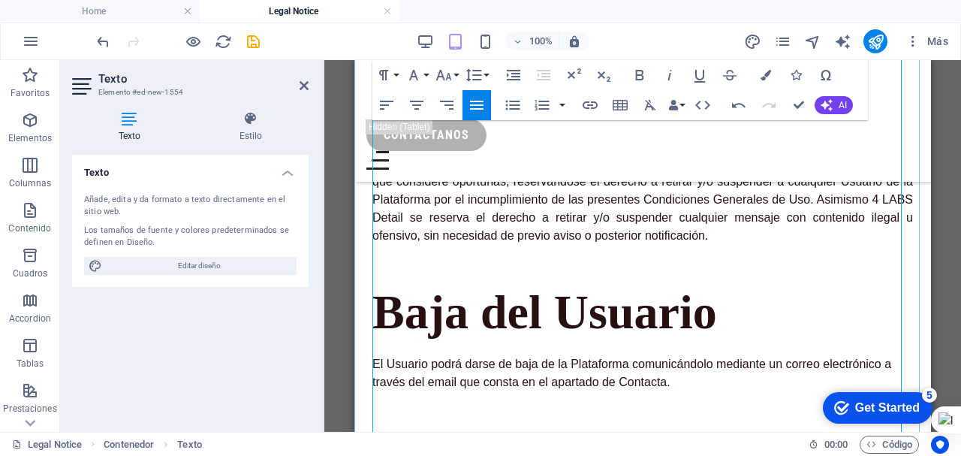
scroll to position [8858, 0]
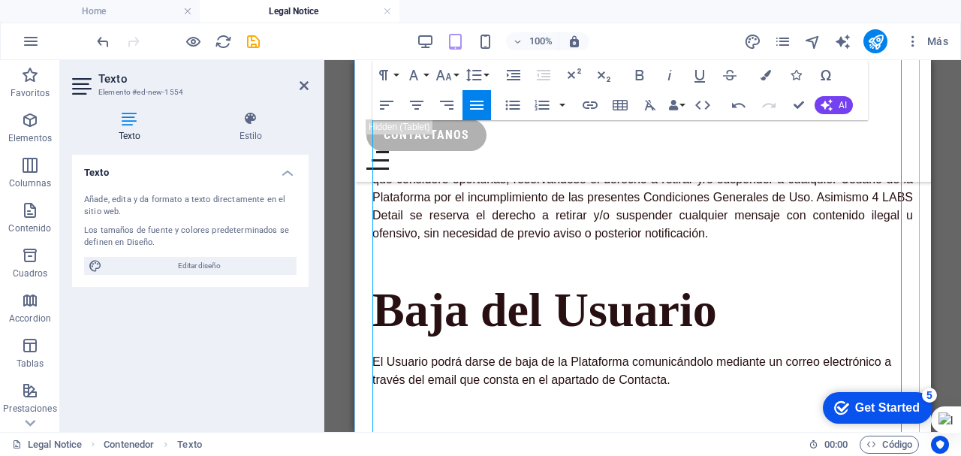
click at [551, 209] on p "No alterar o modificar, total o parcialmente la Plataforma, eludiendo, desactiv…" at bounding box center [642, 53] width 541 height 378
click at [477, 102] on icon "button" at bounding box center [477, 105] width 14 height 9
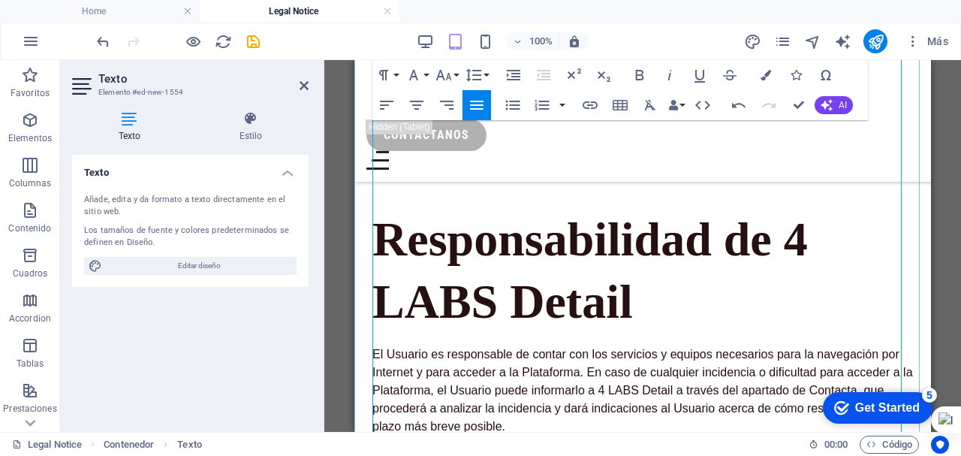
scroll to position [9083, 0]
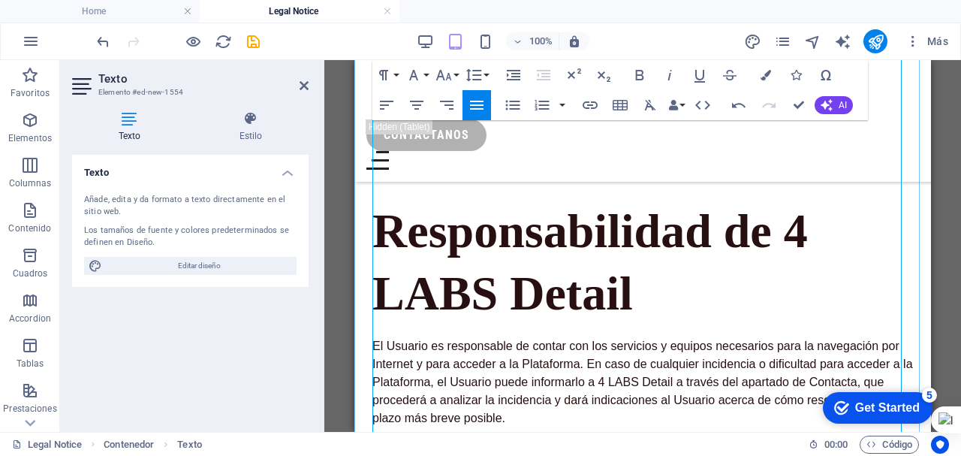
click at [499, 164] on p "El Usuario podrá darse de baja de la Plataforma comunicándolo mediante un corre…" at bounding box center [642, 146] width 541 height 36
click at [479, 100] on icon "button" at bounding box center [477, 105] width 18 height 18
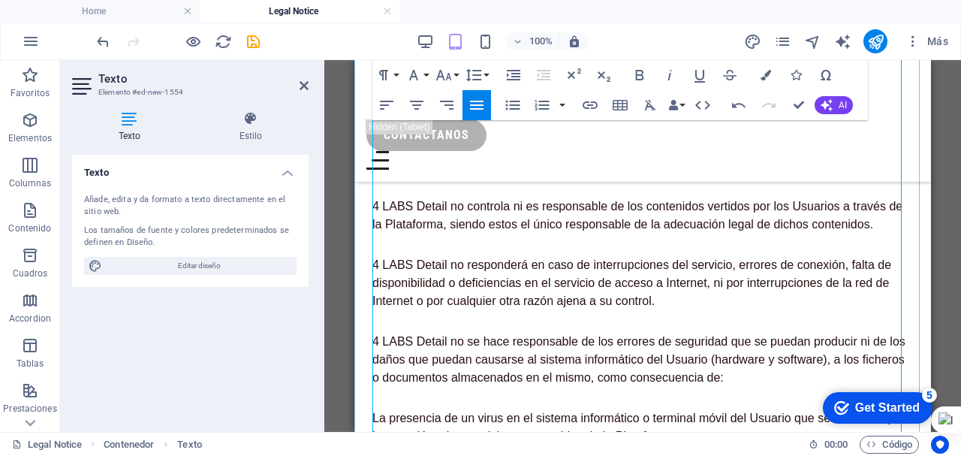
scroll to position [9309, 0]
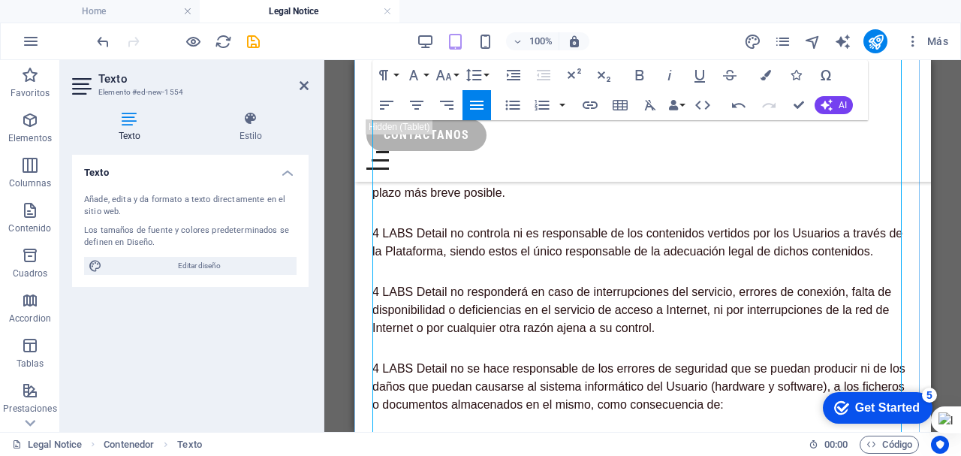
click at [562, 202] on p "El Usuario es responsable de contar con los servicios y equipos necesarios para…" at bounding box center [642, 157] width 541 height 90
click at [476, 105] on icon "button" at bounding box center [477, 105] width 14 height 9
click at [515, 260] on p "4 LABS Detail no controla ni es responsable de los contenidos vertidos por los …" at bounding box center [642, 242] width 541 height 36
click at [477, 110] on icon "button" at bounding box center [477, 105] width 14 height 9
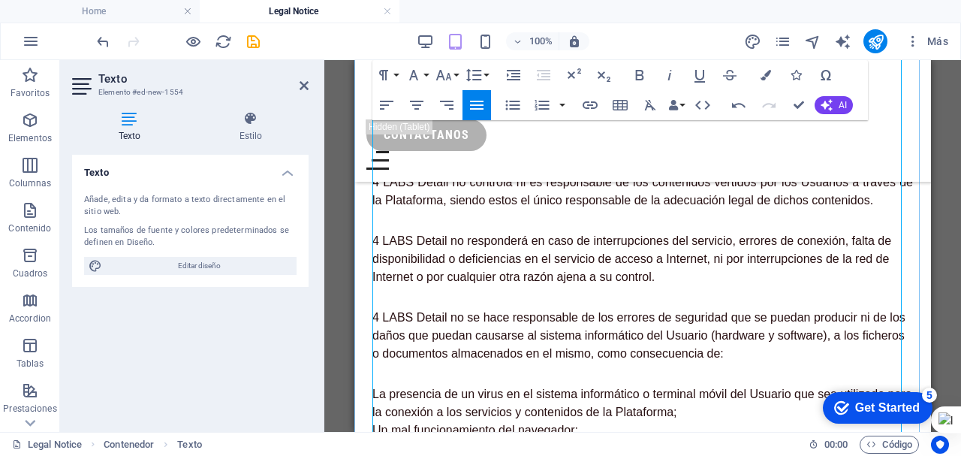
scroll to position [9384, 0]
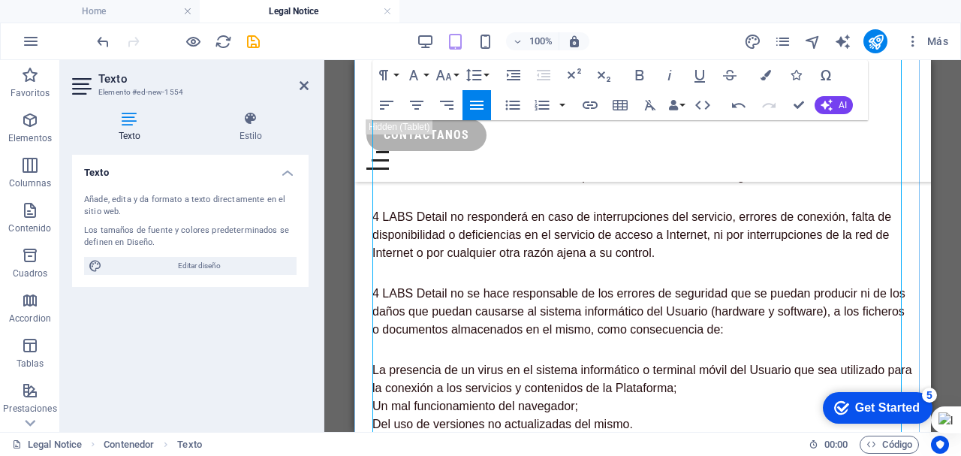
click at [503, 262] on p "4 LABS Detail no responderá en caso de interrupciones del servicio, errores de …" at bounding box center [642, 235] width 541 height 54
click at [480, 106] on icon "button" at bounding box center [477, 105] width 14 height 9
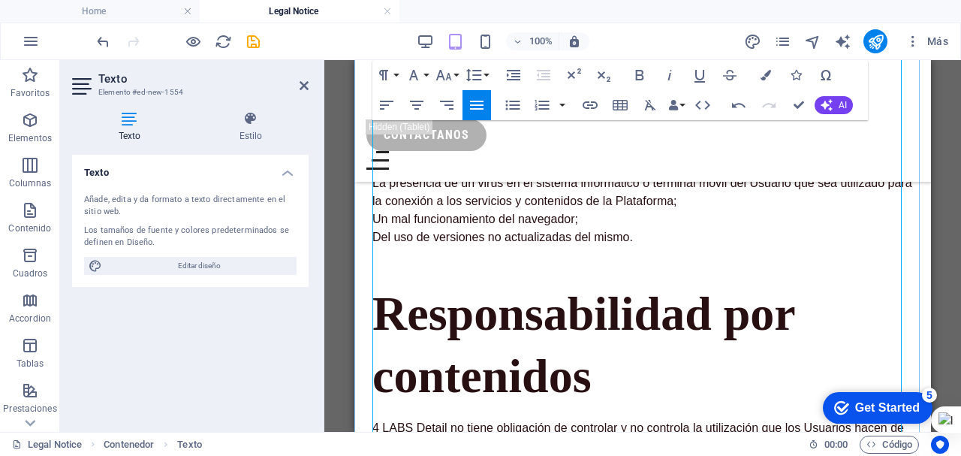
scroll to position [9534, 0]
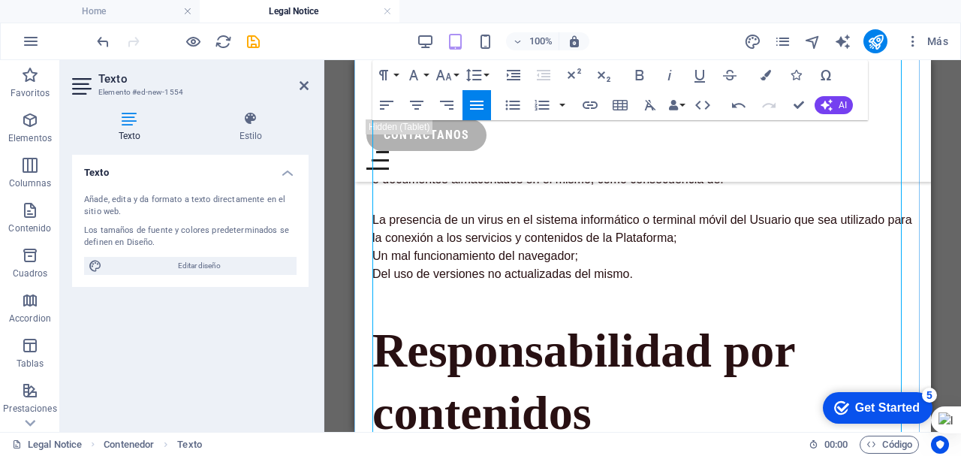
click at [519, 188] on p "4 LABS Detail no se hace responsable de los errores de seguridad que se puedan …" at bounding box center [642, 161] width 541 height 54
click at [479, 105] on icon "button" at bounding box center [477, 105] width 14 height 9
click at [493, 283] on p "La presencia de un virus en el sistema informático o terminal móvil del Usuario…" at bounding box center [642, 247] width 541 height 72
click at [477, 103] on icon "button" at bounding box center [477, 105] width 18 height 18
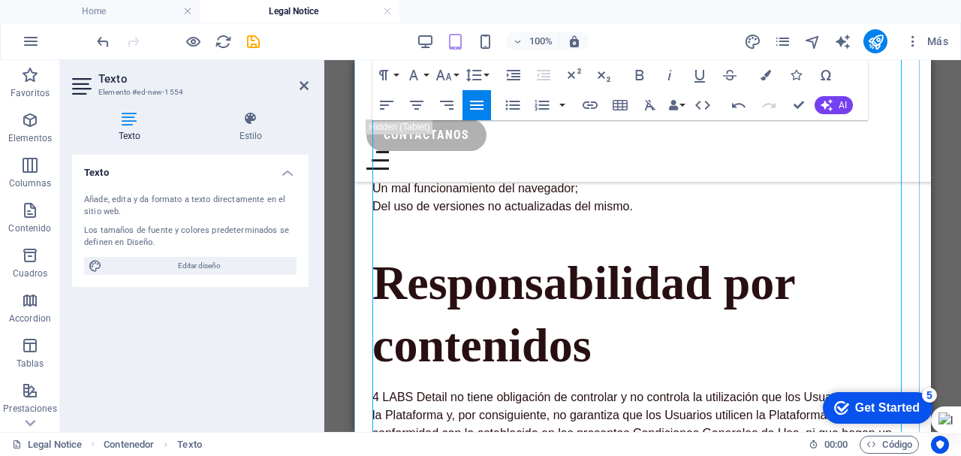
scroll to position [9684, 0]
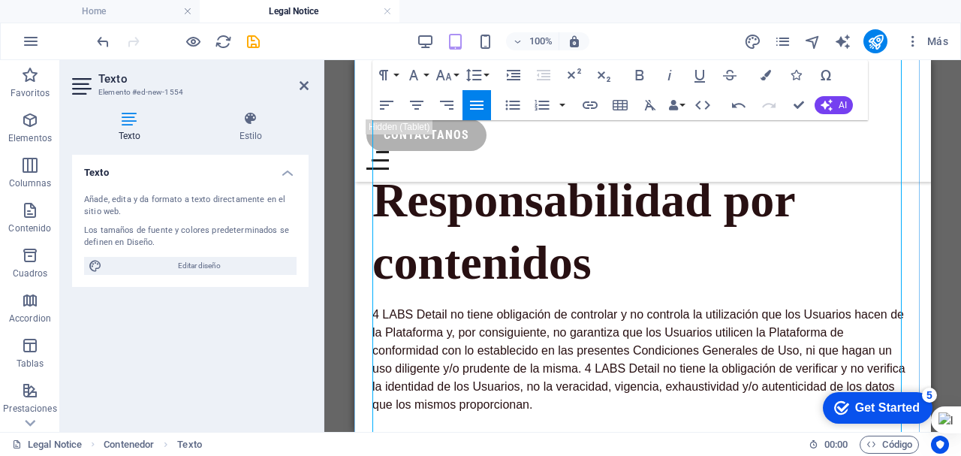
click at [521, 133] on p "La presencia de un virus en el sistema informático o terminal móvil del Usuario…" at bounding box center [642, 97] width 541 height 72
click at [468, 101] on icon "button" at bounding box center [477, 105] width 18 height 18
click at [589, 133] on p "La presencia de un virus en el sistema informático o terminal móvil del Usuario…" at bounding box center [642, 97] width 541 height 72
click at [706, 133] on p "La presencia de un virus en el sistema informático o terminal móvil del Usuario…" at bounding box center [642, 97] width 541 height 72
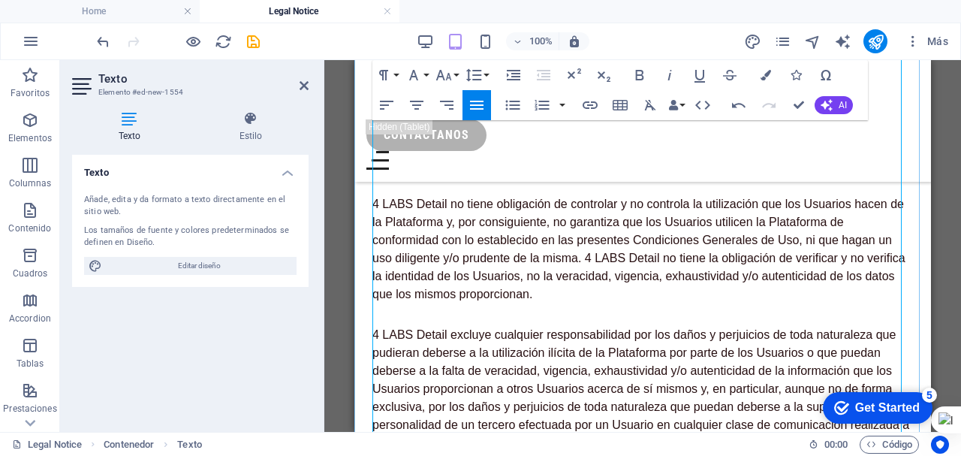
scroll to position [9834, 0]
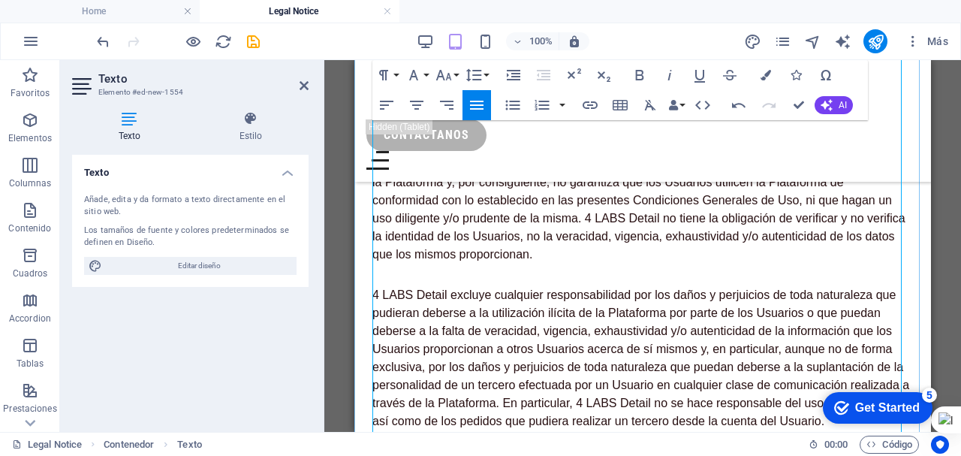
click at [529, 263] on p "4 LABS Detail no tiene obligación de controlar y no controla la utilización que…" at bounding box center [642, 209] width 541 height 108
click at [477, 104] on icon "button" at bounding box center [477, 105] width 14 height 9
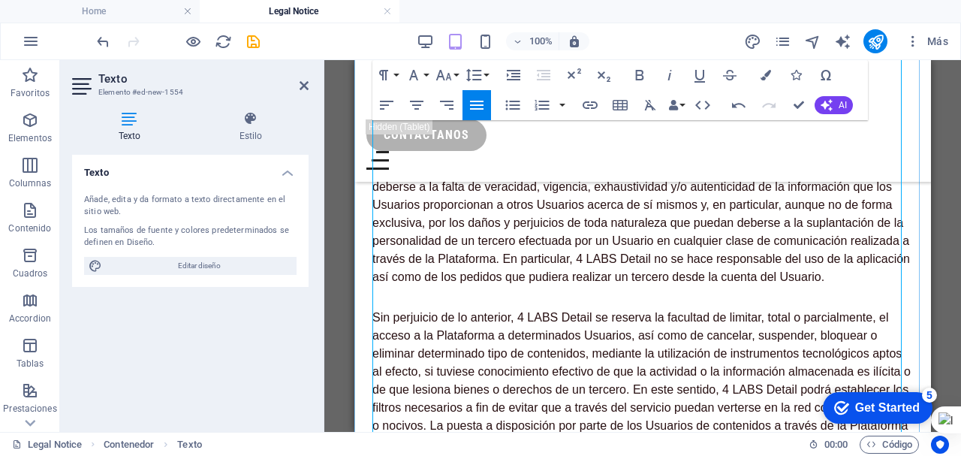
scroll to position [9984, 0]
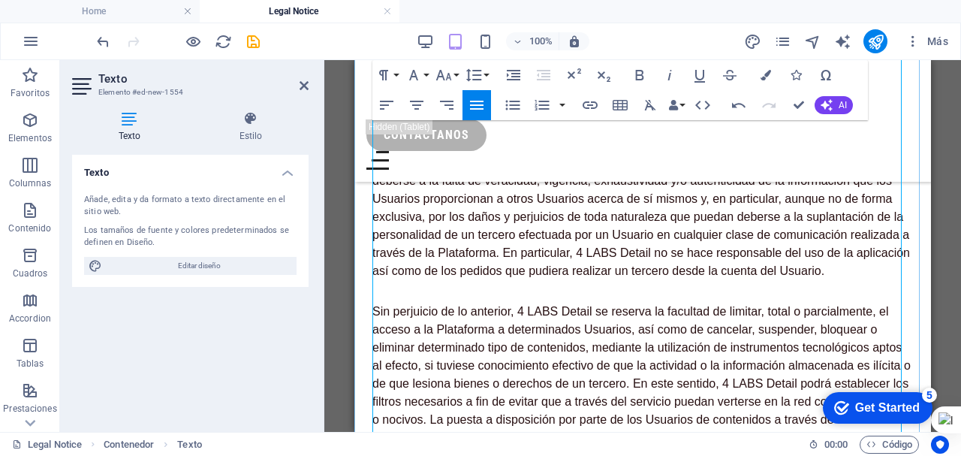
click at [516, 280] on p "4 LABS Detail excluye cualquier responsabilidad por los daños y perjuicios de t…" at bounding box center [642, 208] width 541 height 144
drag, startPoint x: 478, startPoint y: 106, endPoint x: 128, endPoint y: 61, distance: 352.7
click at [478, 106] on icon "button" at bounding box center [477, 105] width 14 height 9
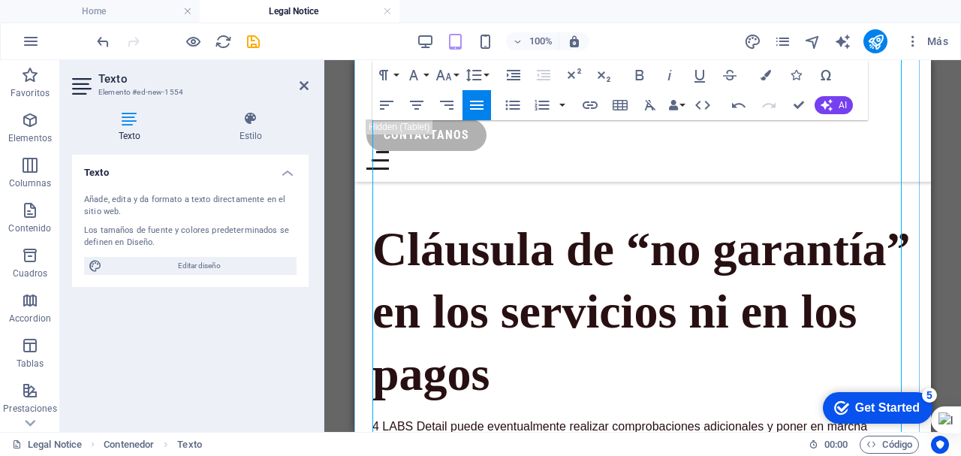
scroll to position [10285, 0]
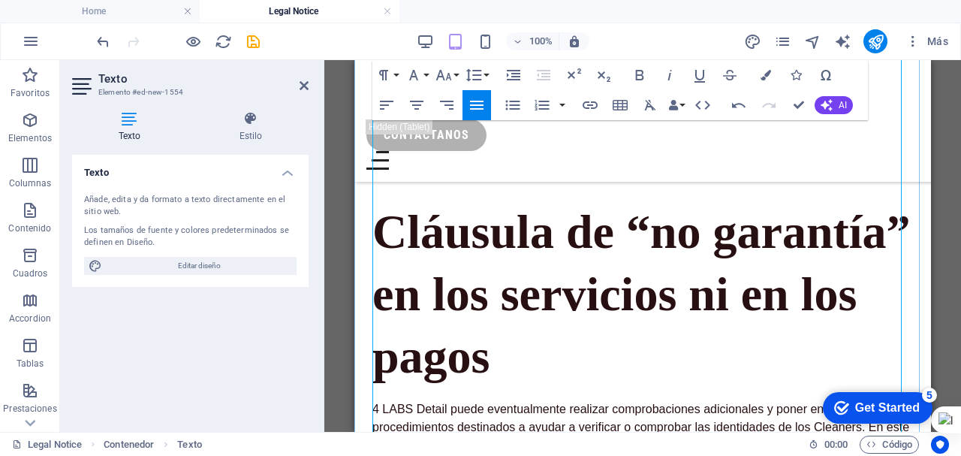
click at [496, 164] on p "Sin perjuicio de lo anterior, 4 LABS Detail se reserva la facultad de limitar, …" at bounding box center [642, 83] width 541 height 162
drag, startPoint x: 481, startPoint y: 102, endPoint x: 132, endPoint y: 88, distance: 349.4
click at [481, 102] on icon "button" at bounding box center [477, 105] width 14 height 9
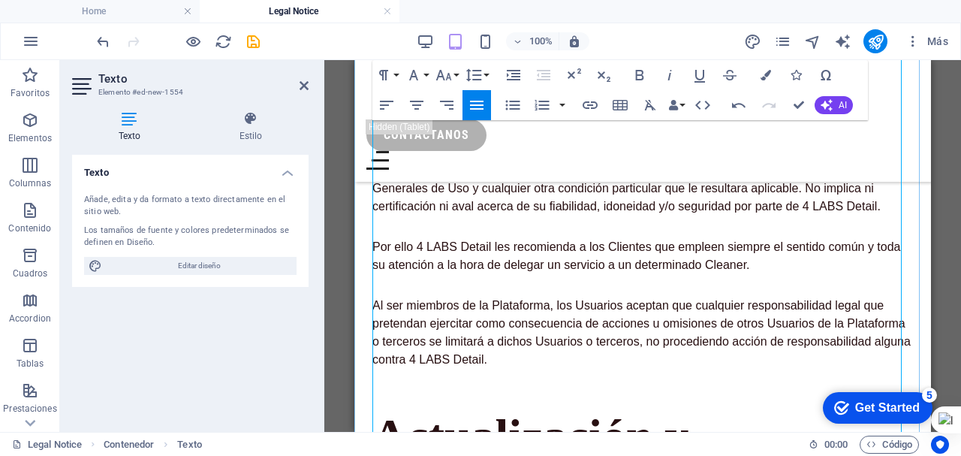
scroll to position [10585, 0]
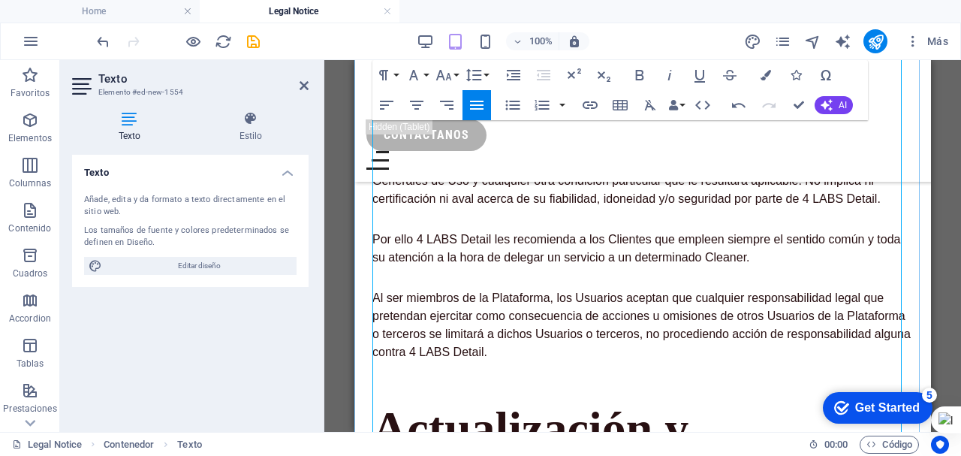
click at [507, 208] on p "4 LABS Detail puede eventualmente realizar comprobaciones adicionales y poner e…" at bounding box center [642, 154] width 541 height 108
click at [480, 103] on icon "button" at bounding box center [477, 105] width 18 height 18
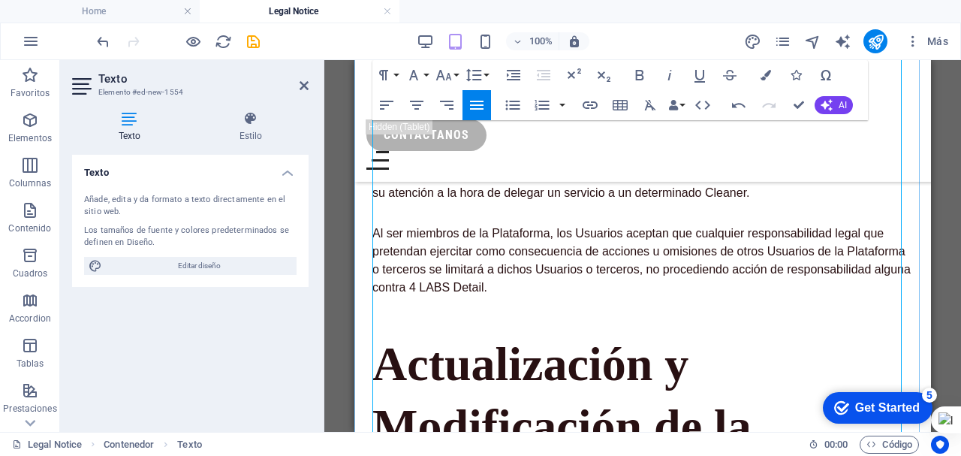
scroll to position [10735, 0]
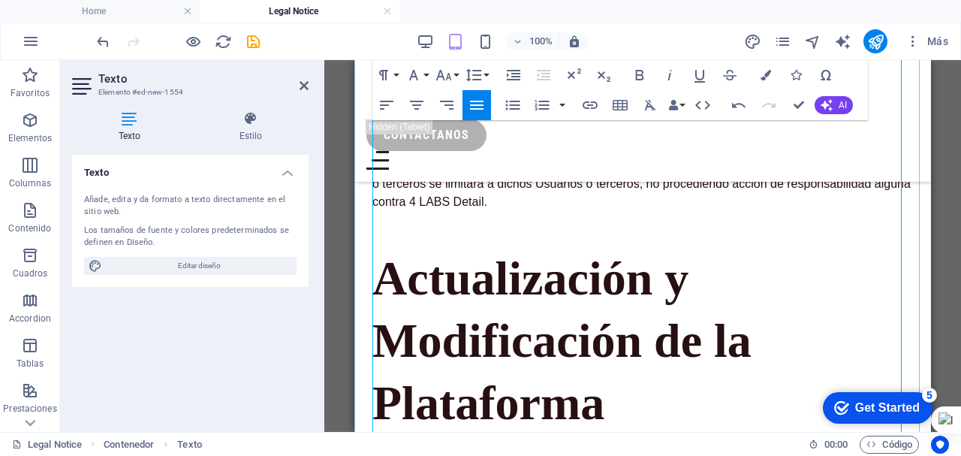
click at [508, 116] on p "Por ello 4 LABS Detail les recomienda a los Clientes que empleen siempre el sen…" at bounding box center [642, 98] width 541 height 36
drag, startPoint x: 481, startPoint y: 106, endPoint x: 124, endPoint y: 99, distance: 357.4
click at [481, 106] on icon "button" at bounding box center [477, 105] width 14 height 9
click at [493, 211] on p "Al ser miembros de la Plataforma, los Usuarios aceptan que cualquier responsabi…" at bounding box center [642, 175] width 541 height 72
click at [477, 104] on icon "button" at bounding box center [477, 105] width 14 height 9
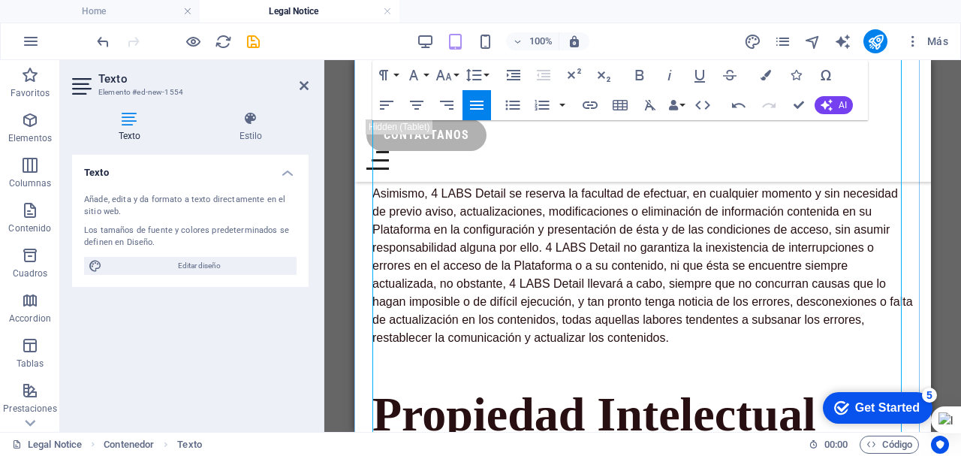
scroll to position [11110, 0]
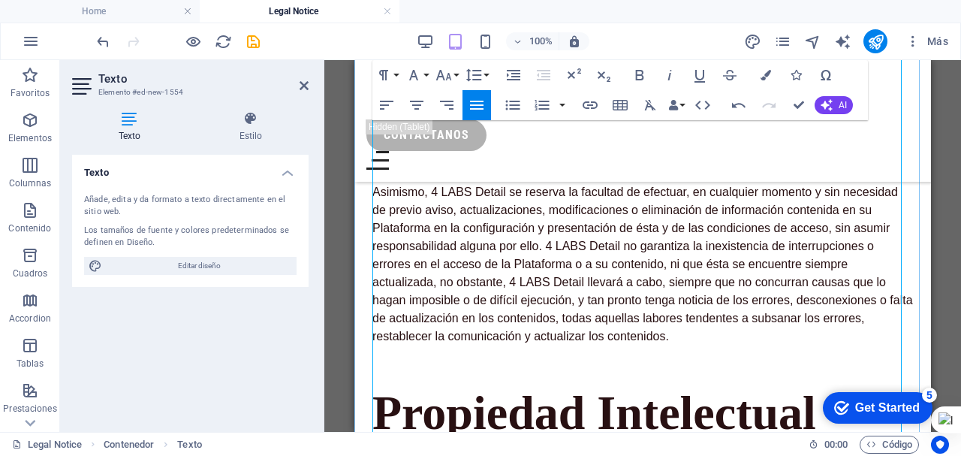
click at [518, 161] on p "4 LABS Detail se reserva el derecho de modificar, en cualquier momento y sin pr…" at bounding box center [642, 116] width 541 height 90
click at [475, 105] on icon "button" at bounding box center [477, 105] width 14 height 9
click at [485, 325] on p "Asimismo, 4 LABS Detail se reserva la facultad de efectuar, en cualquier moment…" at bounding box center [642, 264] width 541 height 162
drag, startPoint x: 479, startPoint y: 108, endPoint x: 136, endPoint y: 84, distance: 343.9
click at [479, 108] on icon "button" at bounding box center [477, 105] width 14 height 9
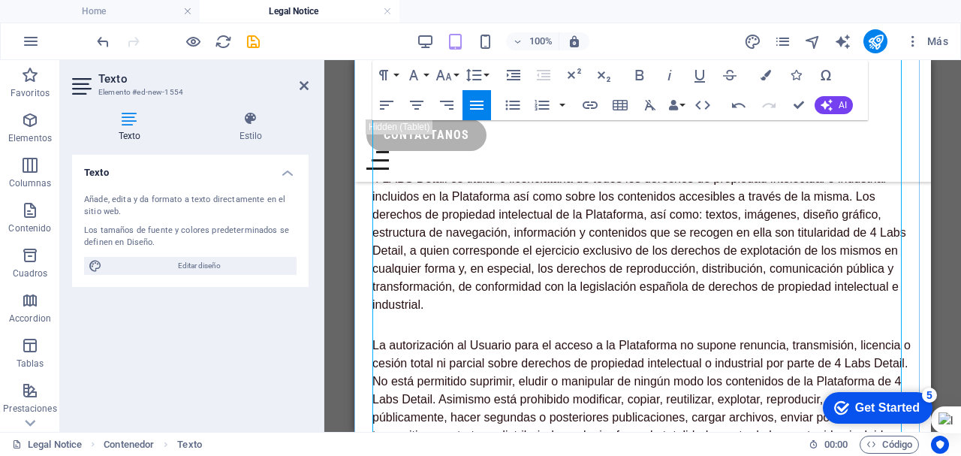
scroll to position [11411, 0]
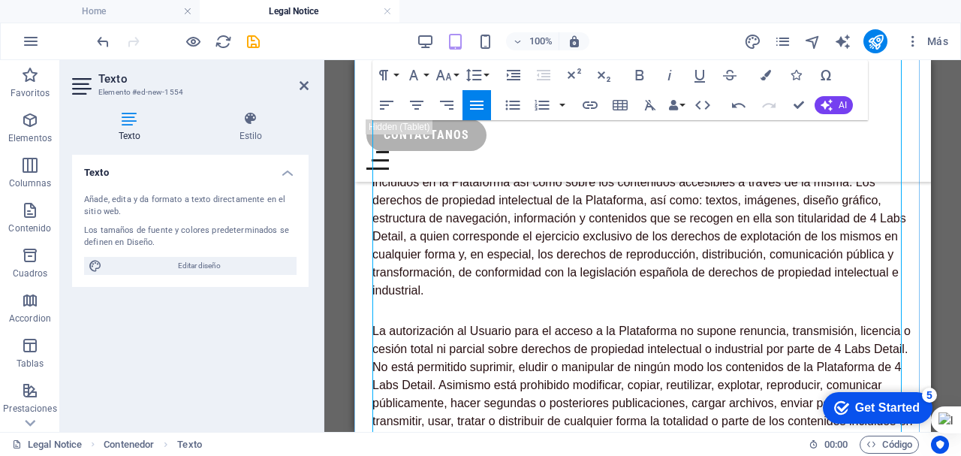
click at [512, 300] on p "4 LABS Detail es titular o licenciataria de todos los derechos de propiedad int…" at bounding box center [642, 227] width 541 height 144
click at [474, 106] on icon "button" at bounding box center [477, 105] width 14 height 9
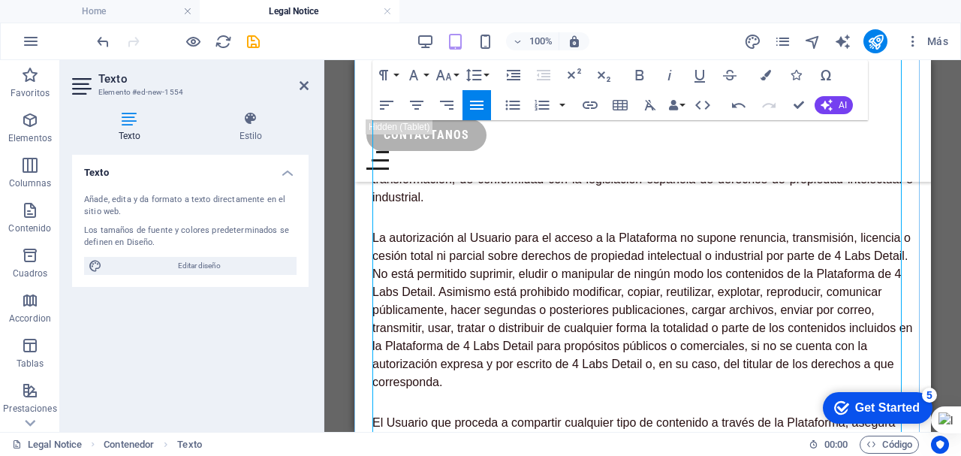
scroll to position [11636, 0]
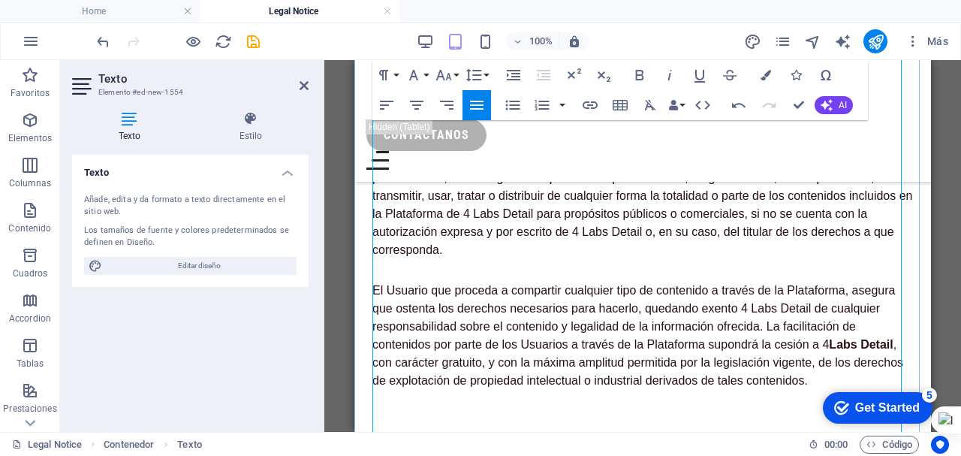
click at [522, 259] on p "La autorización al Usuario para el acceso a la Plataforma no supone renuncia, t…" at bounding box center [642, 178] width 541 height 162
click at [476, 101] on icon "button" at bounding box center [477, 105] width 14 height 9
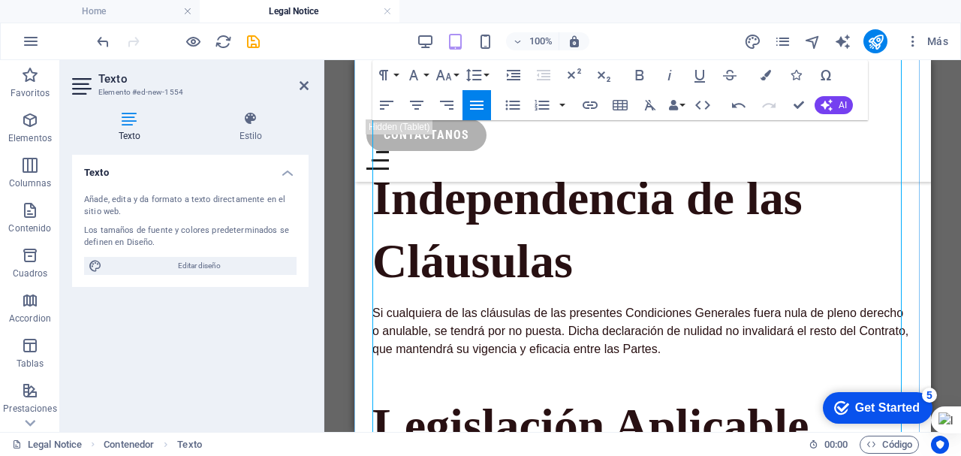
scroll to position [11936, 0]
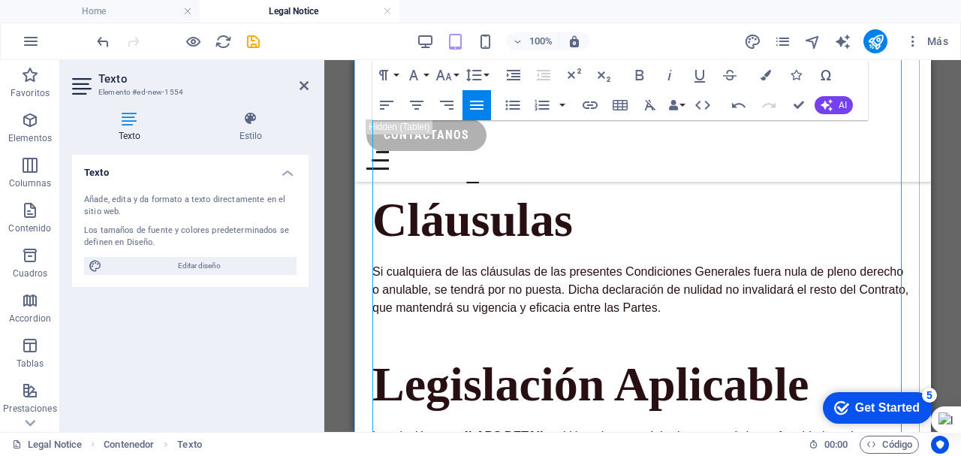
click at [496, 89] on p "El Usuario que proceda a compartir cualquier tipo de contenido a través de la P…" at bounding box center [642, 35] width 541 height 108
click at [480, 107] on icon "button" at bounding box center [477, 105] width 18 height 18
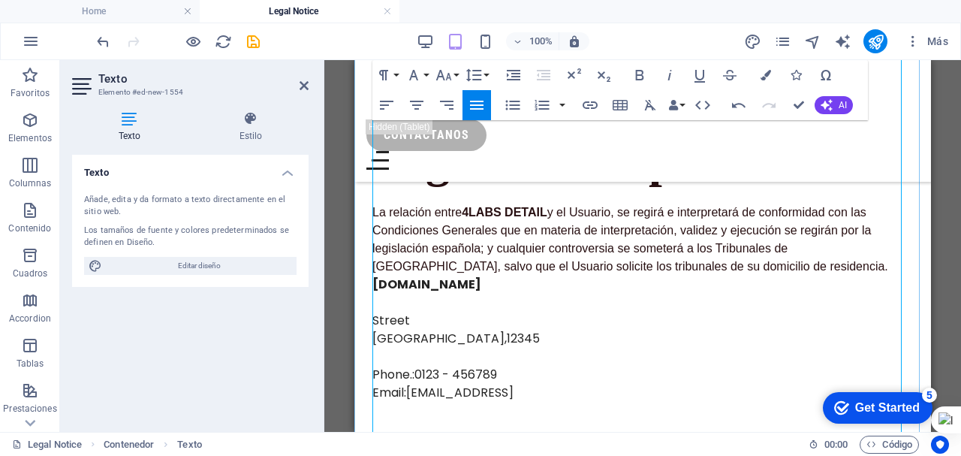
scroll to position [12161, 0]
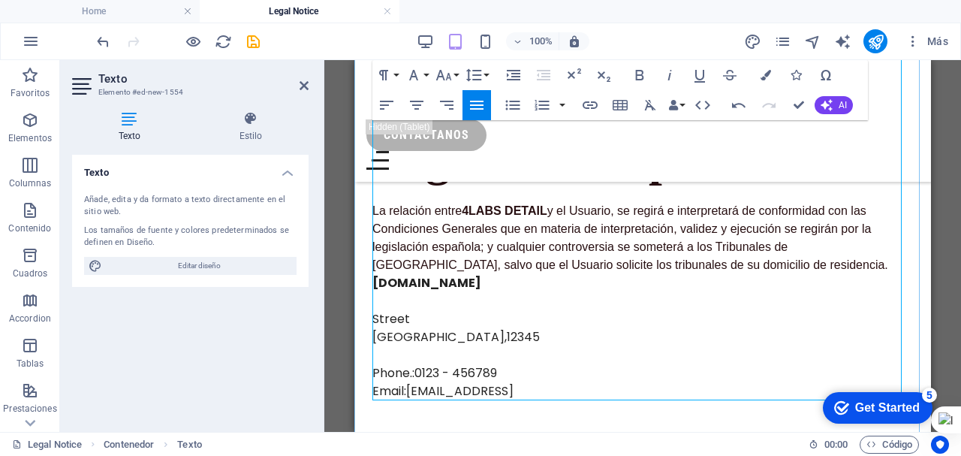
click at [513, 92] on p "Si cualquiera de las cláusulas de las presentes Condiciones Generales fuera nul…" at bounding box center [642, 65] width 541 height 54
click at [481, 104] on icon "button" at bounding box center [477, 105] width 18 height 18
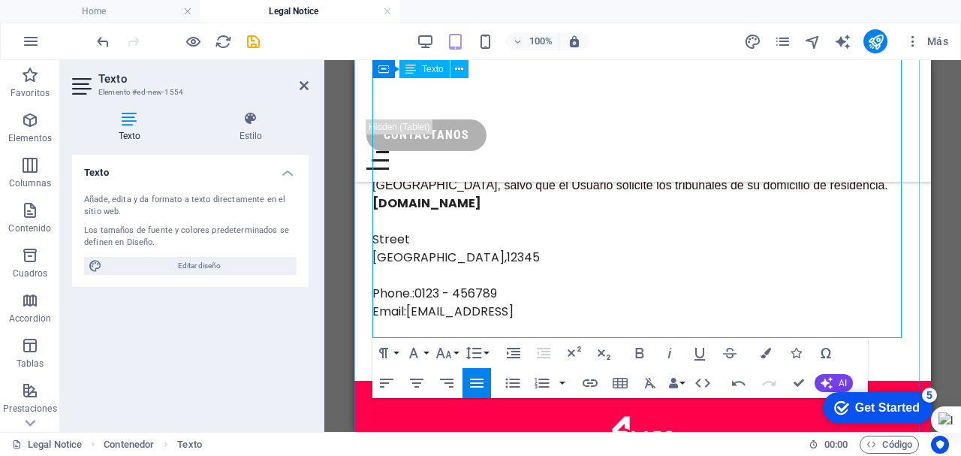
scroll to position [12312, 0]
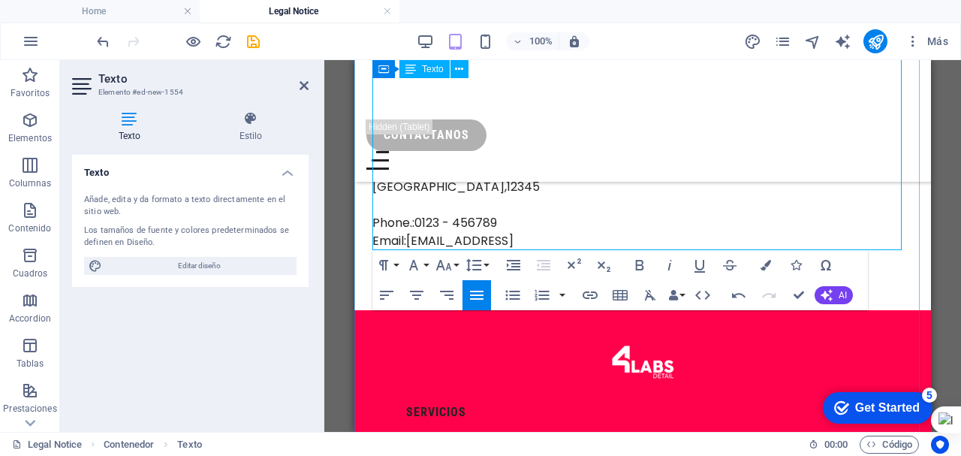
click at [521, 124] on p "La relación entre 4LABS DETAIL y el Usuario, se regirá e interpretará de confor…" at bounding box center [642, 88] width 541 height 72
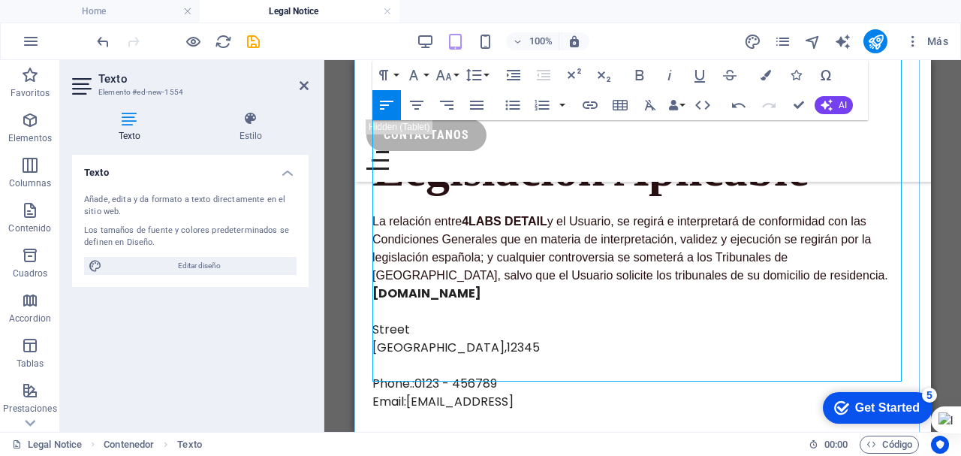
scroll to position [12086, 0]
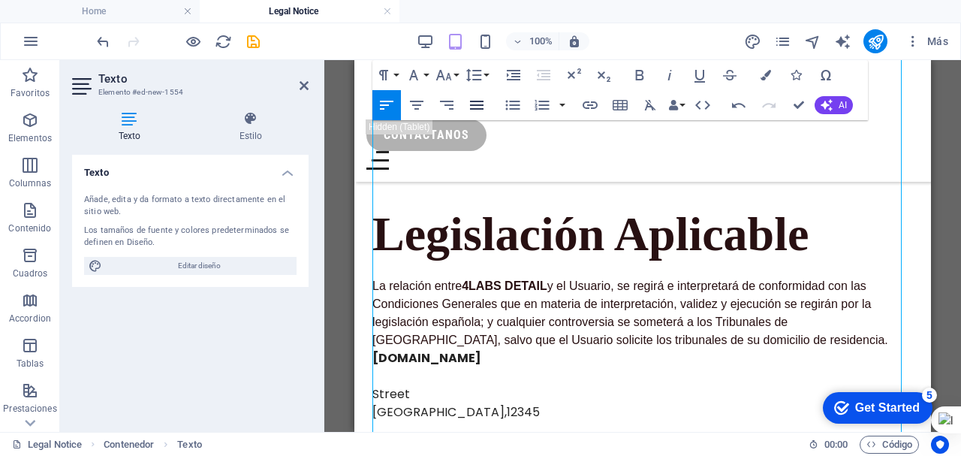
drag, startPoint x: 478, startPoint y: 105, endPoint x: 137, endPoint y: 63, distance: 344.1
click at [478, 105] on icon "button" at bounding box center [477, 105] width 14 height 9
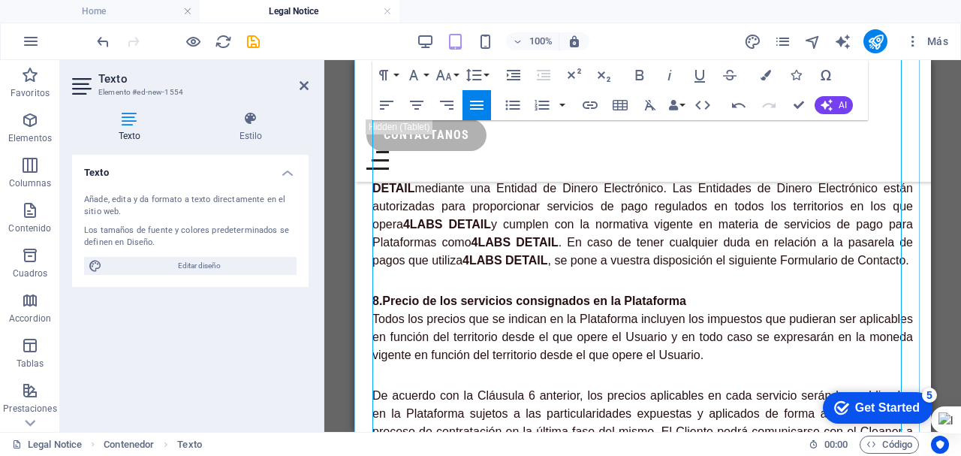
scroll to position [4955, 0]
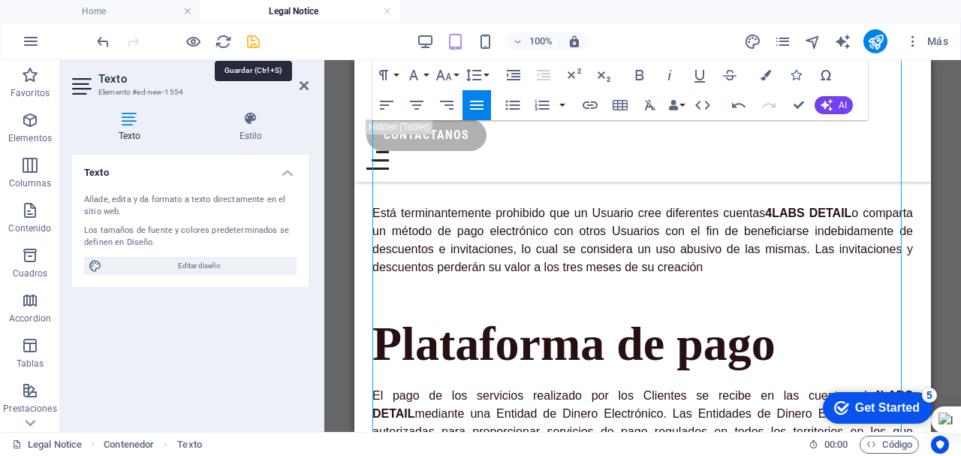
click at [256, 39] on icon "save" at bounding box center [253, 41] width 17 height 17
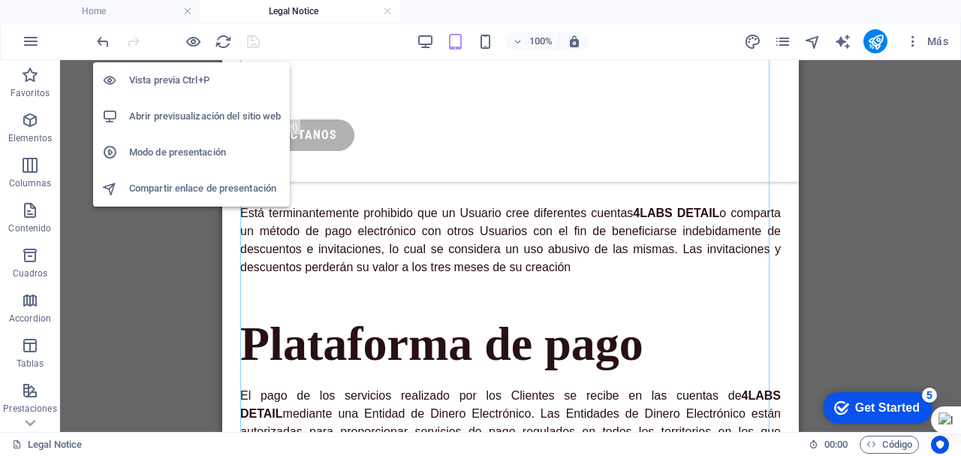
click at [183, 114] on h6 "Abrir previsualización del sitio web" at bounding box center [205, 116] width 152 height 18
click at [176, 79] on h6 "Vista previa Ctrl+P" at bounding box center [205, 80] width 152 height 18
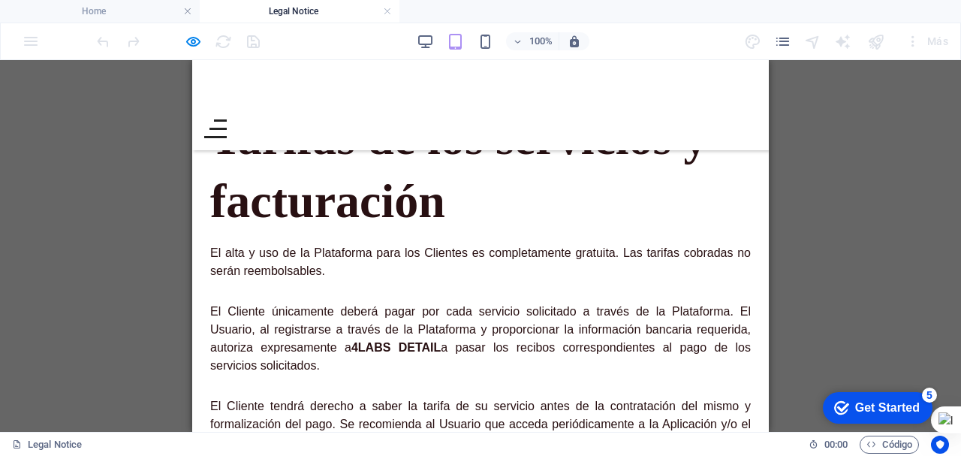
scroll to position [4429, 0]
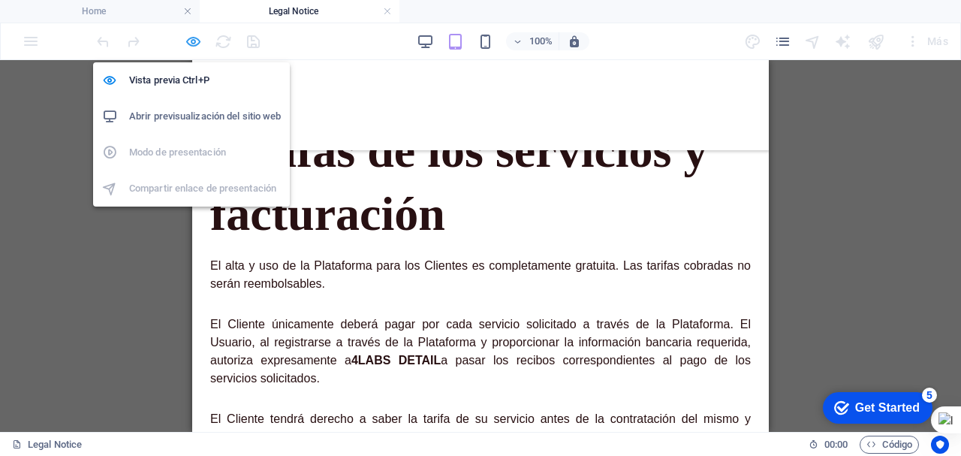
click at [191, 43] on icon "button" at bounding box center [193, 41] width 17 height 17
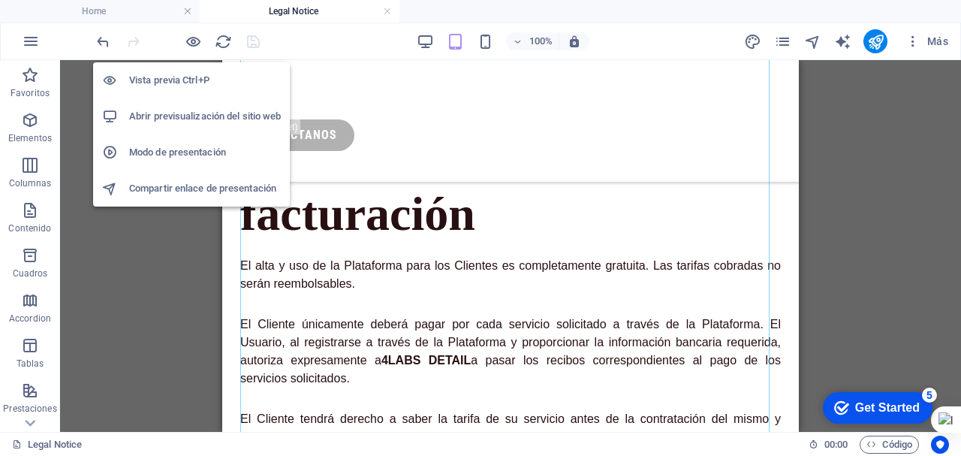
click at [182, 79] on h6 "Vista previa Ctrl+P" at bounding box center [205, 80] width 152 height 18
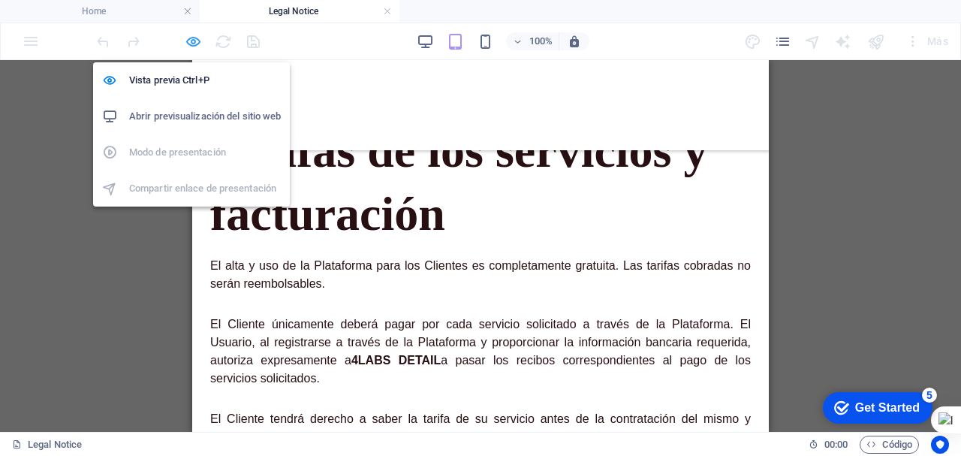
click at [191, 41] on icon "button" at bounding box center [193, 41] width 17 height 17
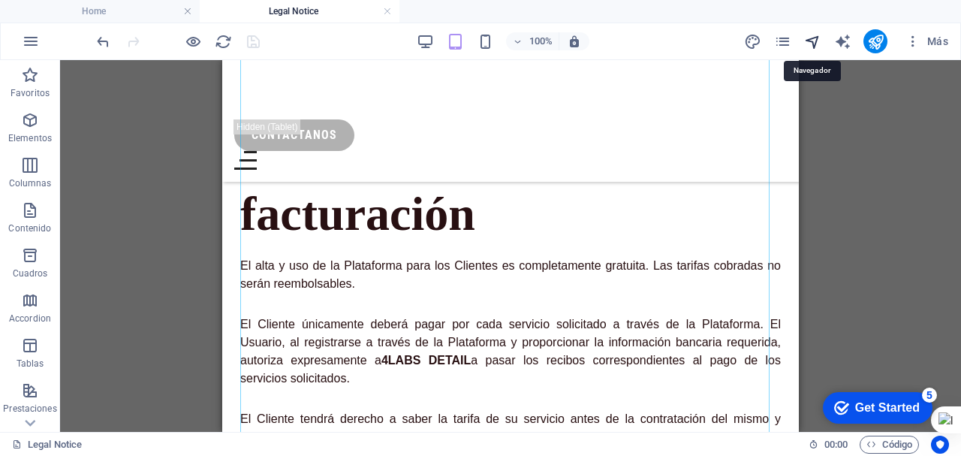
click at [815, 41] on icon "navigator" at bounding box center [812, 41] width 17 height 17
select select "16719244-es"
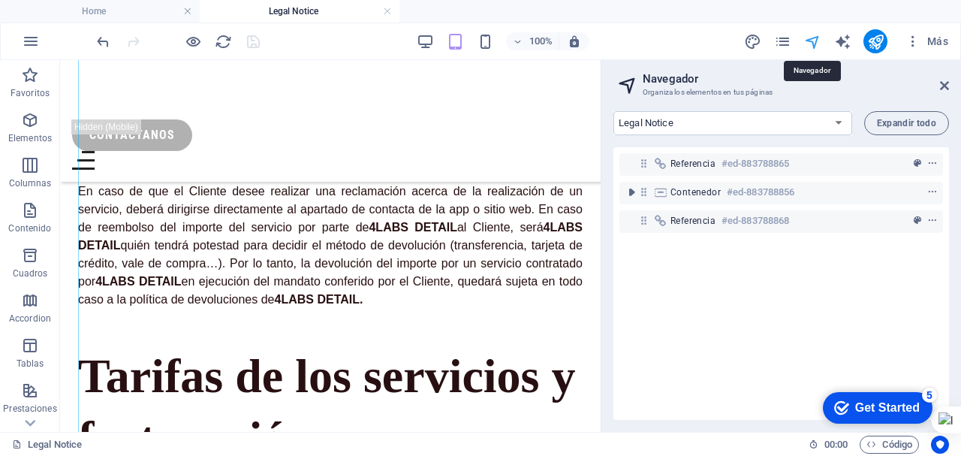
scroll to position [4636, 0]
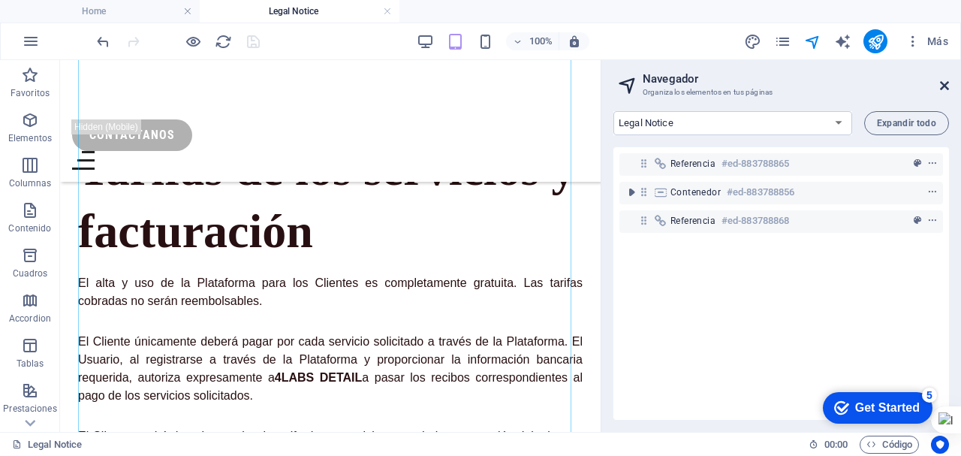
click at [943, 84] on icon at bounding box center [944, 86] width 9 height 12
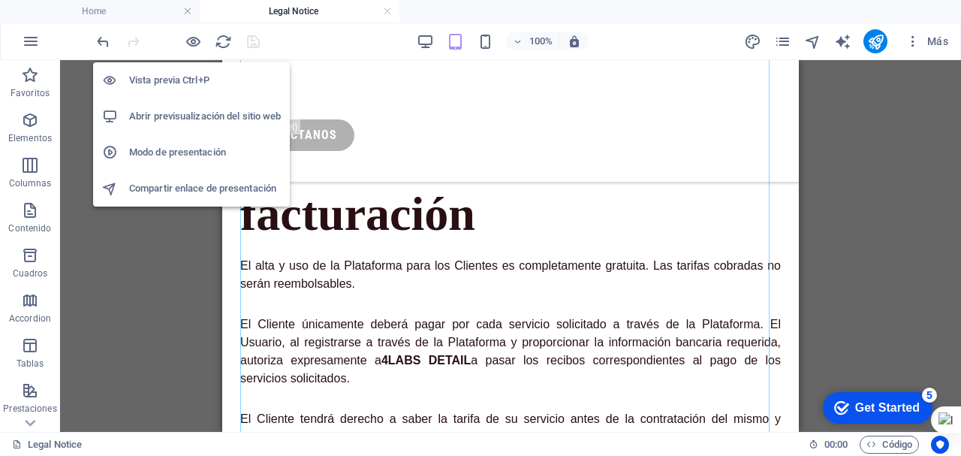
click at [176, 115] on h6 "Abrir previsualización del sitio web" at bounding box center [205, 116] width 152 height 18
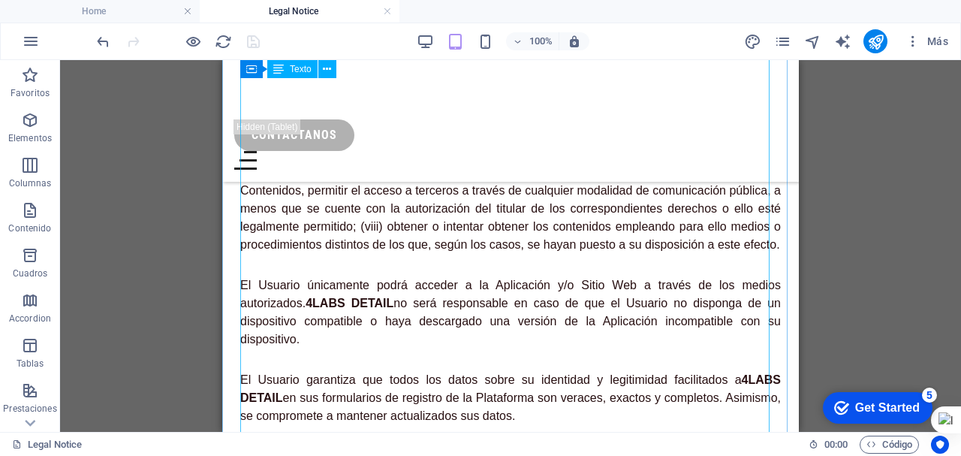
scroll to position [2027, 0]
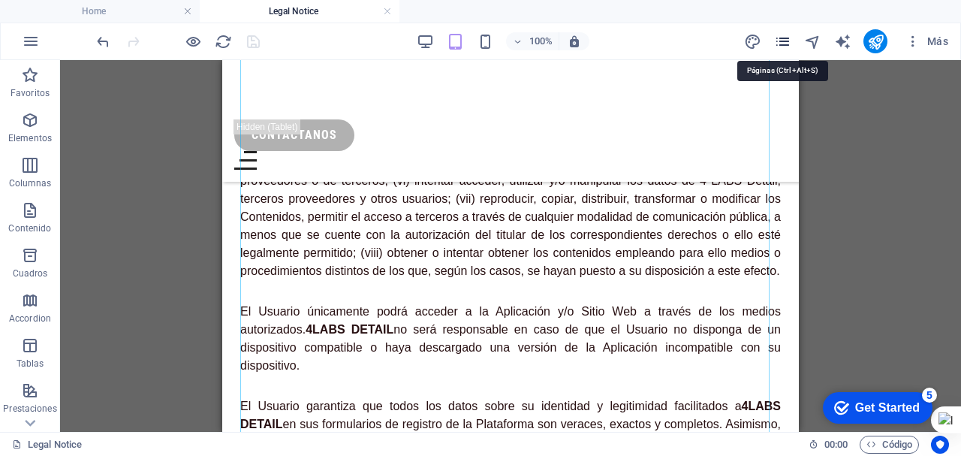
click at [787, 44] on icon "pages" at bounding box center [782, 41] width 17 height 17
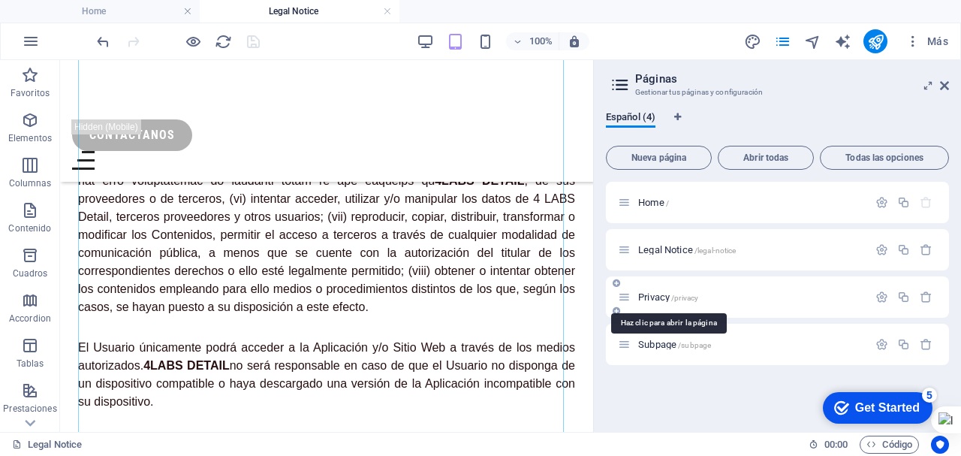
click at [657, 297] on span "Privacy /privacy" at bounding box center [668, 296] width 60 height 11
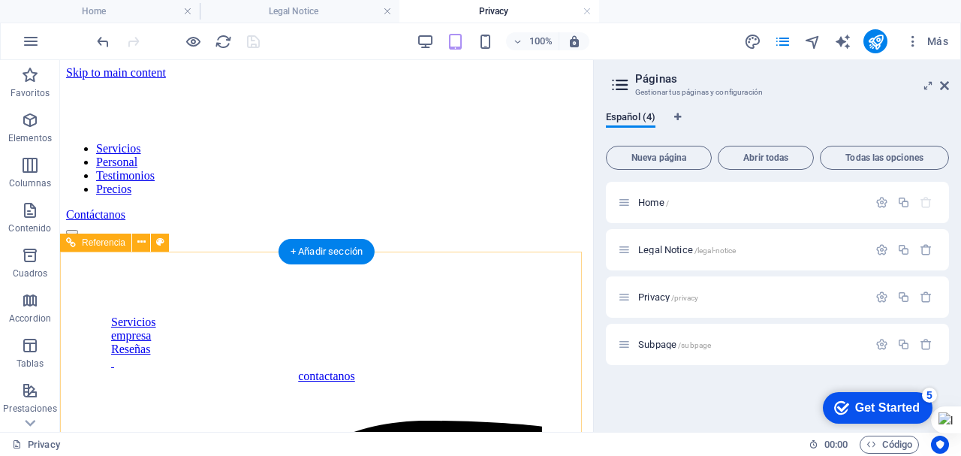
scroll to position [0, 0]
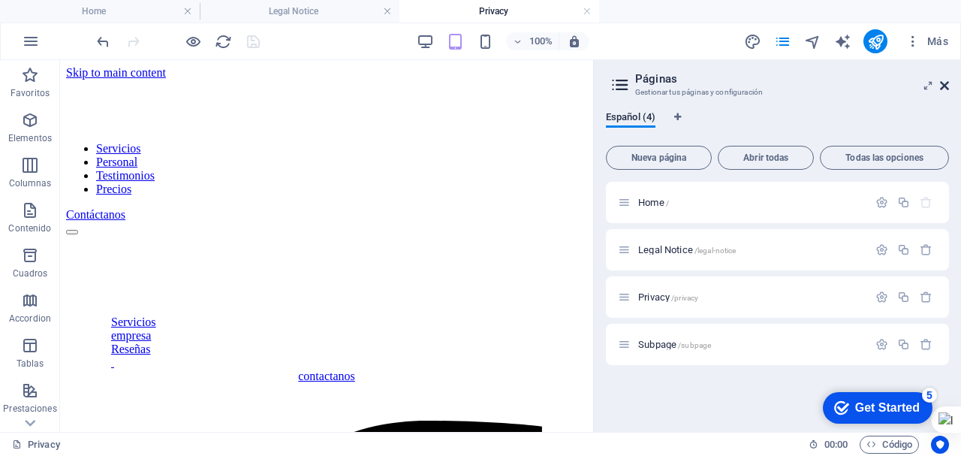
click at [947, 84] on icon at bounding box center [944, 86] width 9 height 12
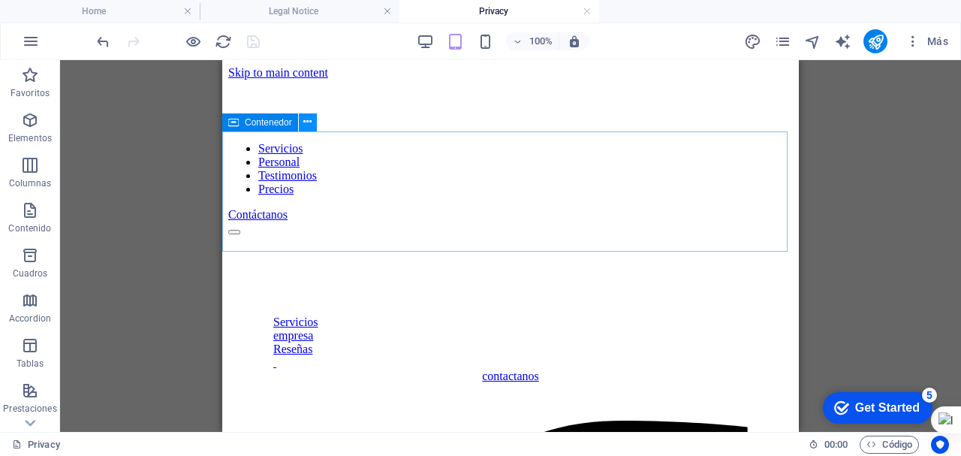
click at [307, 123] on icon at bounding box center [307, 122] width 8 height 16
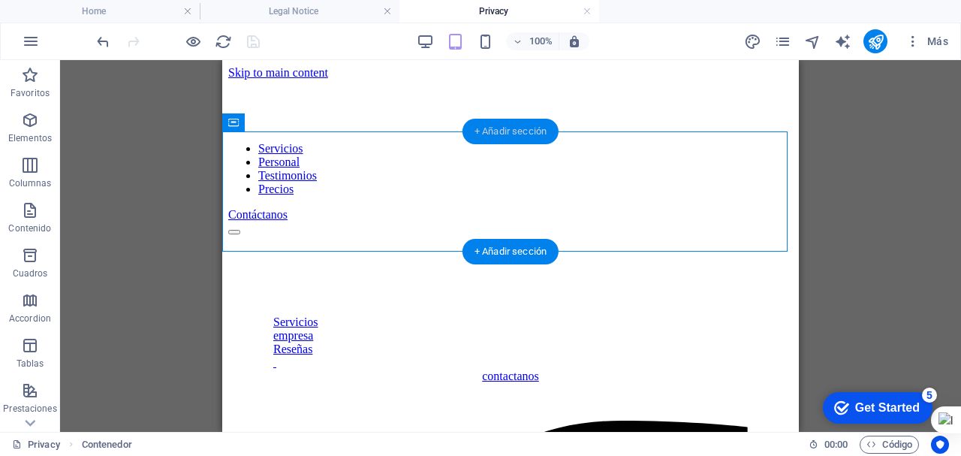
click at [522, 131] on div "+ Añadir sección" at bounding box center [510, 132] width 96 height 26
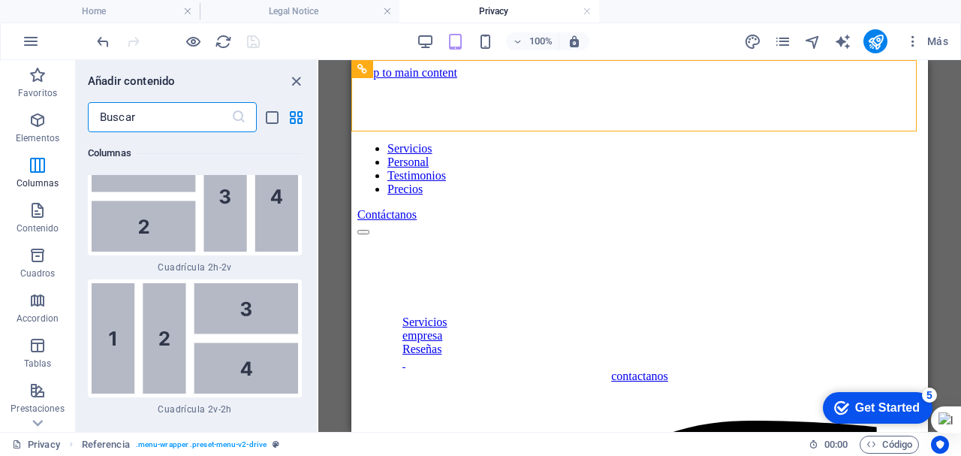
scroll to position [4521, 0]
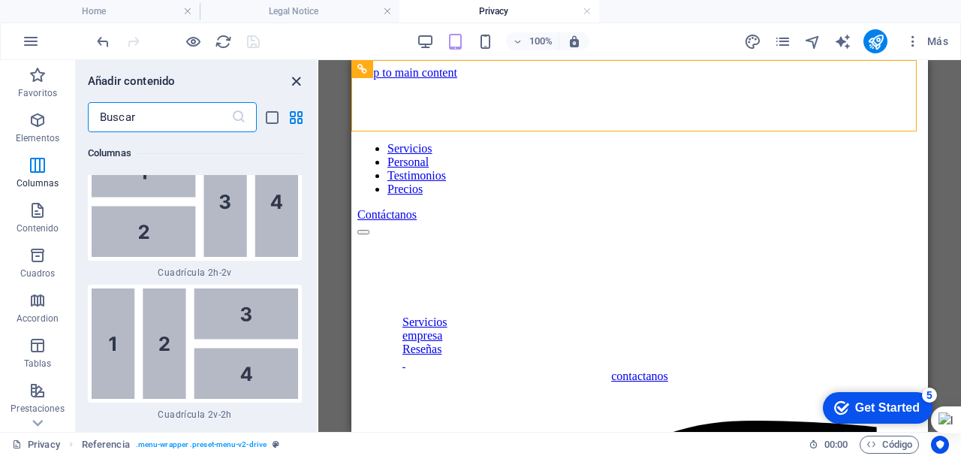
click at [294, 80] on icon "close panel" at bounding box center [296, 81] width 17 height 17
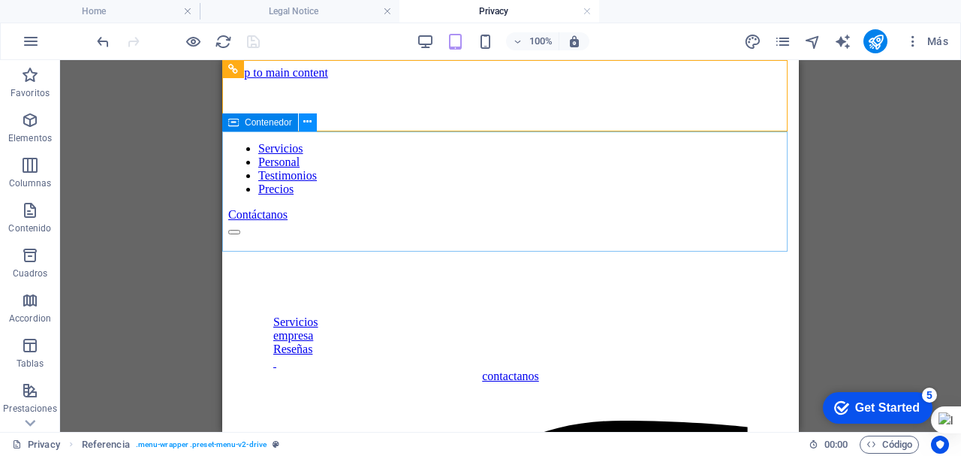
click at [310, 123] on icon at bounding box center [307, 122] width 8 height 16
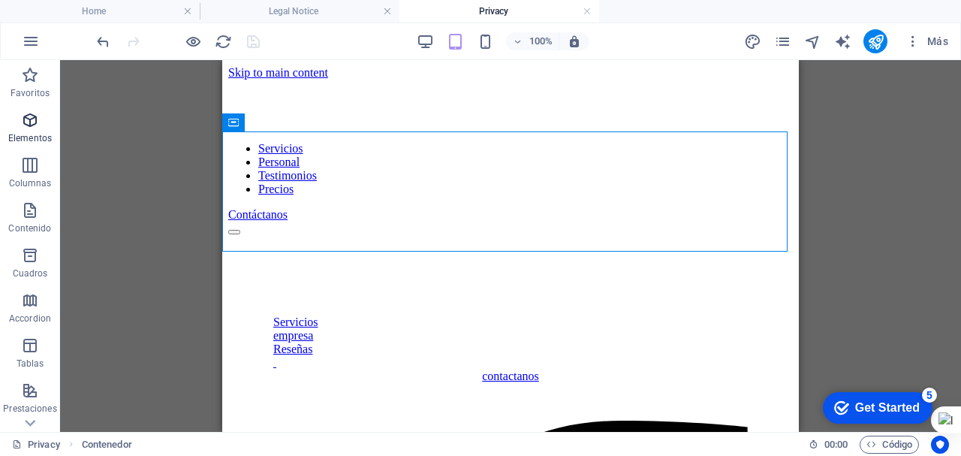
click at [34, 130] on span "Elementos" at bounding box center [30, 129] width 60 height 36
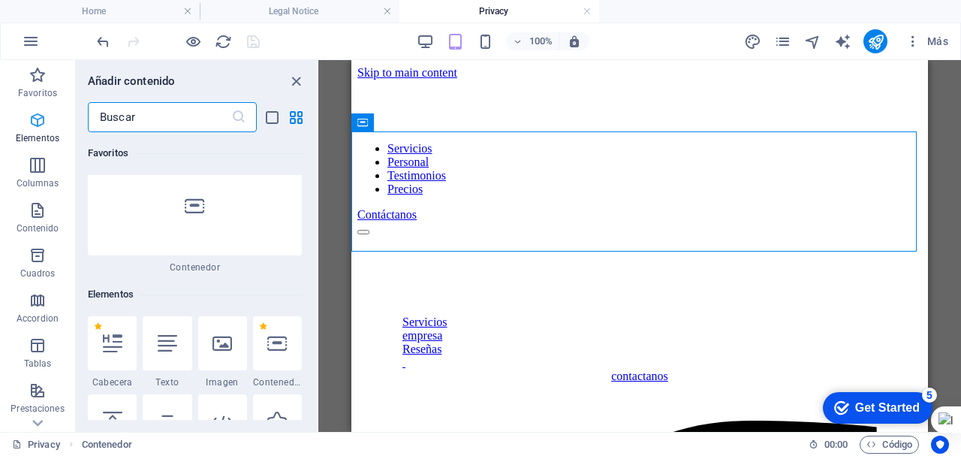
scroll to position [283, 0]
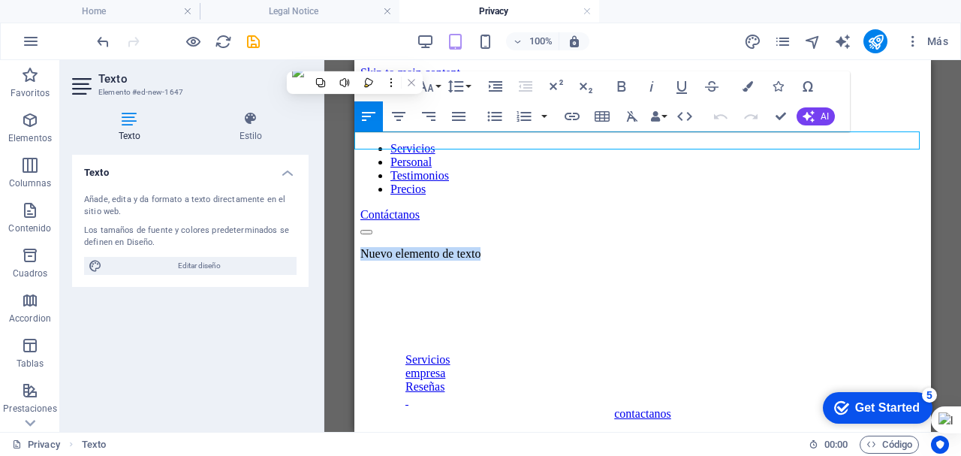
click at [507, 247] on p "Nuevo elemento de texto" at bounding box center [642, 254] width 565 height 14
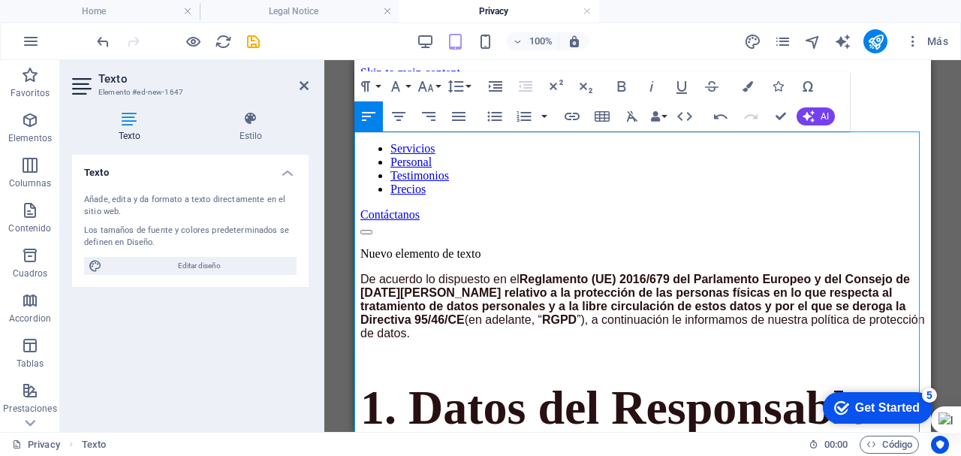
click at [513, 247] on p "Nuevo elemento de texto" at bounding box center [642, 254] width 565 height 14
drag, startPoint x: 513, startPoint y: 140, endPoint x: 351, endPoint y: 138, distance: 162.2
click at [539, 273] on strong "Reglamento (UE) 2016/679 del Parlamento Europeo y del Consejo de [DATE][PERSON_…" at bounding box center [635, 299] width 550 height 53
click at [462, 118] on icon "button" at bounding box center [459, 116] width 18 height 18
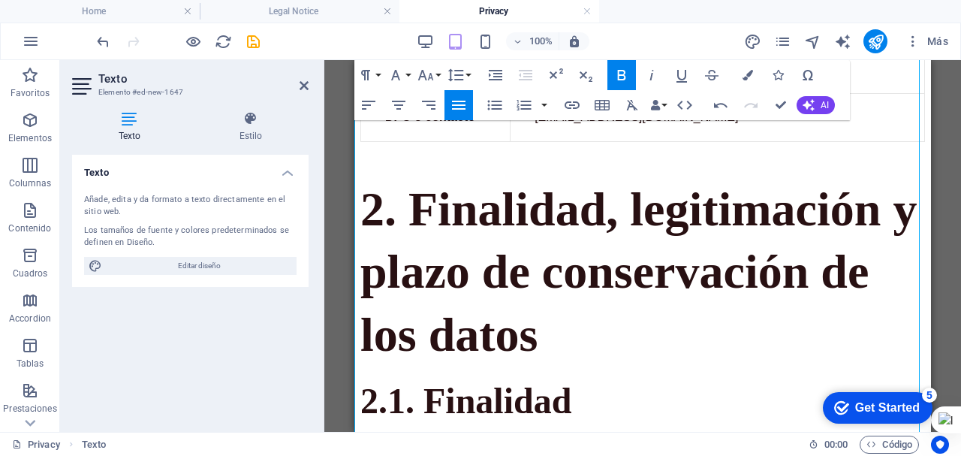
scroll to position [751, 0]
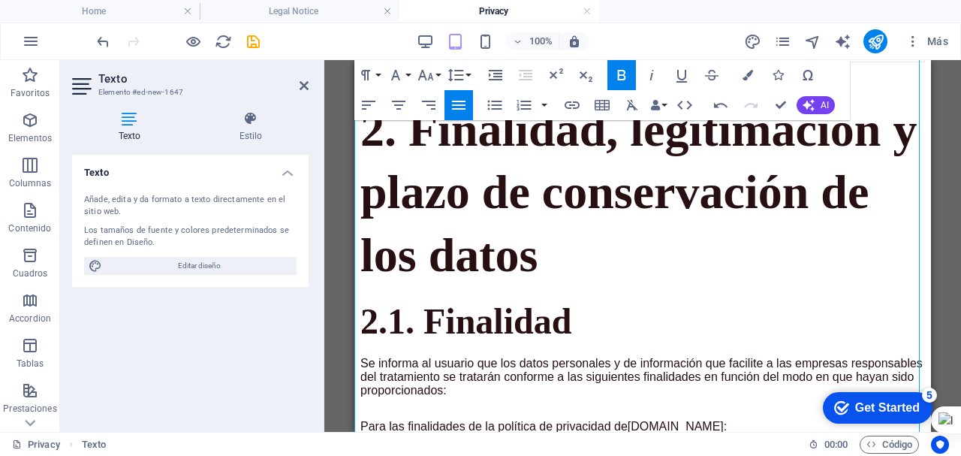
click at [527, 357] on p "Se informa al usuario que los datos personales y de información que facilite a …" at bounding box center [642, 377] width 565 height 41
click at [494, 108] on icon "button" at bounding box center [495, 106] width 14 height 10
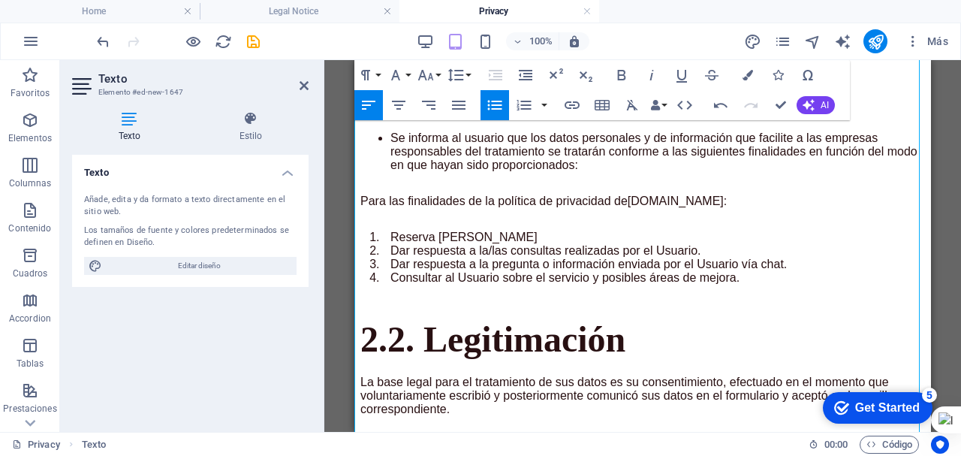
scroll to position [826, 0]
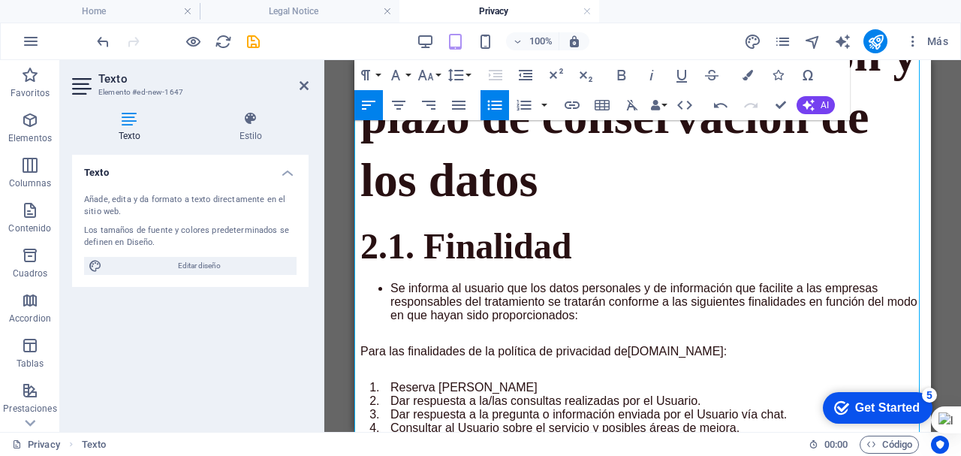
click at [495, 103] on icon "button" at bounding box center [495, 105] width 18 height 18
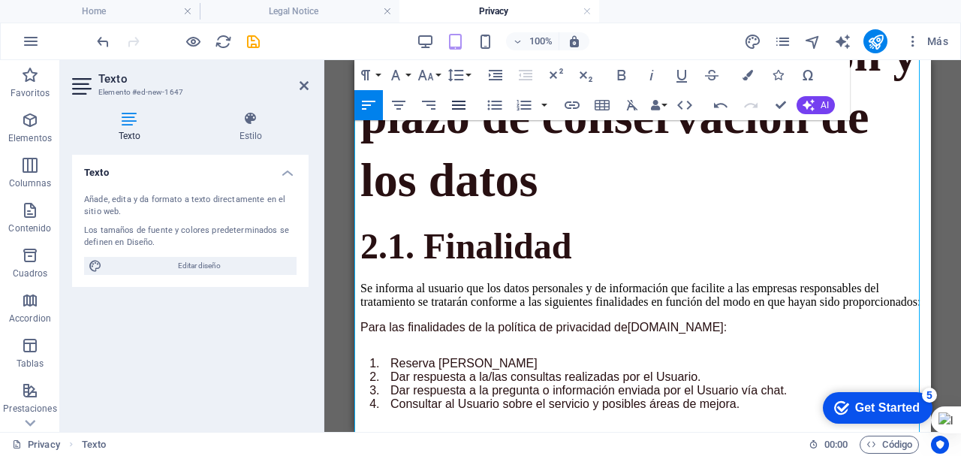
click at [457, 104] on icon "button" at bounding box center [459, 105] width 14 height 9
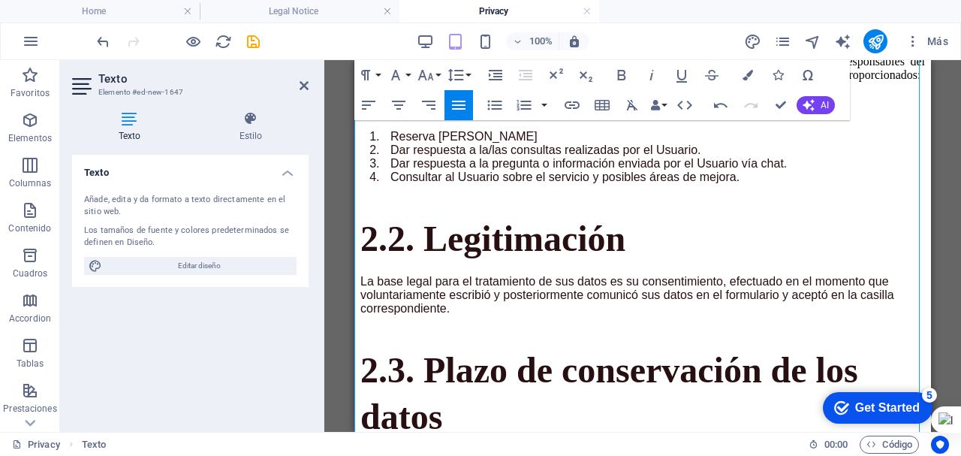
scroll to position [1051, 0]
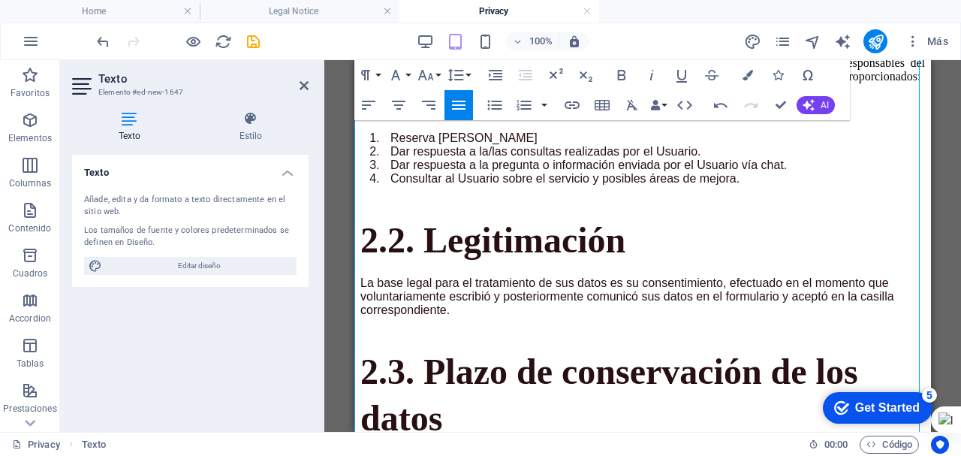
click at [502, 276] on p "La base legal para el tratamiento de sus datos es su consentimiento, efectuado …" at bounding box center [642, 296] width 565 height 41
drag, startPoint x: 457, startPoint y: 102, endPoint x: 112, endPoint y: 117, distance: 345.6
click at [457, 102] on icon "button" at bounding box center [459, 105] width 14 height 9
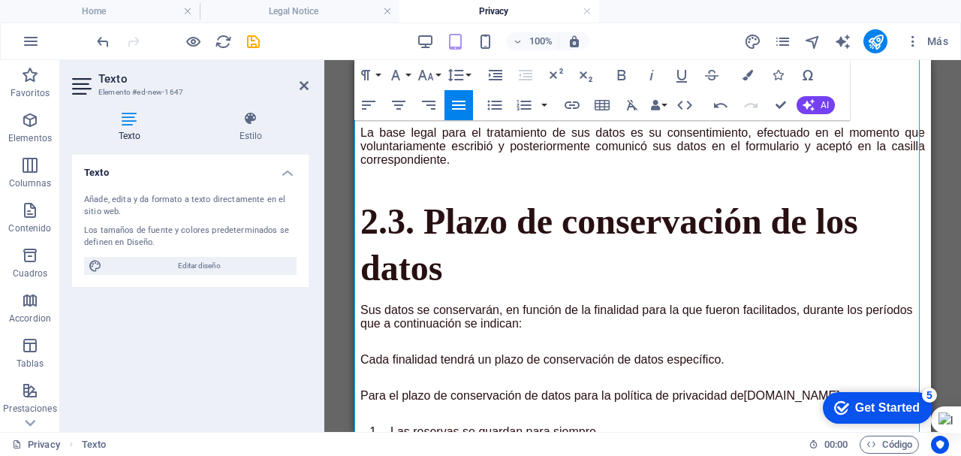
click at [496, 303] on p "Sus datos se conservarán, en función de la finalidad para la que fueron facilit…" at bounding box center [642, 316] width 565 height 27
click at [455, 107] on icon "button" at bounding box center [459, 105] width 18 height 18
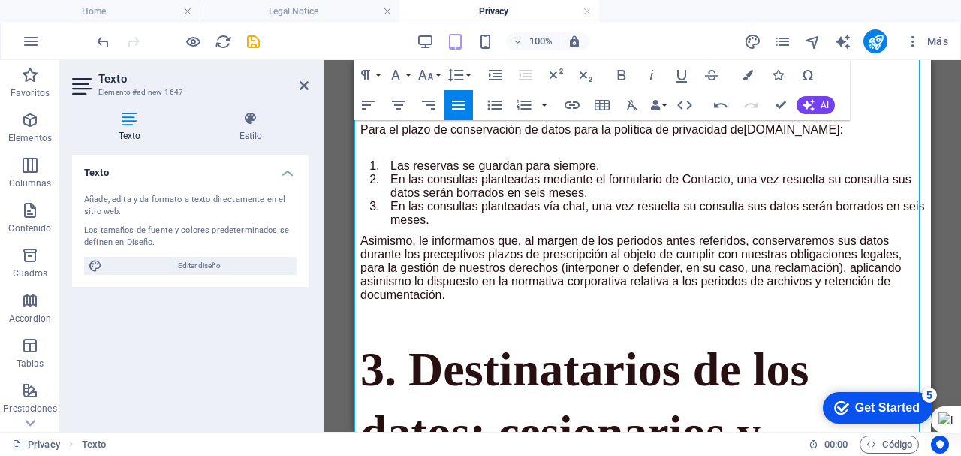
scroll to position [1501, 0]
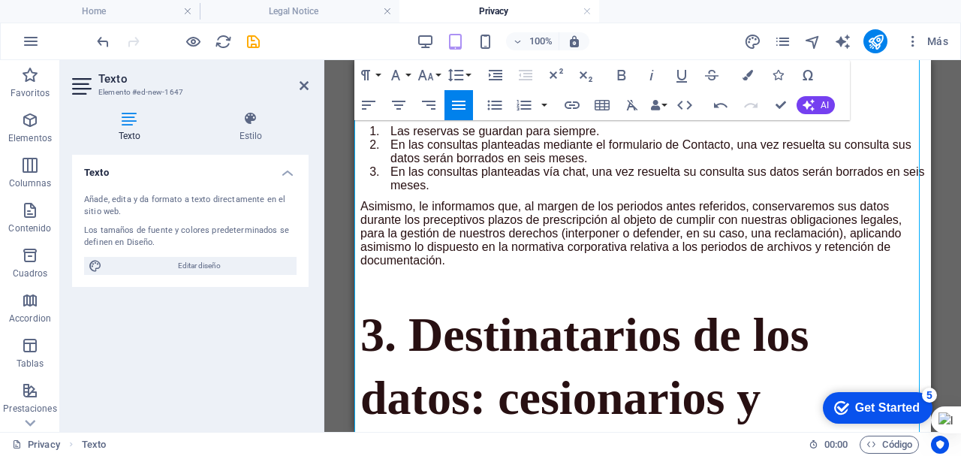
click at [500, 200] on p "Asimismo, le informamos que, al margen de los periodos antes referidos, conserv…" at bounding box center [642, 234] width 565 height 68
drag, startPoint x: 457, startPoint y: 104, endPoint x: 104, endPoint y: 74, distance: 354.8
click at [457, 104] on icon "button" at bounding box center [459, 105] width 18 height 18
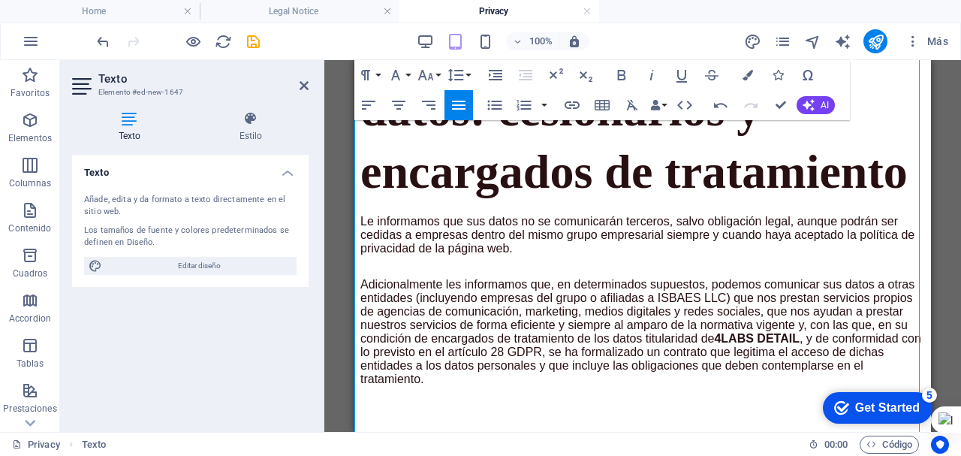
scroll to position [1802, 0]
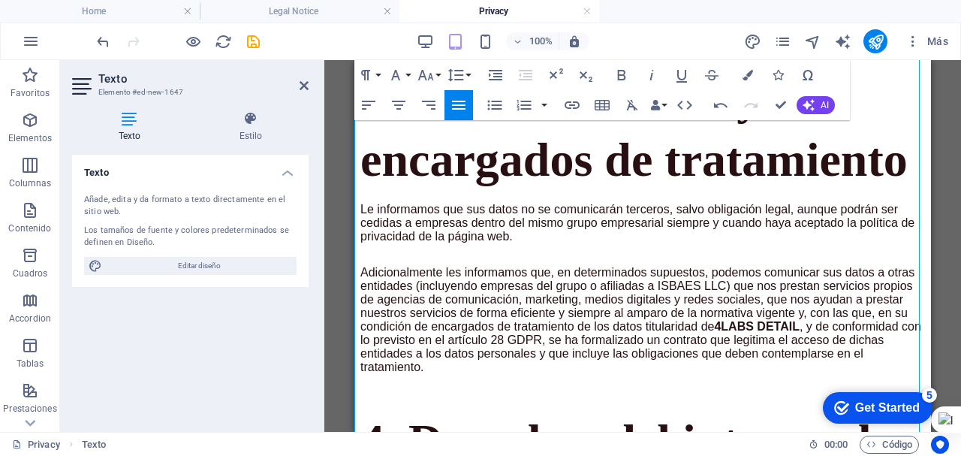
click at [483, 236] on p "Le informamos que sus datos no se comunicarán terceros, salvo obligación legal,…" at bounding box center [642, 223] width 565 height 41
drag, startPoint x: 462, startPoint y: 102, endPoint x: 98, endPoint y: 157, distance: 367.4
click at [462, 102] on icon "button" at bounding box center [459, 105] width 14 height 9
click at [486, 313] on p "Adicionalmente les informamos que, en determinados supuestos, podemos comunicar…" at bounding box center [642, 320] width 565 height 108
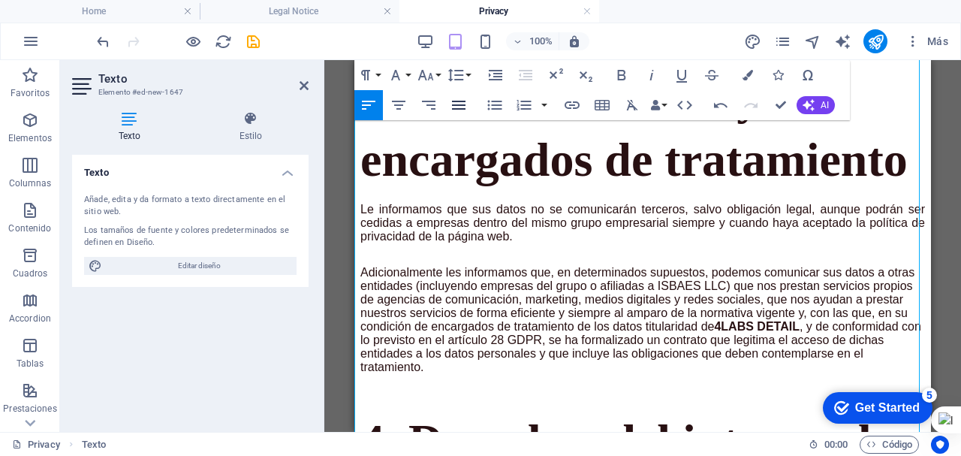
click at [460, 104] on icon "button" at bounding box center [459, 105] width 18 height 18
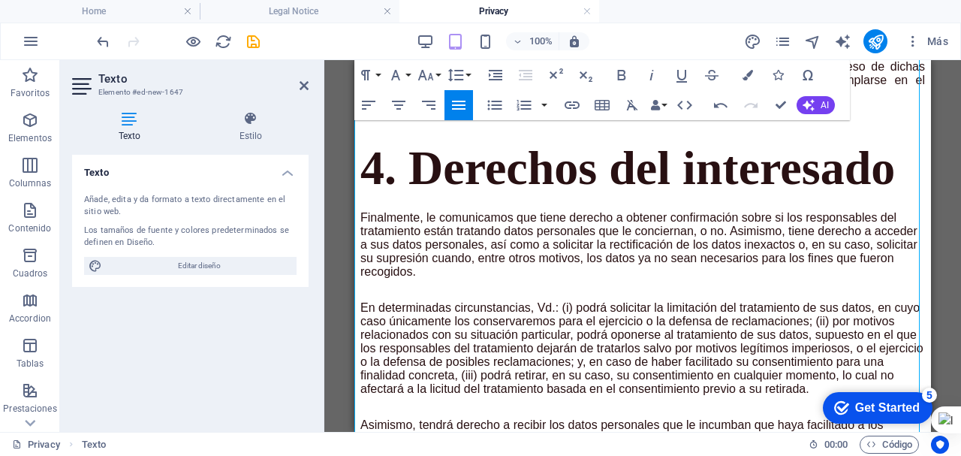
scroll to position [2102, 0]
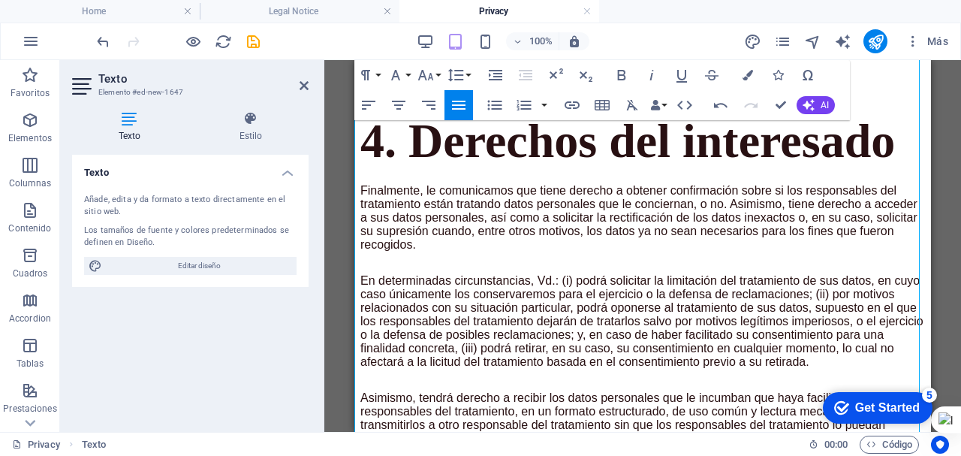
click at [489, 251] on p "Finalmente, le comunicamos que tiene derecho a obtener confirmación sobre si lo…" at bounding box center [642, 218] width 565 height 68
click at [458, 106] on icon "button" at bounding box center [459, 105] width 14 height 9
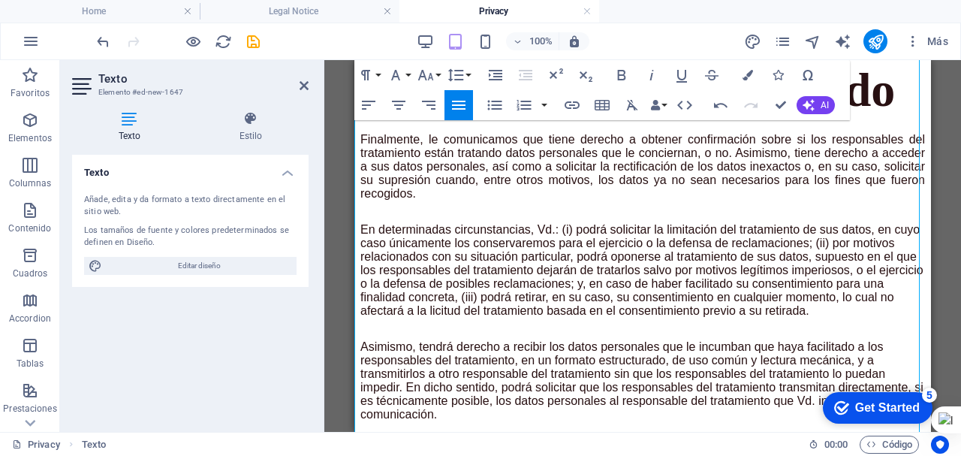
scroll to position [2177, 0]
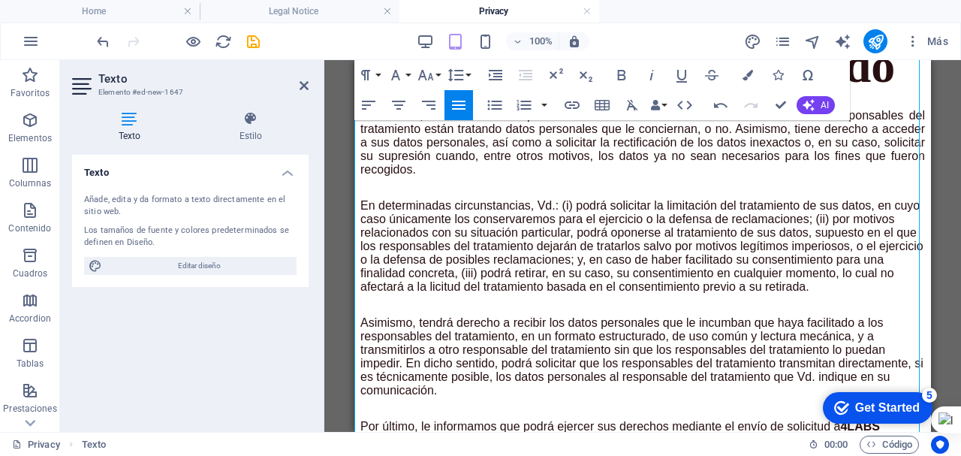
click at [522, 294] on p "En determinadas circunstancias, Vd.: (i) podrá solicitar la limitación del trat…" at bounding box center [642, 246] width 565 height 95
click at [459, 106] on icon "button" at bounding box center [459, 105] width 14 height 9
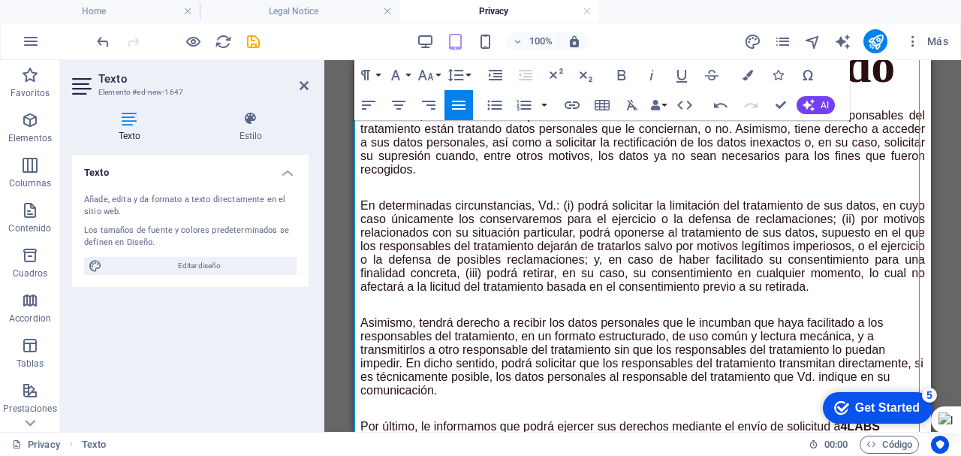
click at [528, 294] on p "En determinadas circunstancias, Vd.: (i) podrá solicitar la limitación del trat…" at bounding box center [642, 246] width 565 height 95
click at [459, 108] on icon "button" at bounding box center [459, 105] width 14 height 9
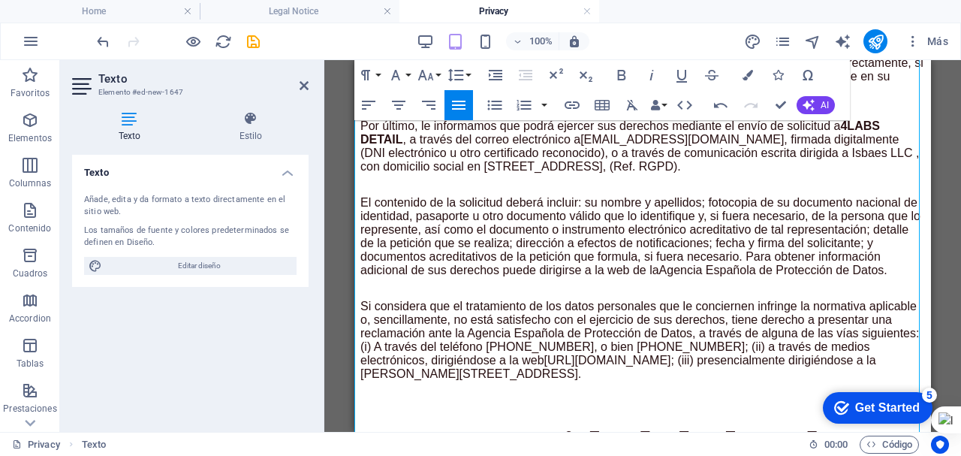
scroll to position [2402, 0]
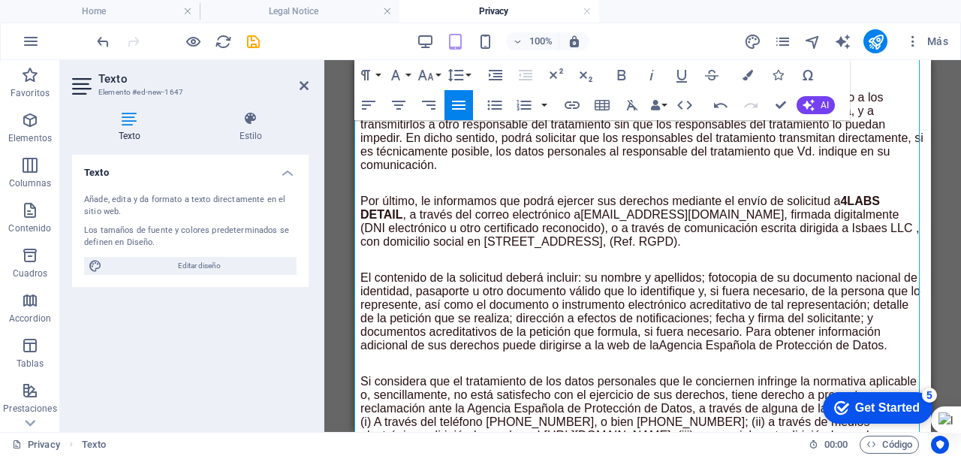
click at [493, 172] on p "Asimismo, tendrá derecho a recibir los datos personales que le incumban que hay…" at bounding box center [642, 131] width 565 height 81
click at [458, 103] on icon "button" at bounding box center [459, 105] width 18 height 18
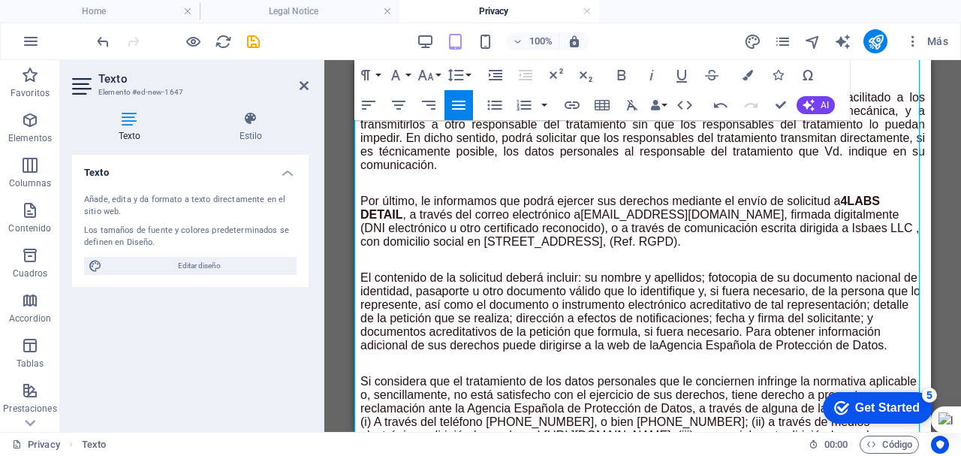
click at [497, 248] on p "Por último, le informamos que podrá ejercer sus derechos mediante el envío de s…" at bounding box center [642, 221] width 565 height 54
click at [459, 107] on icon "button" at bounding box center [459, 105] width 18 height 18
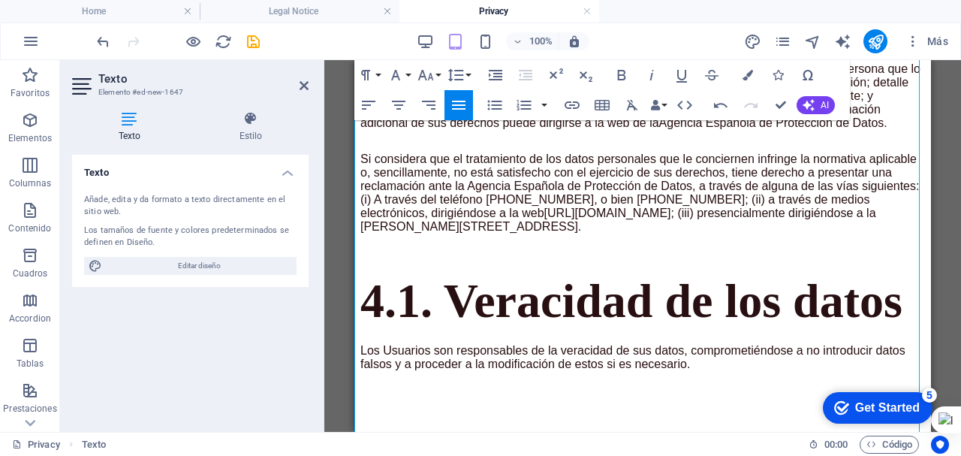
scroll to position [2627, 0]
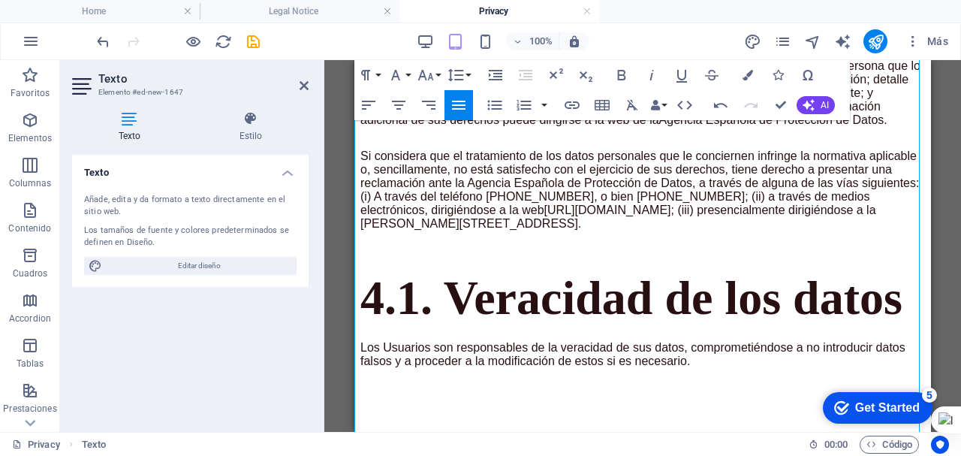
click at [468, 127] on p "El contenido de la solicitud deberá incluir: su nombre y apellidos; fotocopia d…" at bounding box center [642, 86] width 565 height 81
click at [460, 104] on icon "button" at bounding box center [459, 105] width 18 height 18
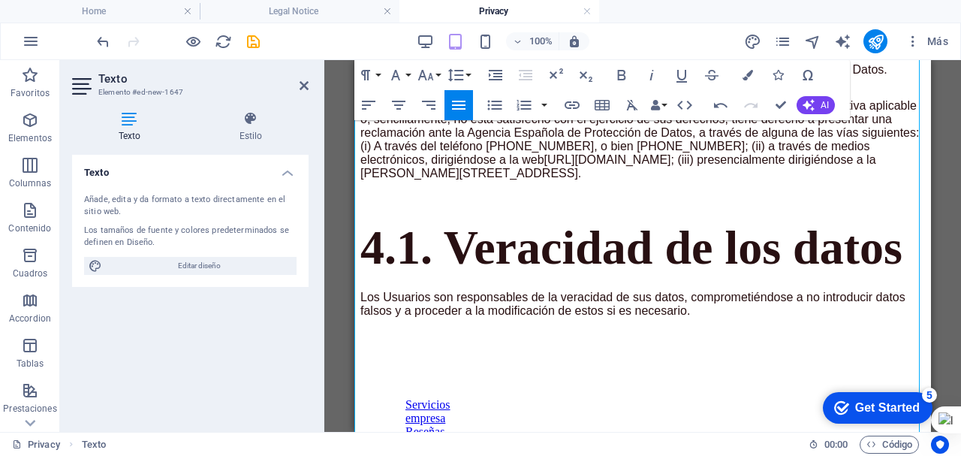
scroll to position [2778, 0]
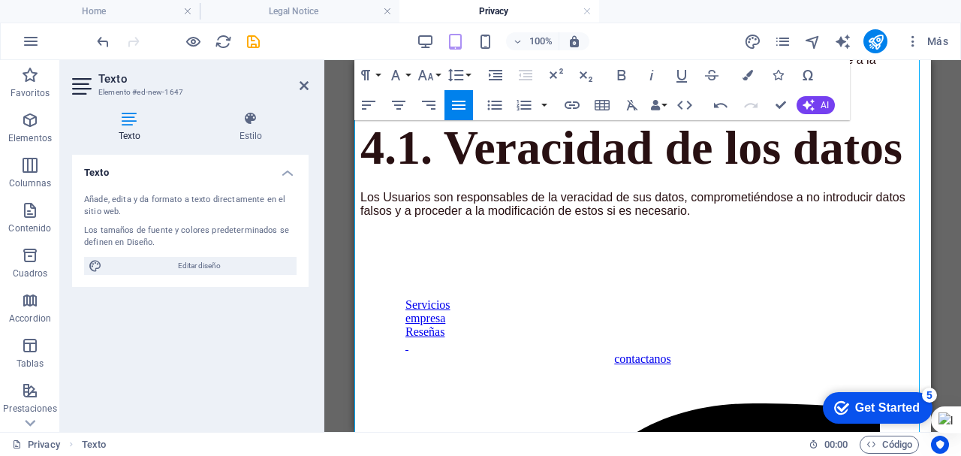
click at [465, 80] on p "Si considera que el tratamiento de los datos personales que le conciernen infri…" at bounding box center [642, 39] width 565 height 81
click at [462, 101] on icon "button" at bounding box center [459, 105] width 14 height 9
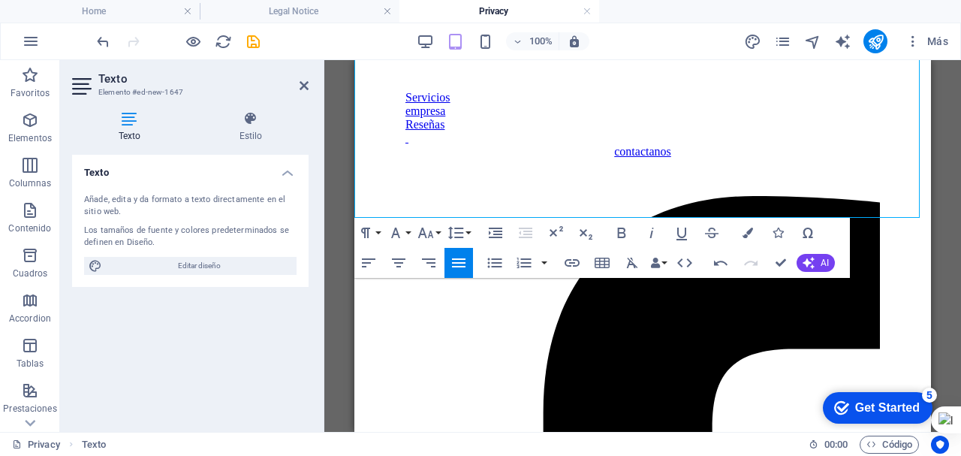
scroll to position [3003, 0]
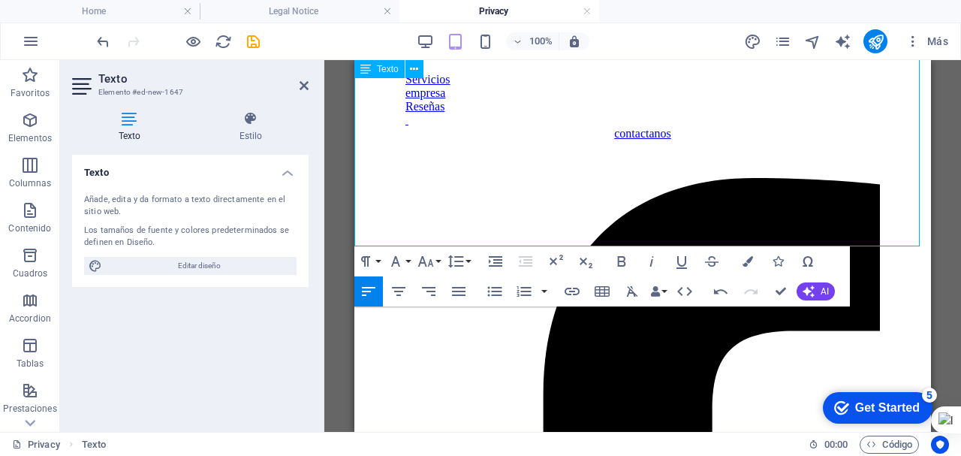
scroll to position [2928, 0]
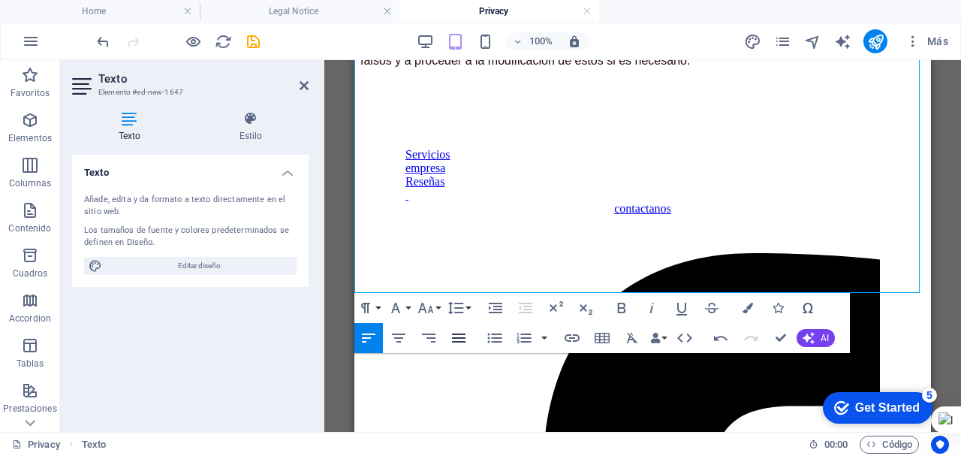
click at [458, 338] on icon "button" at bounding box center [459, 337] width 14 height 9
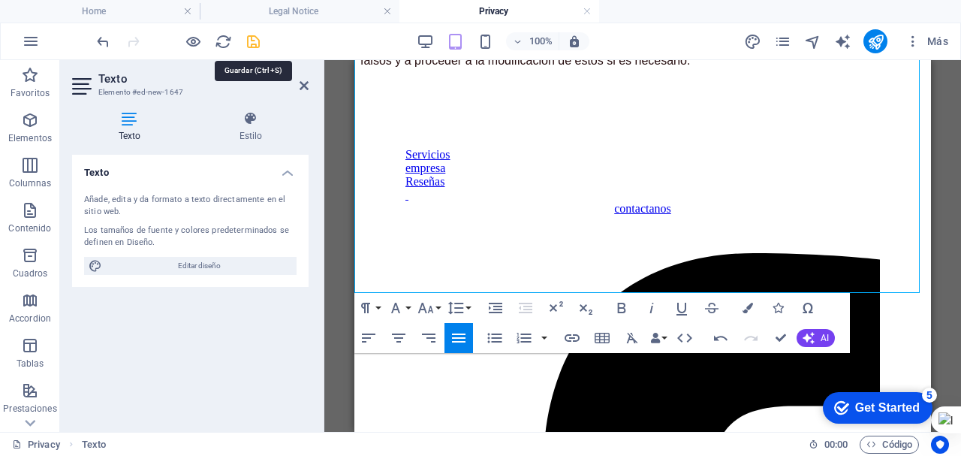
click at [248, 40] on icon "save" at bounding box center [253, 41] width 17 height 17
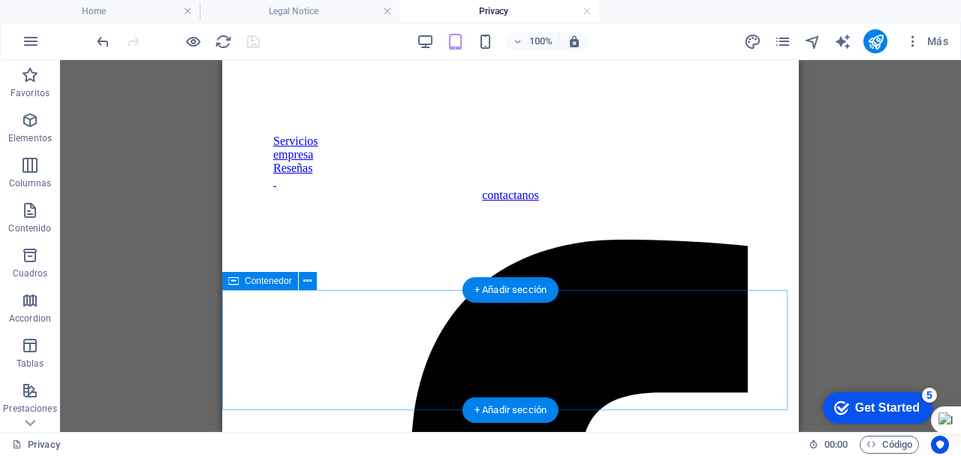
scroll to position [2853, 0]
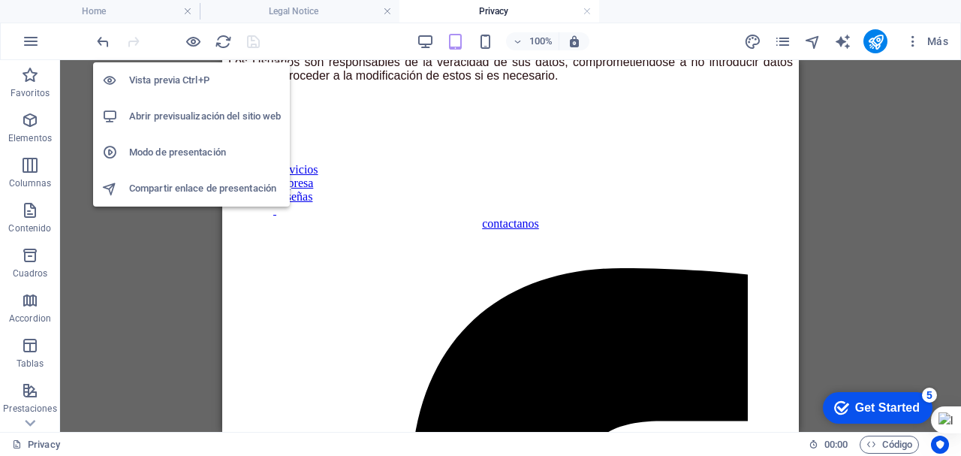
click at [179, 113] on h6 "Abrir previsualización del sitio web" at bounding box center [205, 116] width 152 height 18
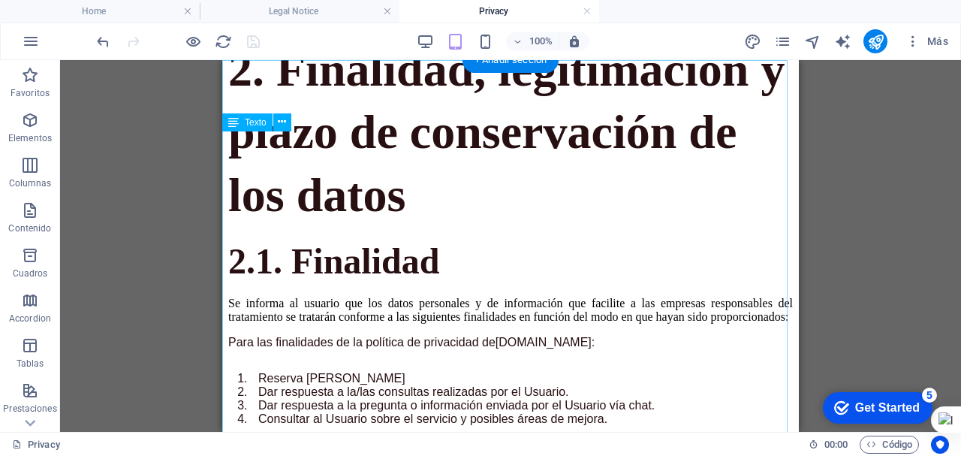
scroll to position [0, 0]
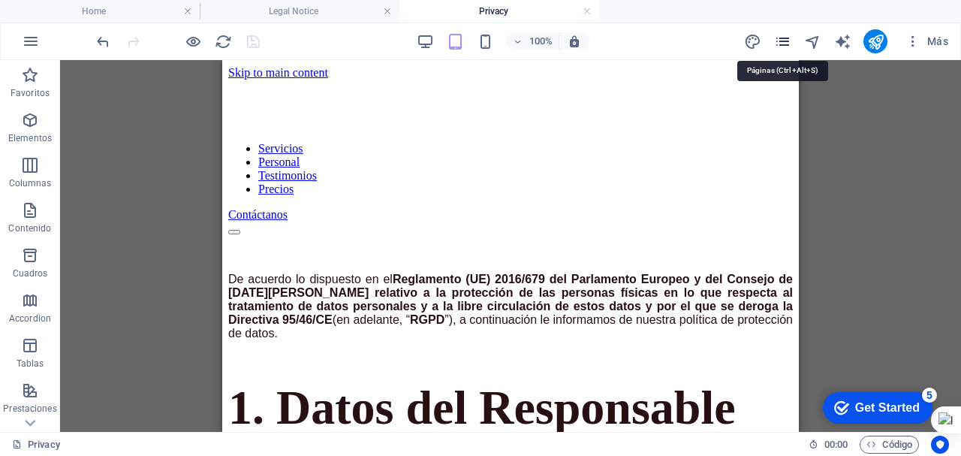
click at [785, 42] on icon "pages" at bounding box center [782, 41] width 17 height 17
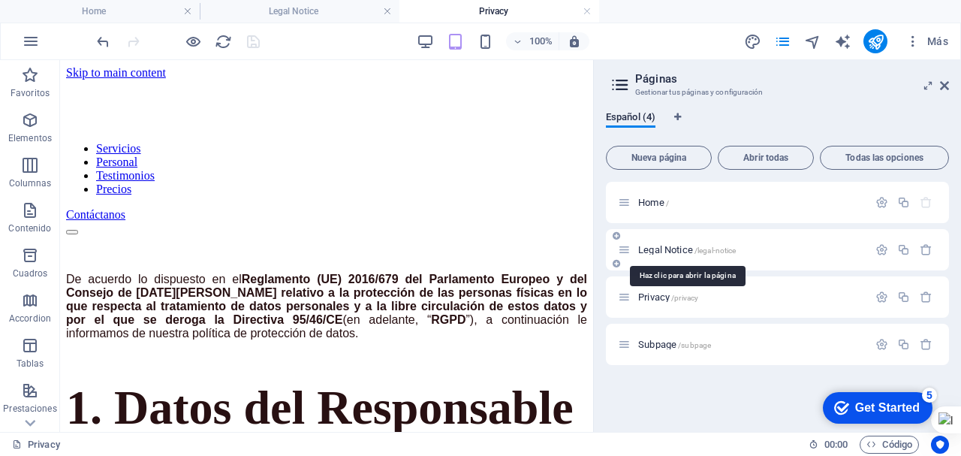
click at [657, 251] on span "Legal Notice /legal-notice" at bounding box center [687, 249] width 98 height 11
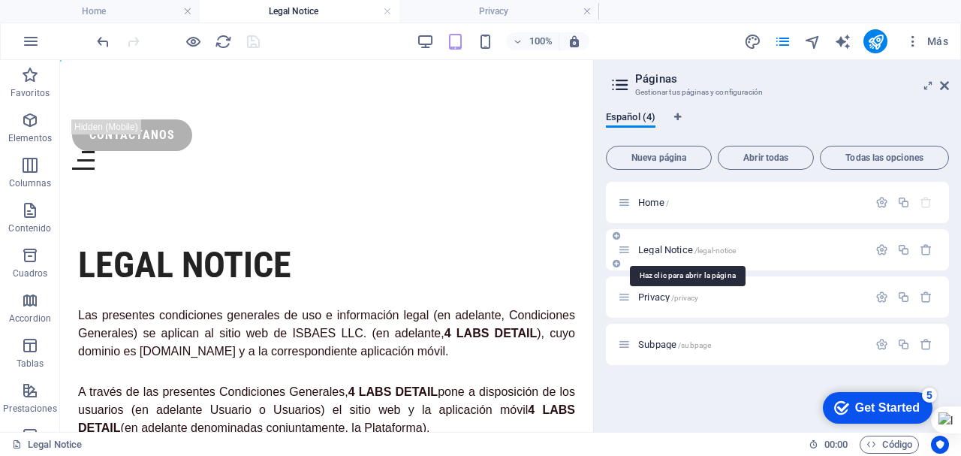
scroll to position [2117, 0]
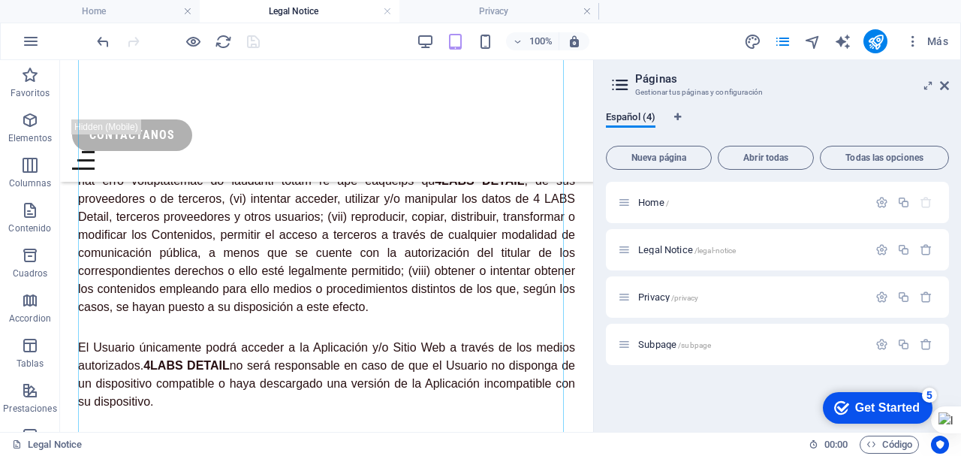
drag, startPoint x: 944, startPoint y: 88, endPoint x: 862, endPoint y: 96, distance: 82.2
click at [944, 87] on icon at bounding box center [944, 86] width 9 height 12
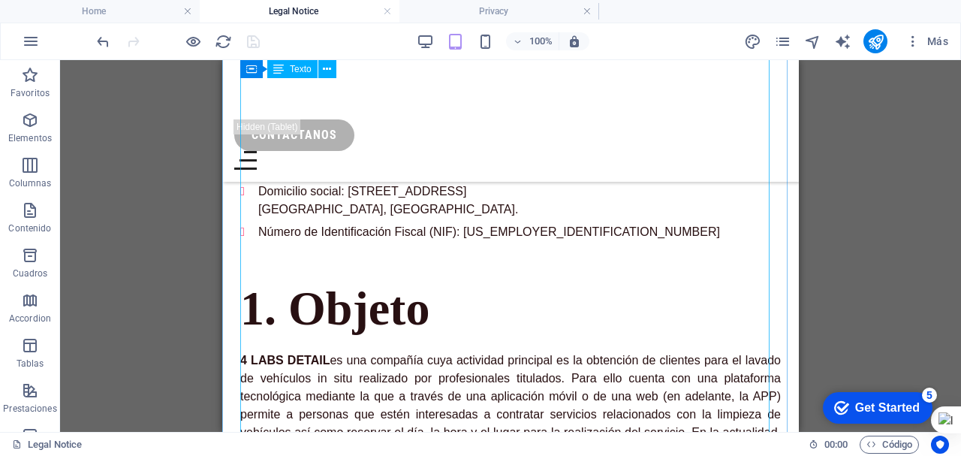
scroll to position [0, 0]
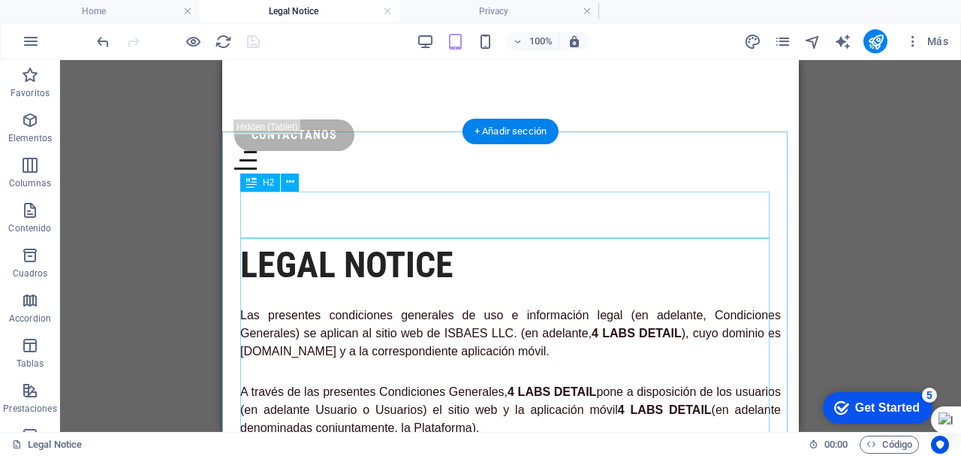
click at [456, 242] on div "Legal Notice" at bounding box center [510, 265] width 541 height 47
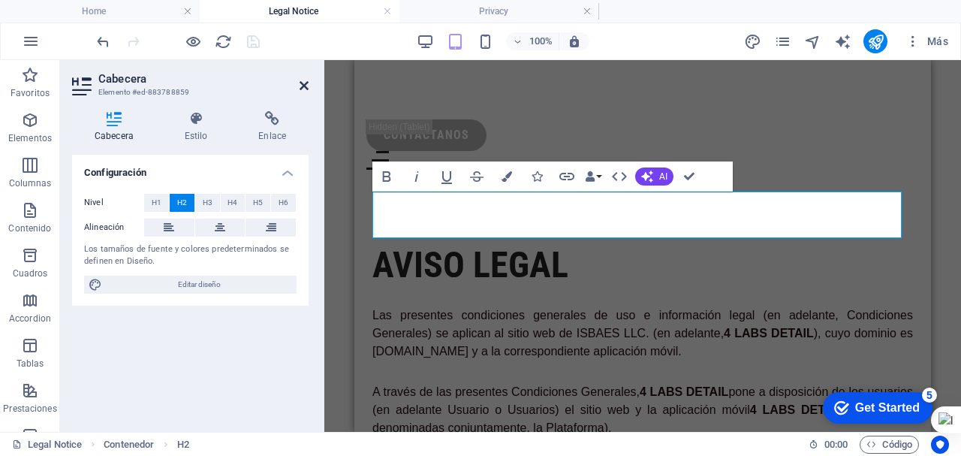
drag, startPoint x: 302, startPoint y: 87, endPoint x: 75, endPoint y: 25, distance: 235.1
click at [302, 87] on icon at bounding box center [304, 86] width 9 height 12
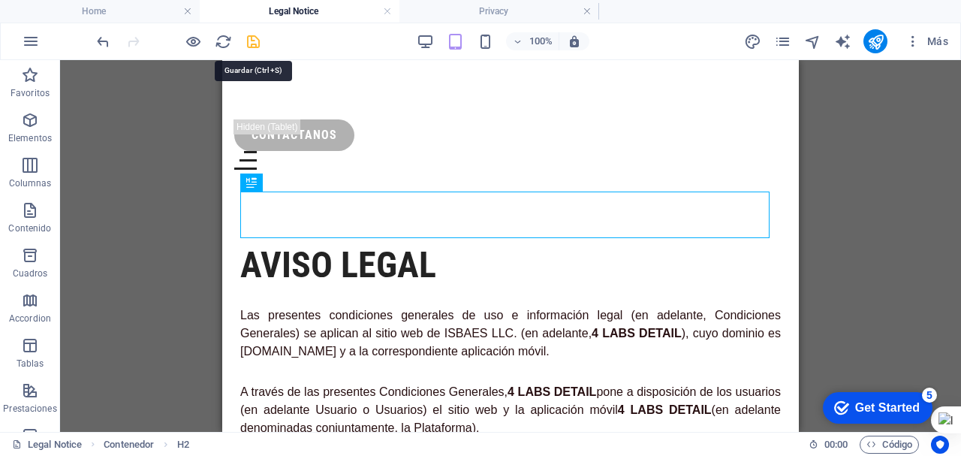
click at [251, 43] on icon "save" at bounding box center [253, 41] width 17 height 17
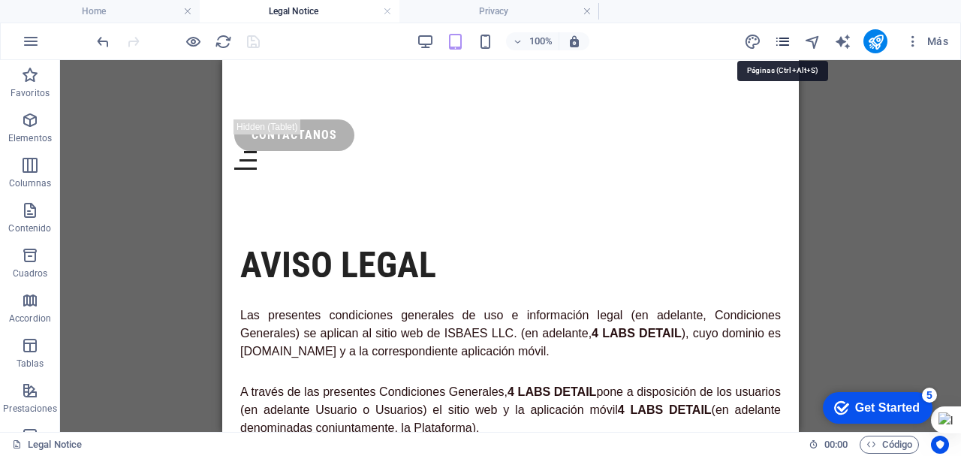
click at [787, 39] on icon "pages" at bounding box center [782, 41] width 17 height 17
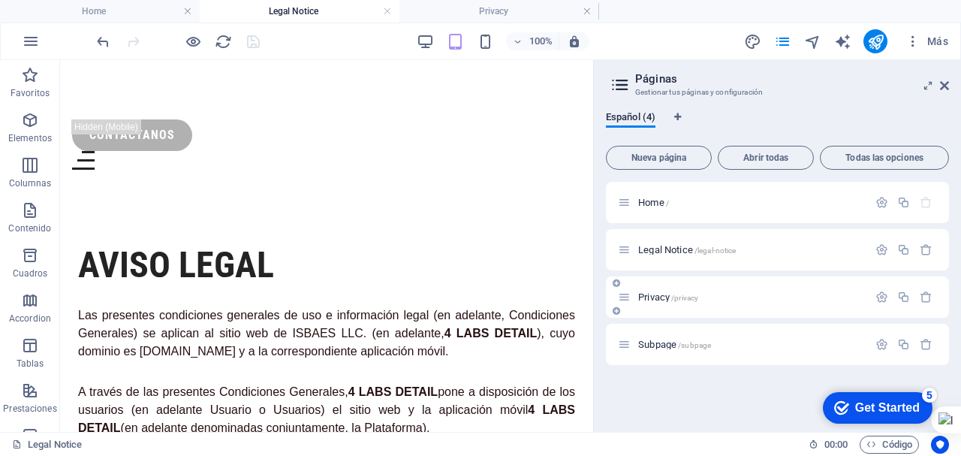
click at [662, 291] on div "Privacy /privacy" at bounding box center [743, 296] width 250 height 17
click at [658, 297] on span "Privacy /privacy" at bounding box center [668, 296] width 60 height 11
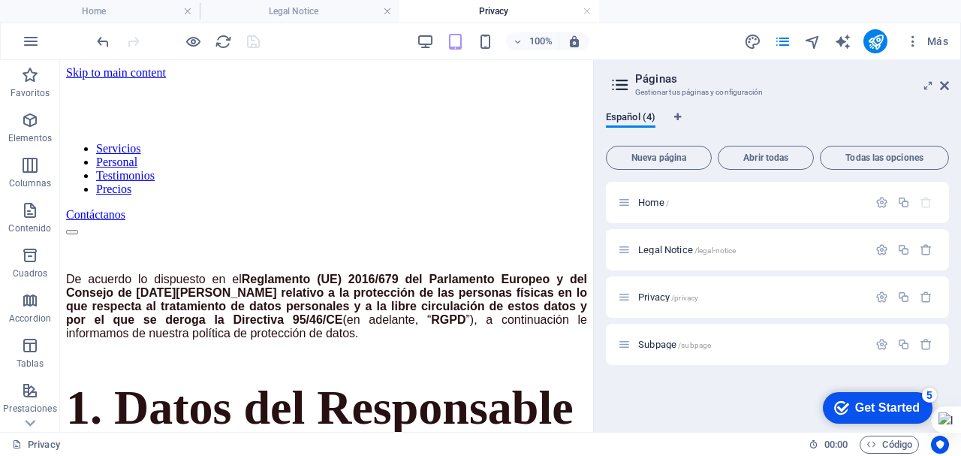
drag, startPoint x: 941, startPoint y: 83, endPoint x: 830, endPoint y: 84, distance: 111.1
click at [941, 83] on icon at bounding box center [944, 86] width 9 height 12
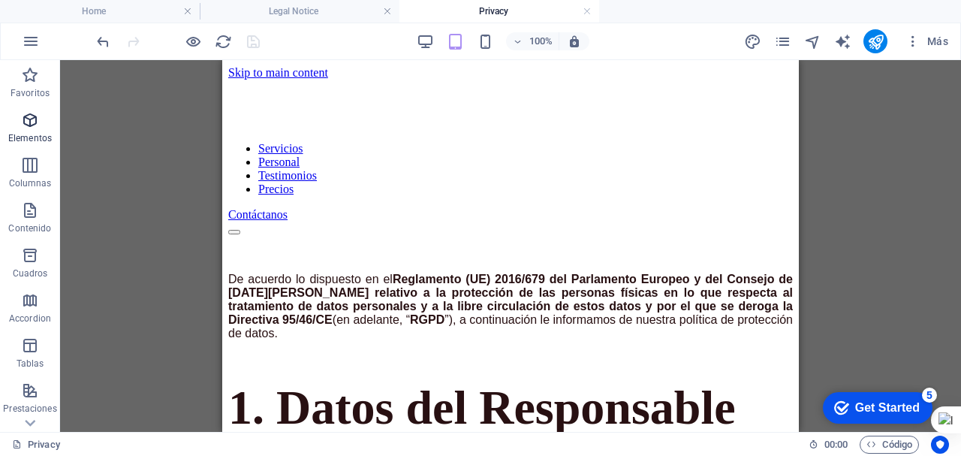
click at [30, 131] on span "Elementos" at bounding box center [30, 129] width 60 height 36
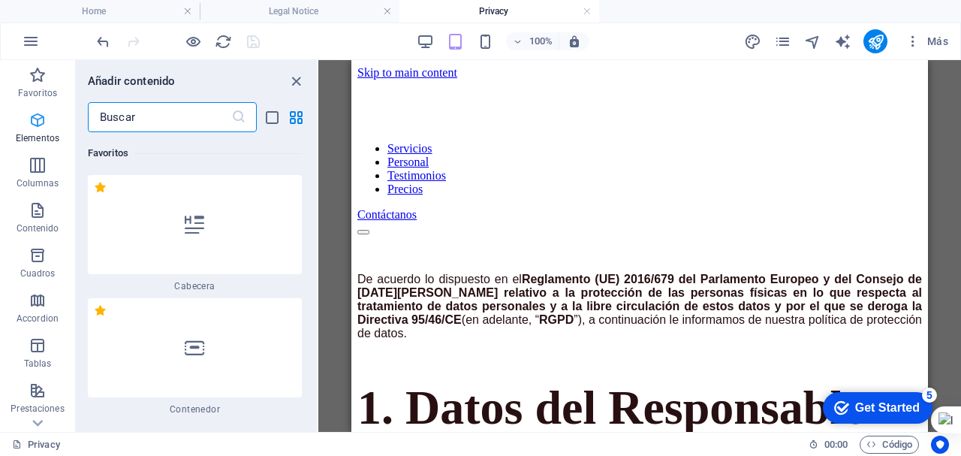
scroll to position [283, 0]
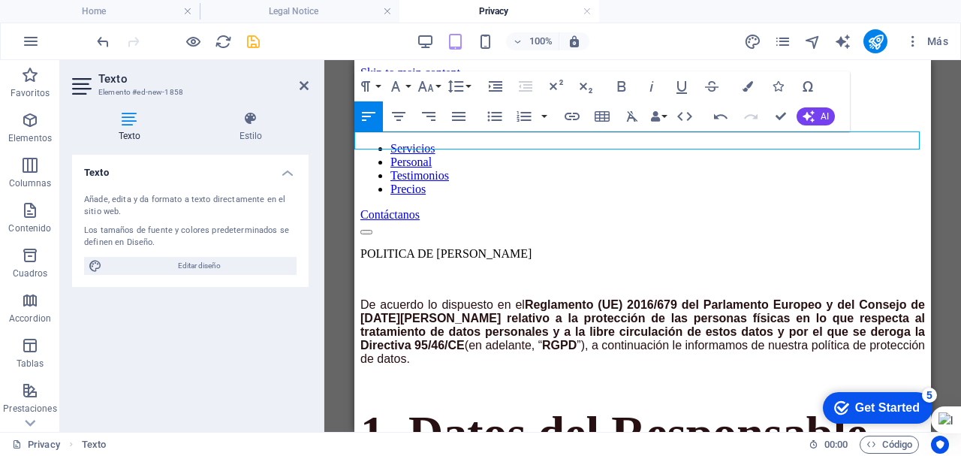
click at [612, 247] on p "POLITICA DE [PERSON_NAME]" at bounding box center [642, 254] width 565 height 14
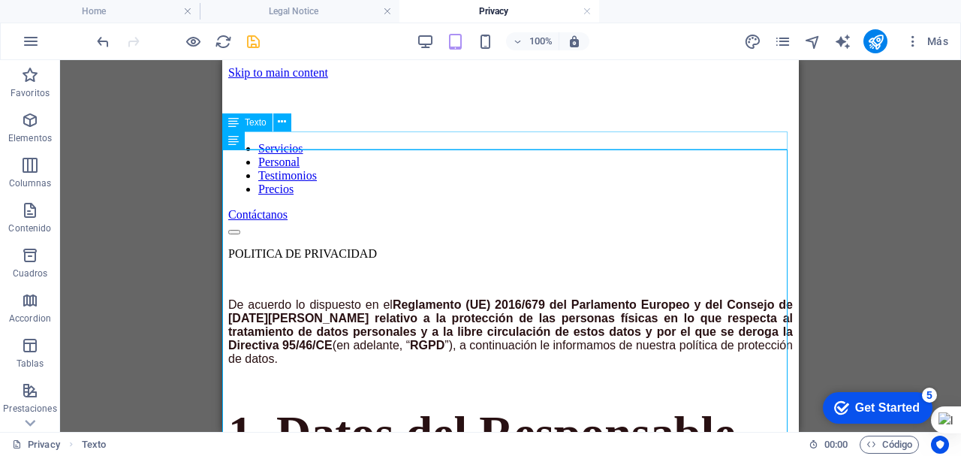
click at [322, 247] on div "POLITICA DE PRIVACIDAD" at bounding box center [510, 254] width 565 height 14
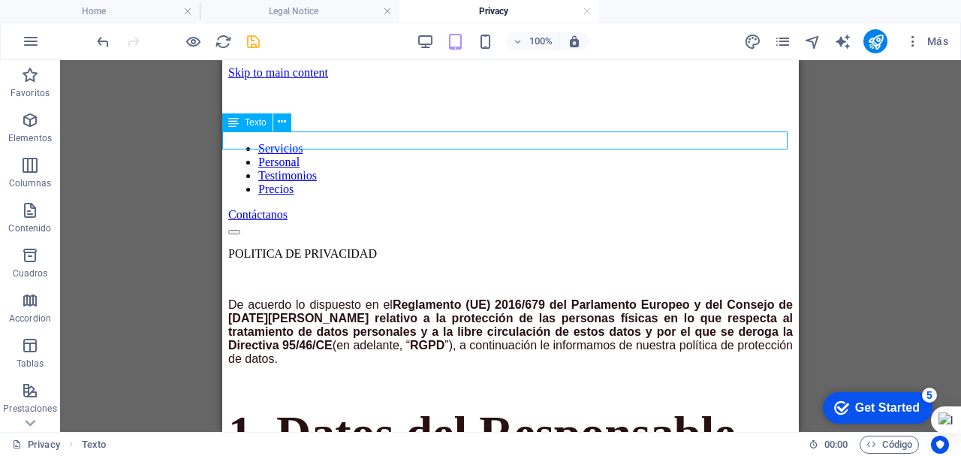
click at [321, 247] on div "POLITICA DE PRIVACIDAD" at bounding box center [510, 254] width 565 height 14
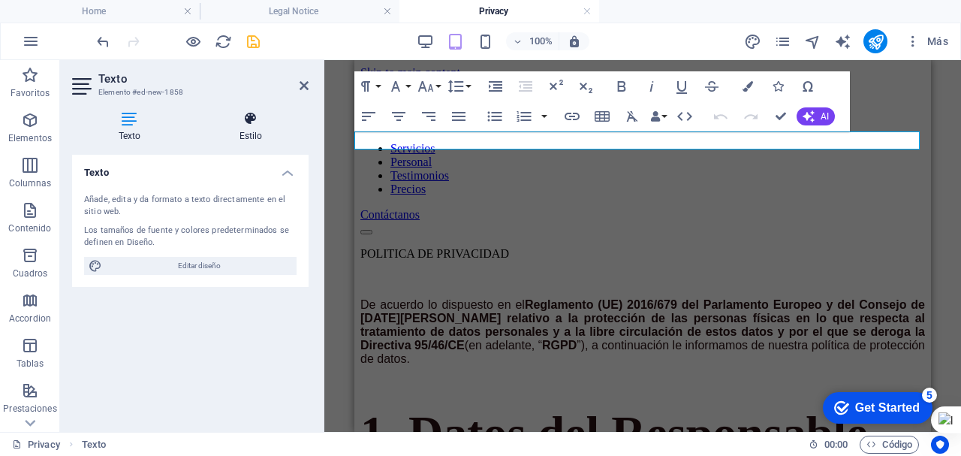
click at [265, 131] on h4 "Estilo" at bounding box center [251, 127] width 116 height 32
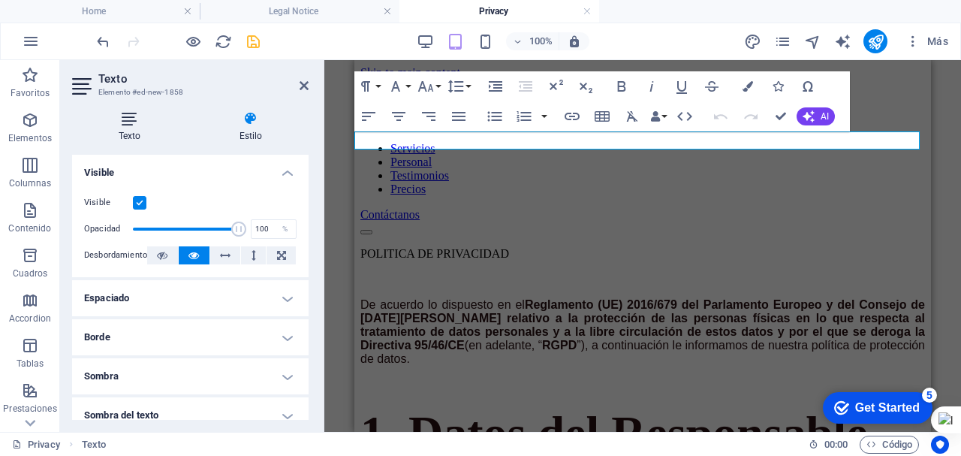
click at [125, 128] on h4 "Texto" at bounding box center [132, 127] width 121 height 32
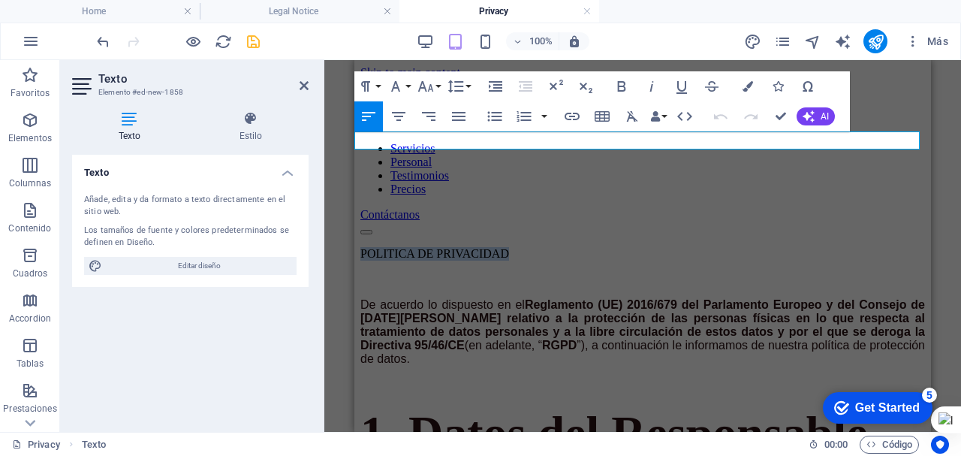
drag, startPoint x: 501, startPoint y: 140, endPoint x: 634, endPoint y: 191, distance: 142.6
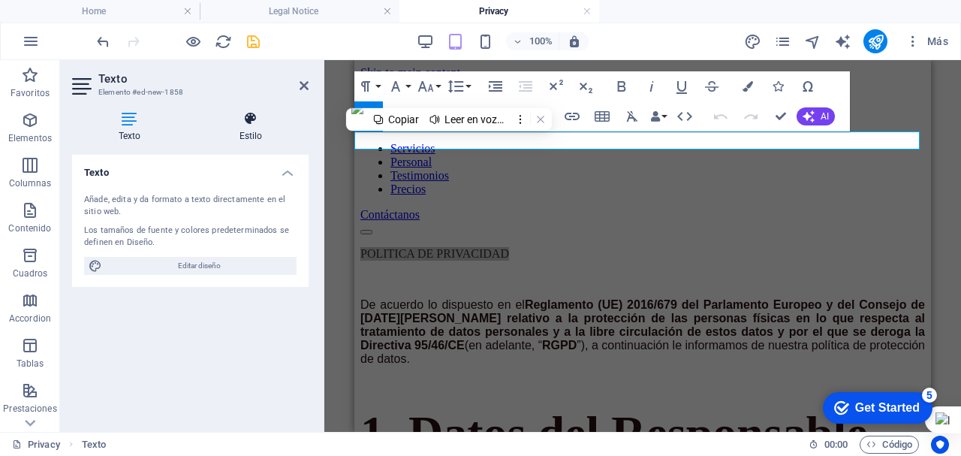
click at [250, 132] on h4 "Estilo" at bounding box center [251, 127] width 116 height 32
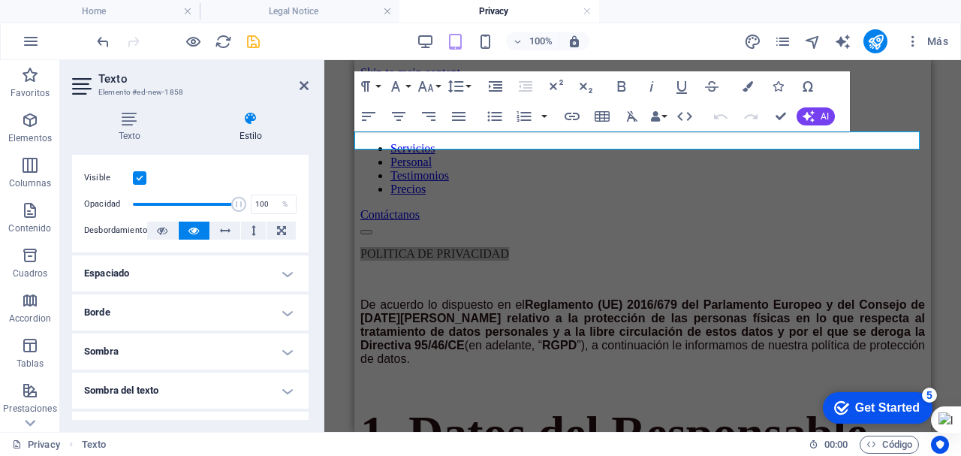
scroll to position [0, 0]
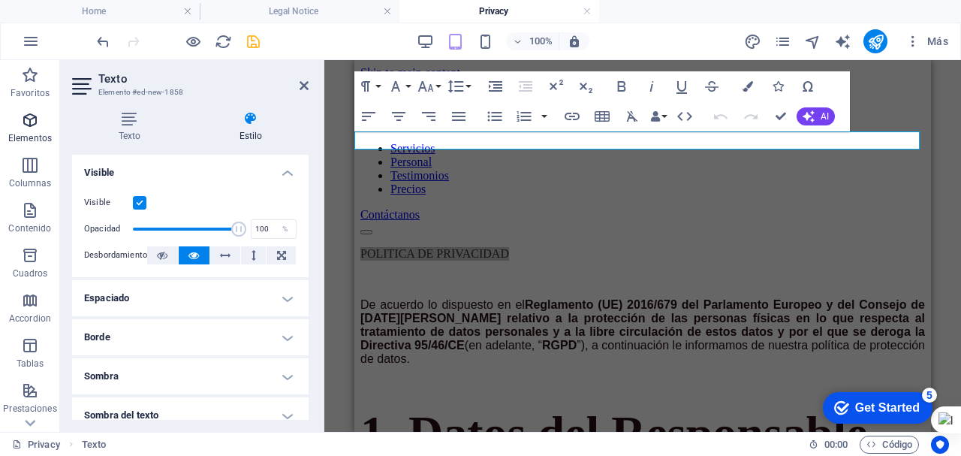
click at [32, 131] on span "Elementos" at bounding box center [30, 129] width 60 height 36
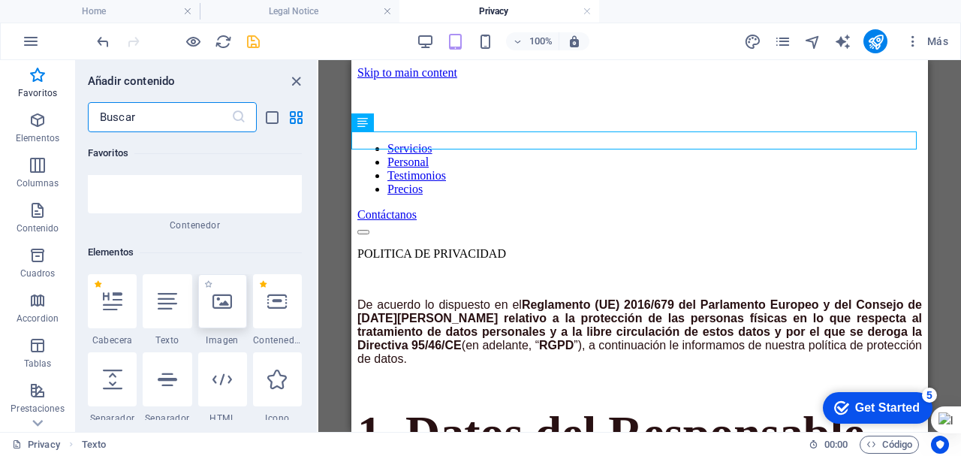
scroll to position [208, 0]
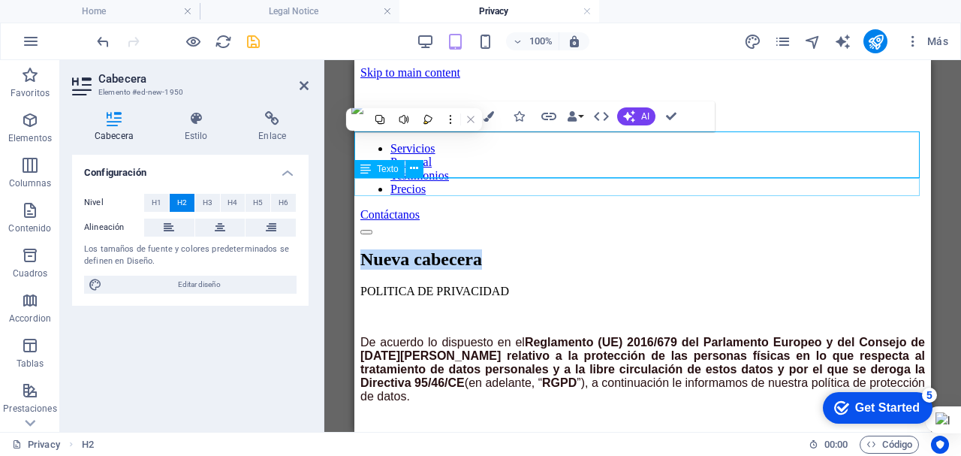
click at [498, 285] on div "POLITICA DE PRIVACIDAD" at bounding box center [642, 292] width 565 height 14
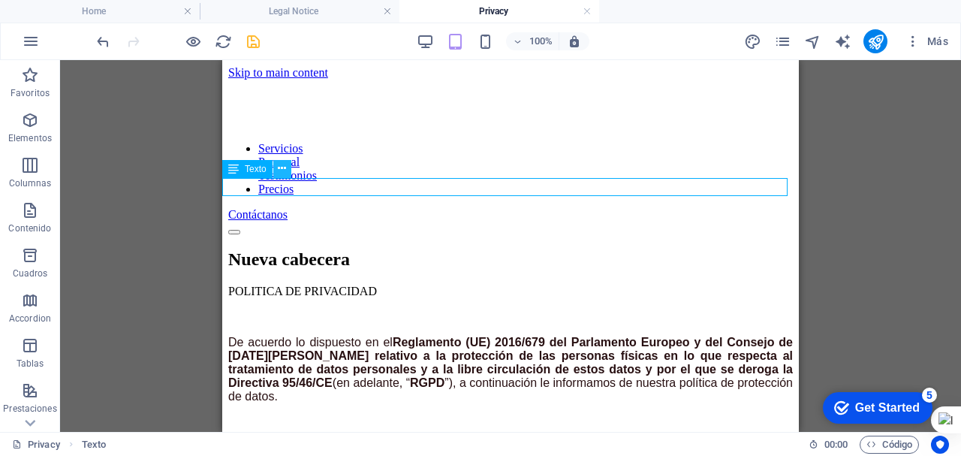
click at [281, 170] on icon at bounding box center [282, 169] width 8 height 16
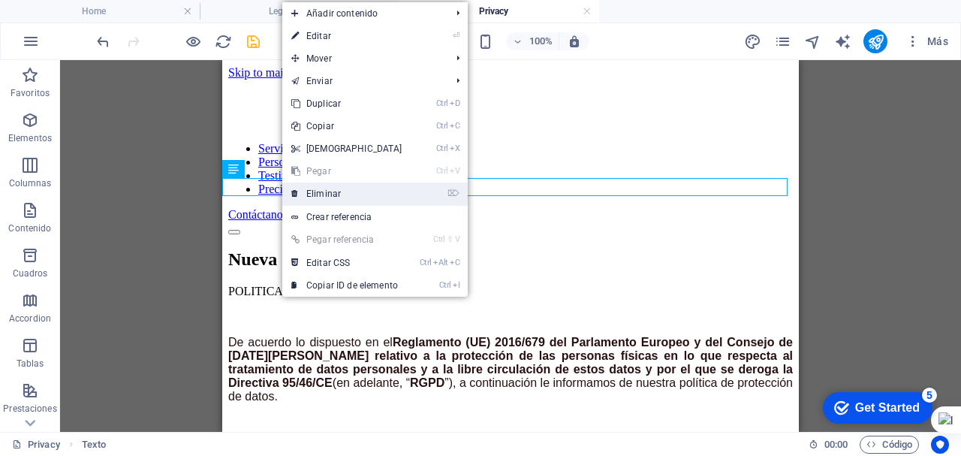
click at [322, 191] on link "⌦ Eliminar" at bounding box center [346, 193] width 129 height 23
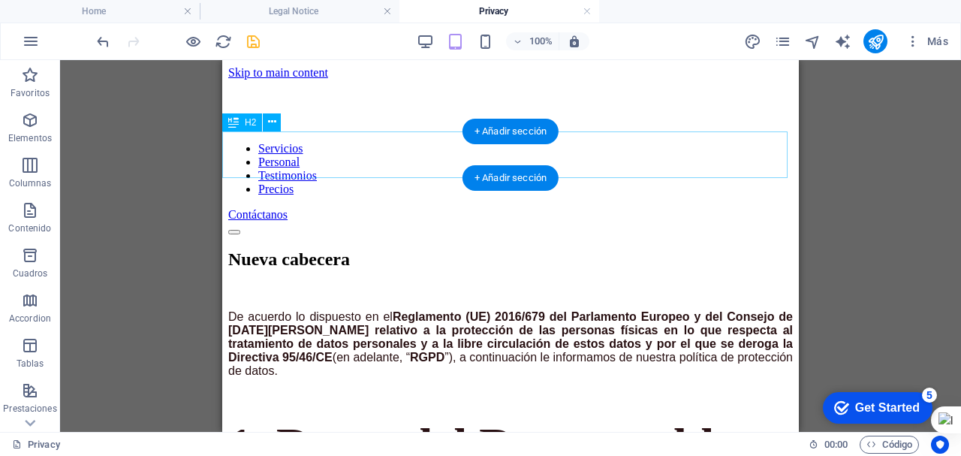
click at [422, 249] on div "Nueva cabecera" at bounding box center [510, 259] width 565 height 20
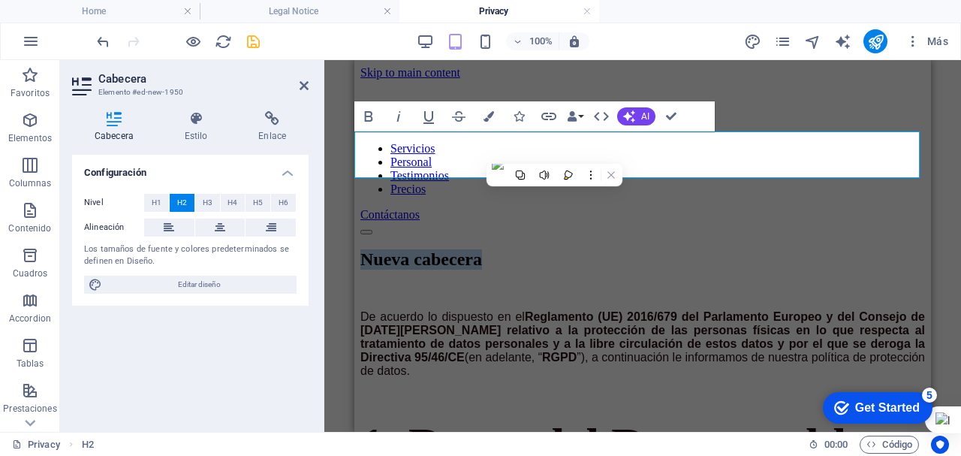
click at [394, 249] on h2 "Nueva cabecera" at bounding box center [642, 259] width 565 height 20
click at [360, 249] on h2 "Nueva cabecera" at bounding box center [642, 259] width 565 height 20
drag, startPoint x: 637, startPoint y: 151, endPoint x: 359, endPoint y: 147, distance: 278.5
click at [360, 249] on h2 "Nueva cabecera" at bounding box center [642, 259] width 565 height 20
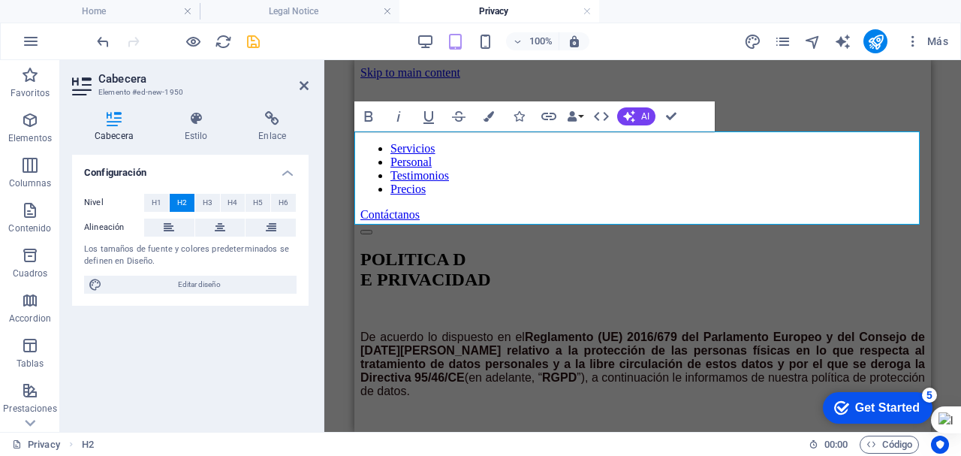
click at [529, 249] on h2 "POLITICA D ‌E PRIVACIDAD" at bounding box center [642, 269] width 565 height 41
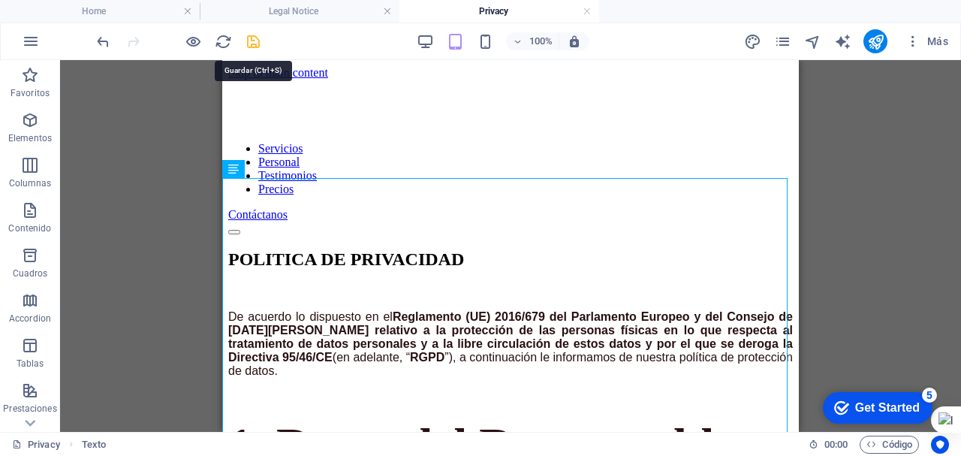
click at [256, 46] on icon "save" at bounding box center [253, 41] width 17 height 17
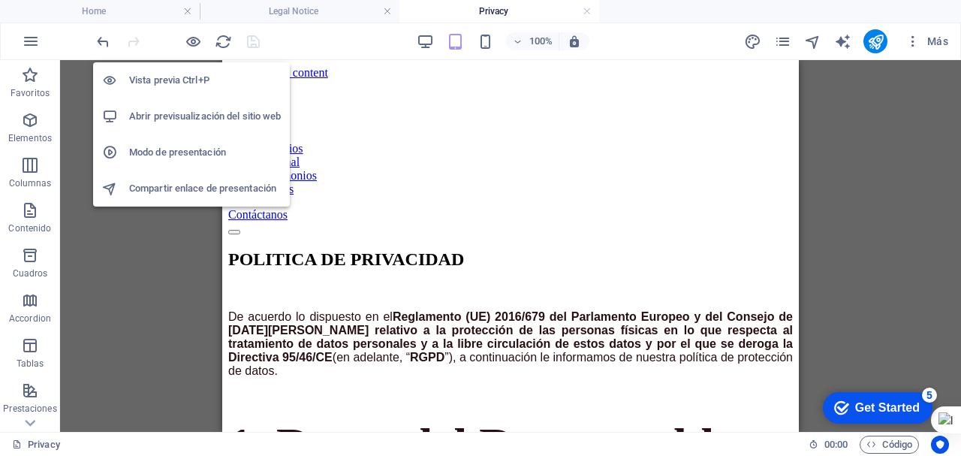
click at [181, 117] on h6 "Abrir previsualización del sitio web" at bounding box center [205, 116] width 152 height 18
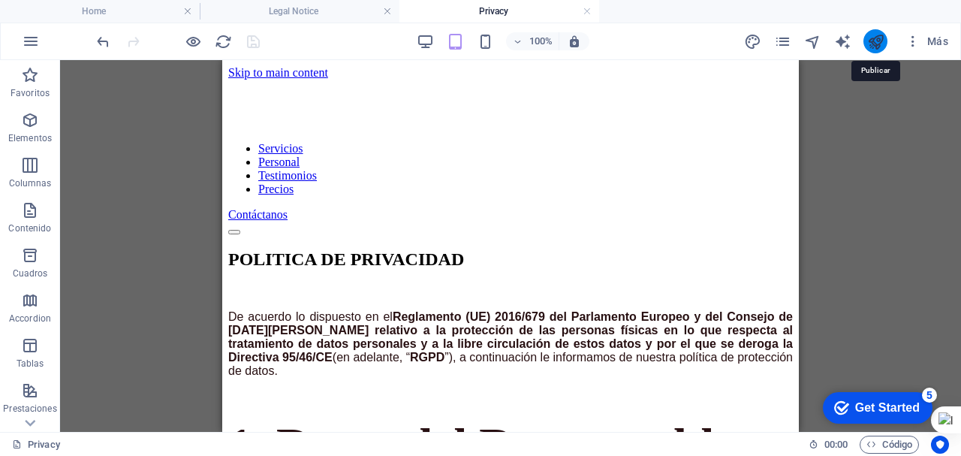
click at [872, 37] on icon "publish" at bounding box center [875, 41] width 17 height 17
